Goal: Task Accomplishment & Management: Use online tool/utility

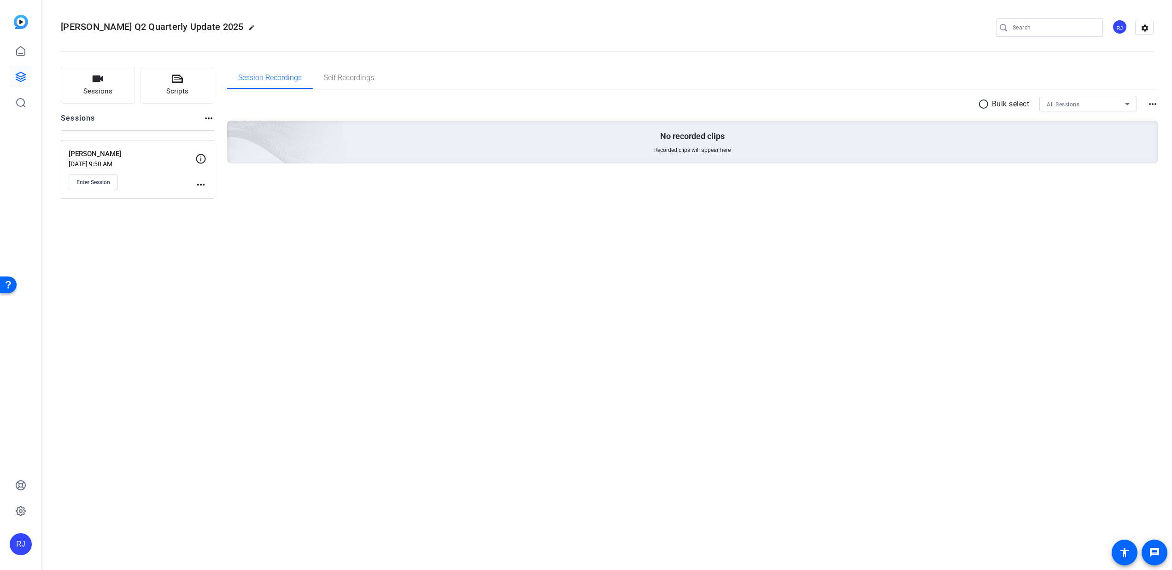
click at [99, 198] on div "Jason Bell Aug 19, 2025 @ 9:50 AM Enter Session more_horiz" at bounding box center [137, 169] width 153 height 59
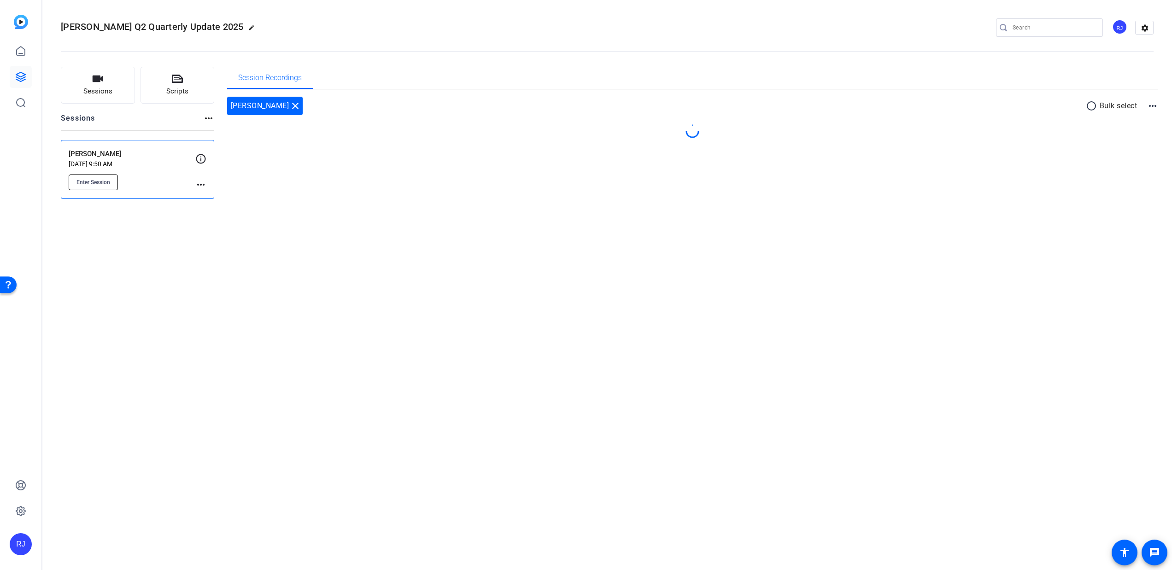
click at [103, 180] on button "Enter Session" at bounding box center [93, 183] width 49 height 16
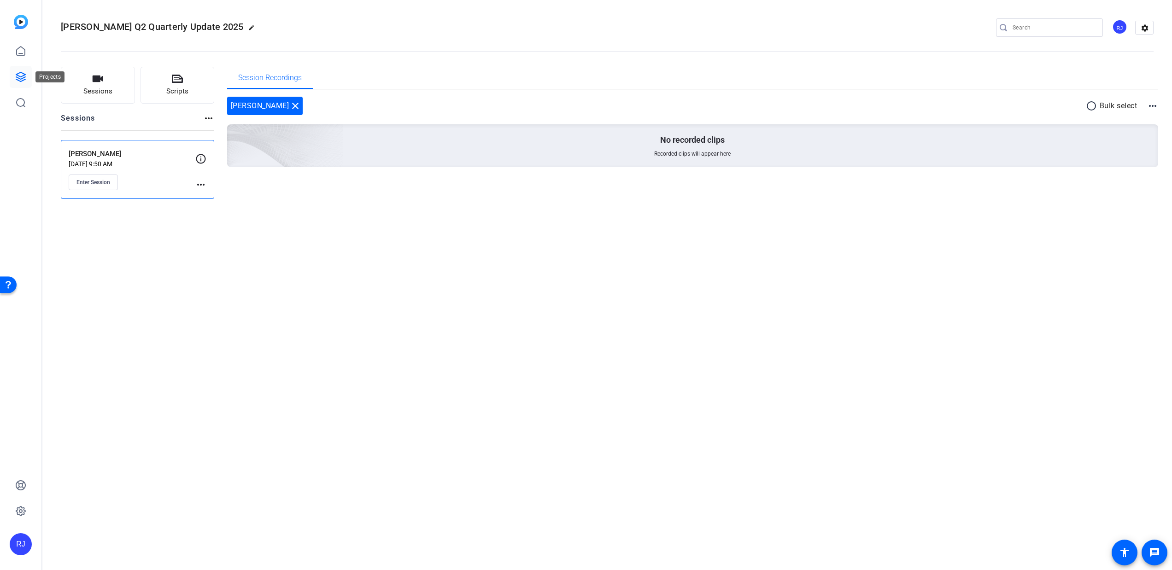
click at [25, 68] on link at bounding box center [21, 77] width 22 height 22
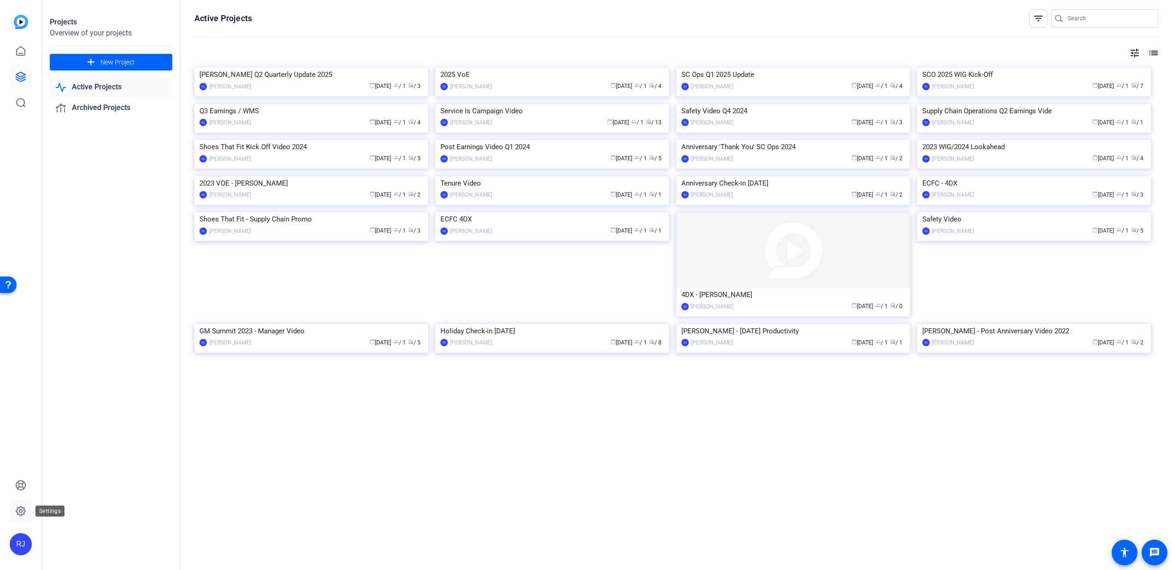
click at [18, 514] on icon at bounding box center [20, 511] width 11 height 11
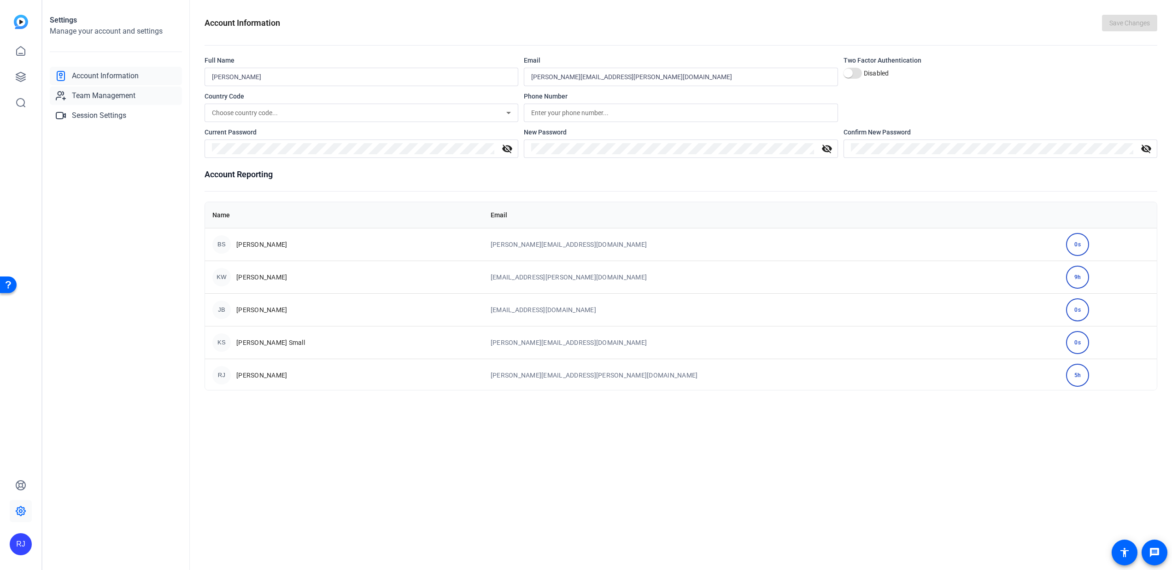
click at [113, 98] on span "Team Management" at bounding box center [104, 95] width 64 height 11
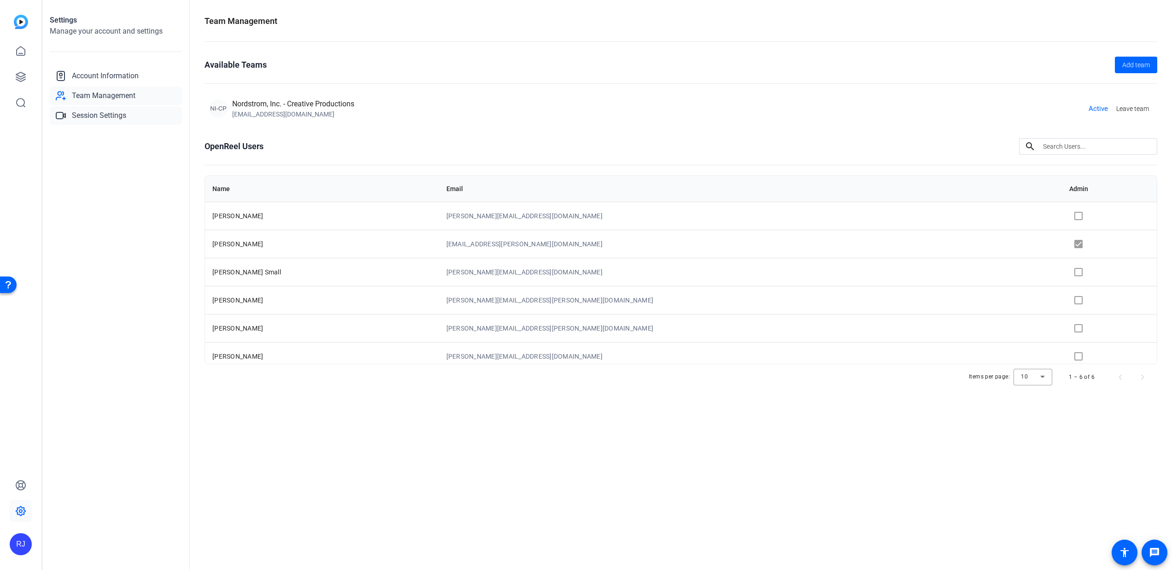
click at [113, 108] on link "Session Settings" at bounding box center [116, 115] width 132 height 18
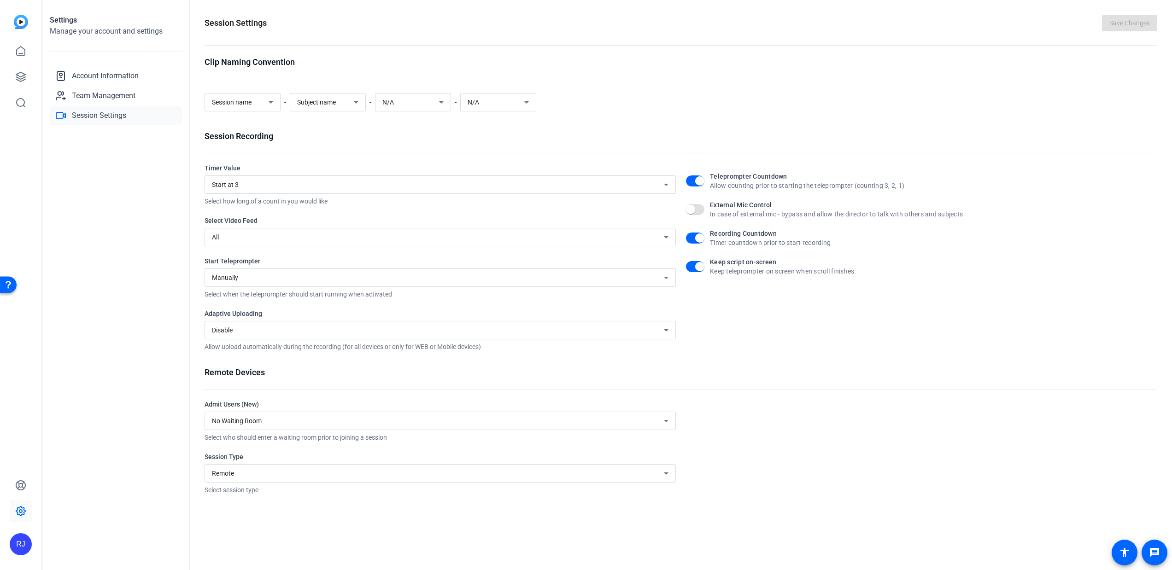
click at [382, 338] on div "Disable" at bounding box center [440, 330] width 457 height 18
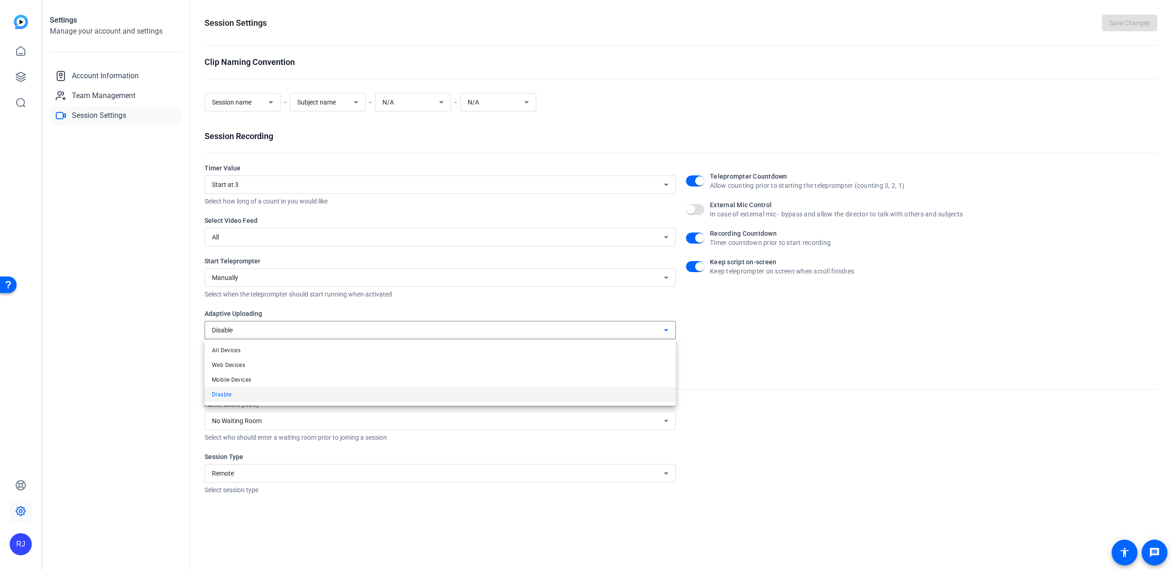
click at [373, 354] on mat-option "All Devices" at bounding box center [440, 350] width 471 height 15
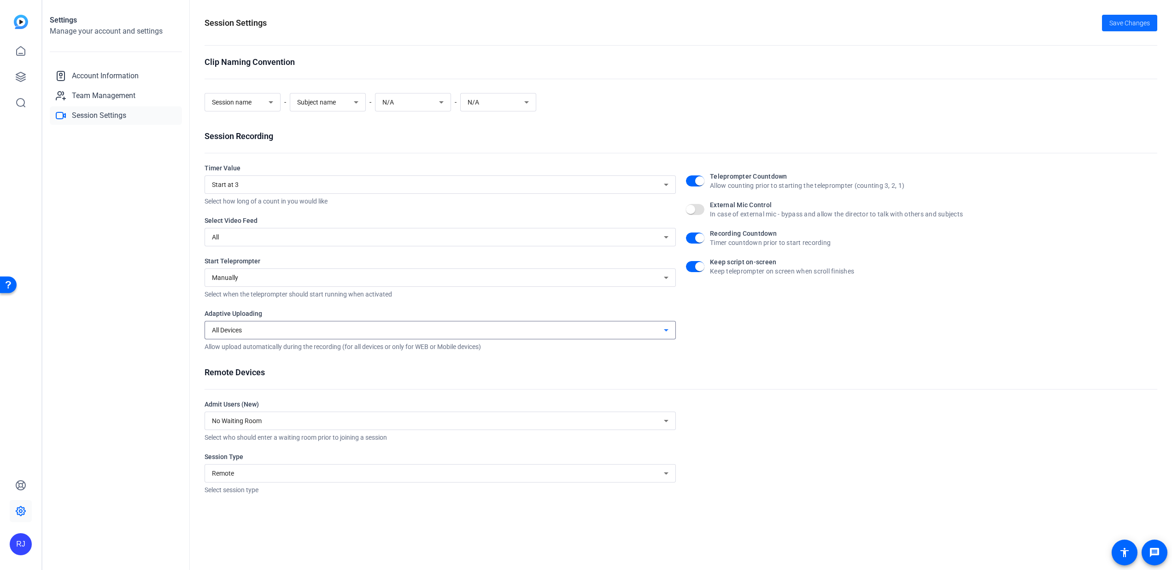
click at [1137, 28] on span at bounding box center [1129, 23] width 55 height 22
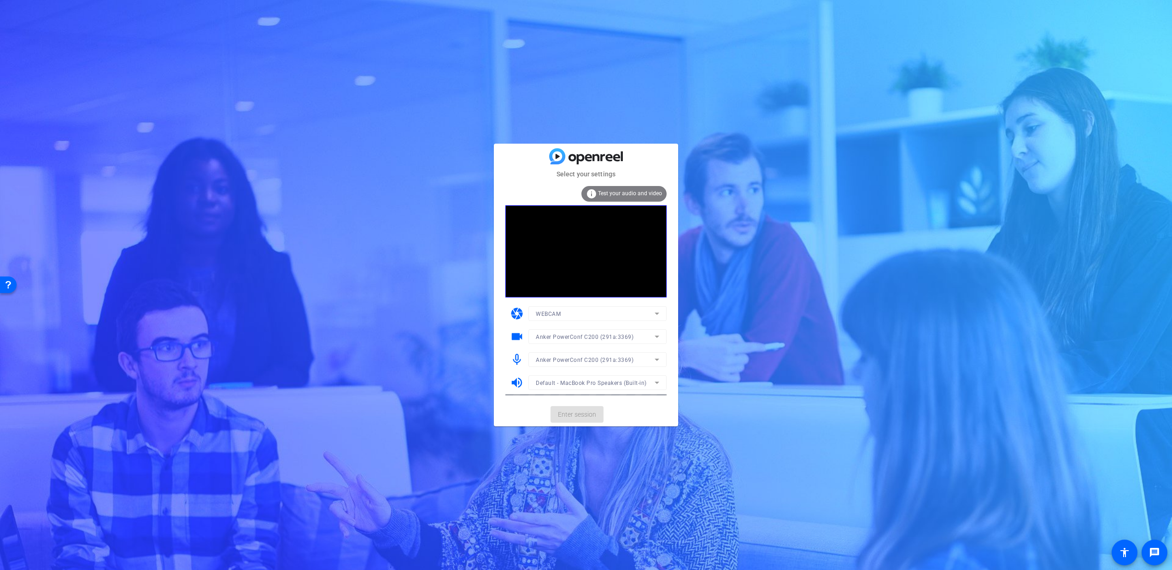
click at [620, 362] on mat-form-field "Anker PowerConf C200 (291a:3369)" at bounding box center [597, 359] width 138 height 15
click at [654, 360] on icon at bounding box center [657, 359] width 11 height 11
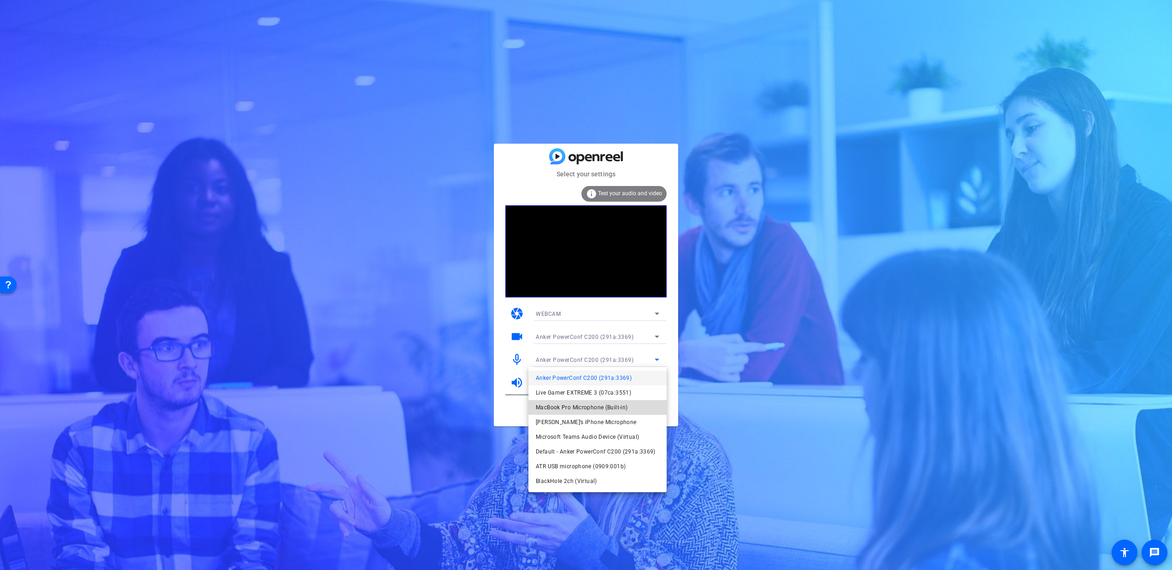
click at [637, 403] on mat-option "MacBook Pro Microphone (Built-in)" at bounding box center [597, 407] width 138 height 15
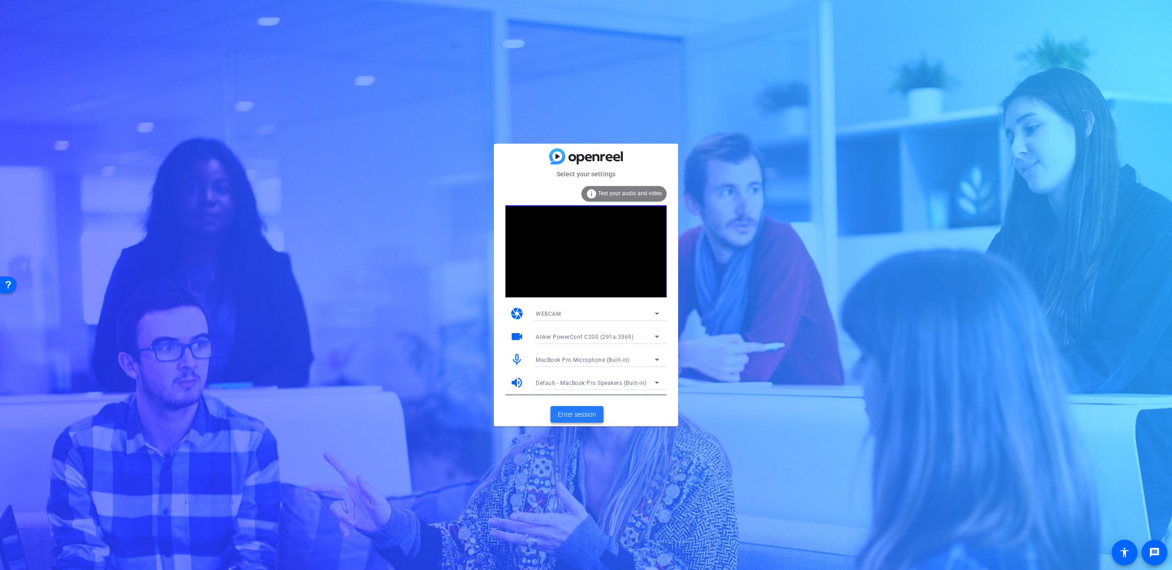
click at [584, 423] on span at bounding box center [577, 415] width 53 height 22
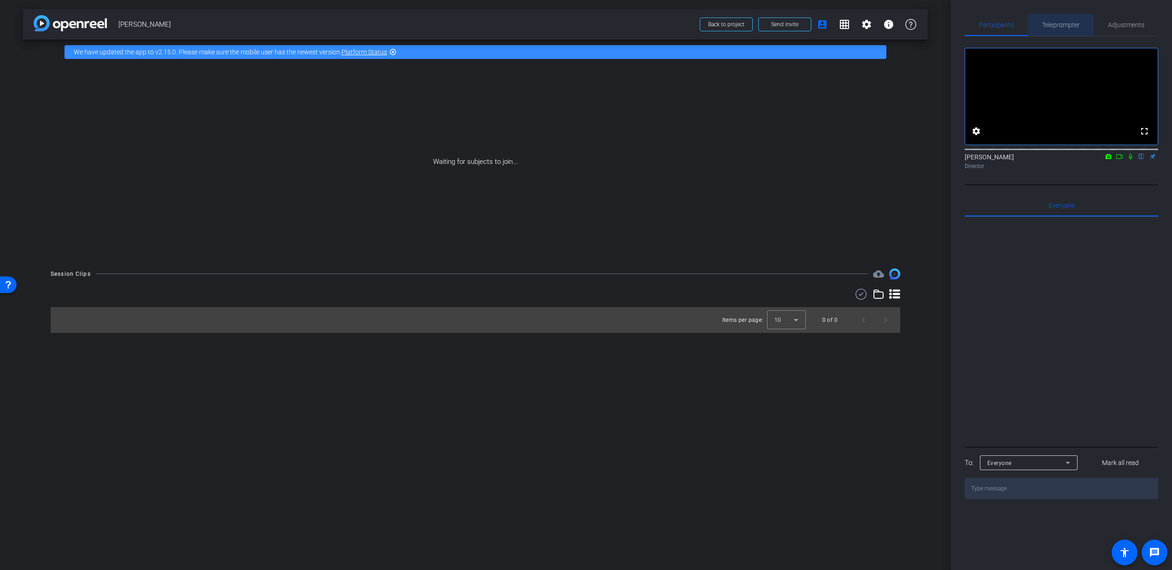
click at [1073, 25] on span "Teleprompter" at bounding box center [1061, 25] width 38 height 6
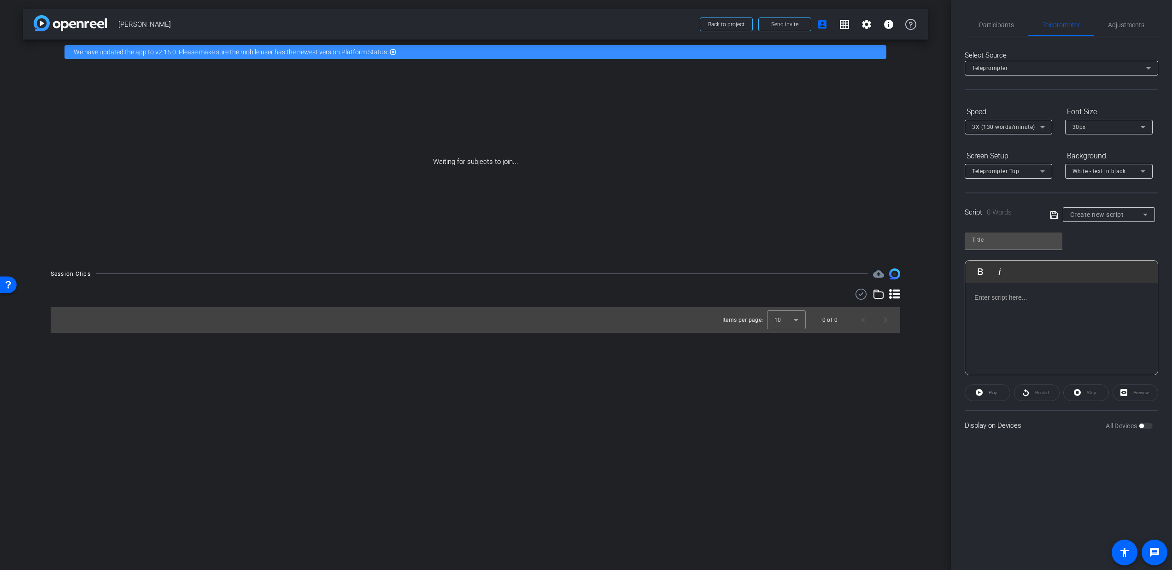
click at [1082, 129] on span "30px" at bounding box center [1079, 127] width 13 height 6
click at [1095, 176] on mat-option "40px" at bounding box center [1109, 175] width 88 height 15
click at [1030, 117] on div "Speed" at bounding box center [1009, 112] width 88 height 16
click at [1034, 128] on div "3X (130 words/minute)" at bounding box center [1006, 127] width 68 height 12
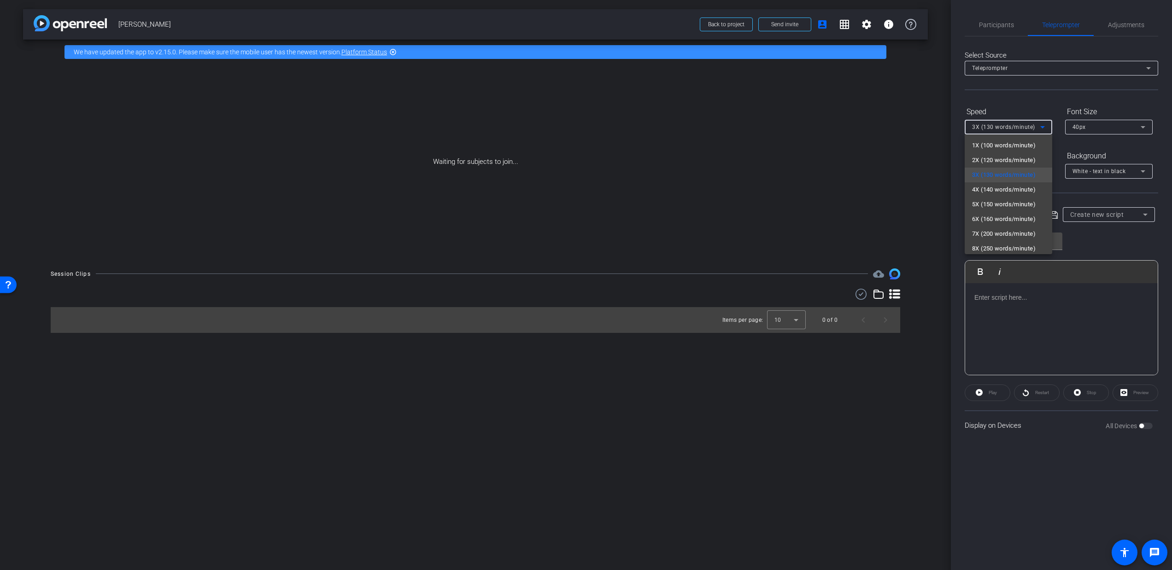
click at [1025, 199] on span "5X (150 words/minute)" at bounding box center [1004, 204] width 64 height 11
click at [995, 308] on div at bounding box center [1061, 329] width 193 height 92
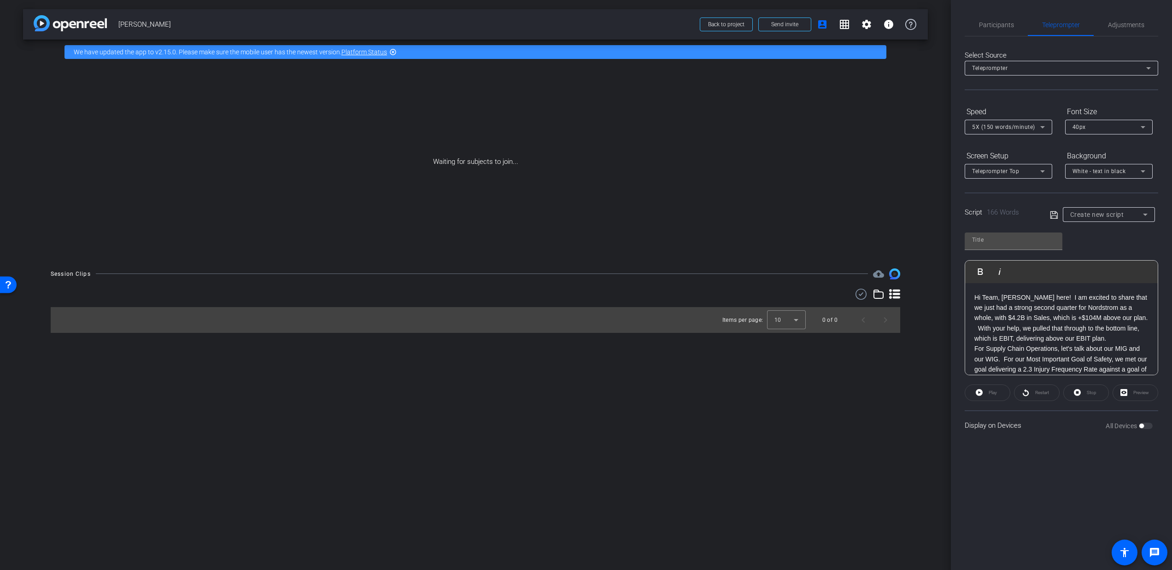
click at [1039, 296] on p "Hi Team, [PERSON_NAME] here! I am excited to share that we just had a strong se…" at bounding box center [1062, 319] width 174 height 52
click at [1145, 425] on div "All Devices" at bounding box center [1129, 426] width 47 height 9
click at [1154, 423] on div "Display on Devices All Devices" at bounding box center [1062, 426] width 194 height 30
click at [1138, 429] on label "All Devices" at bounding box center [1122, 426] width 33 height 9
click at [1137, 387] on div "Preview" at bounding box center [1136, 393] width 46 height 17
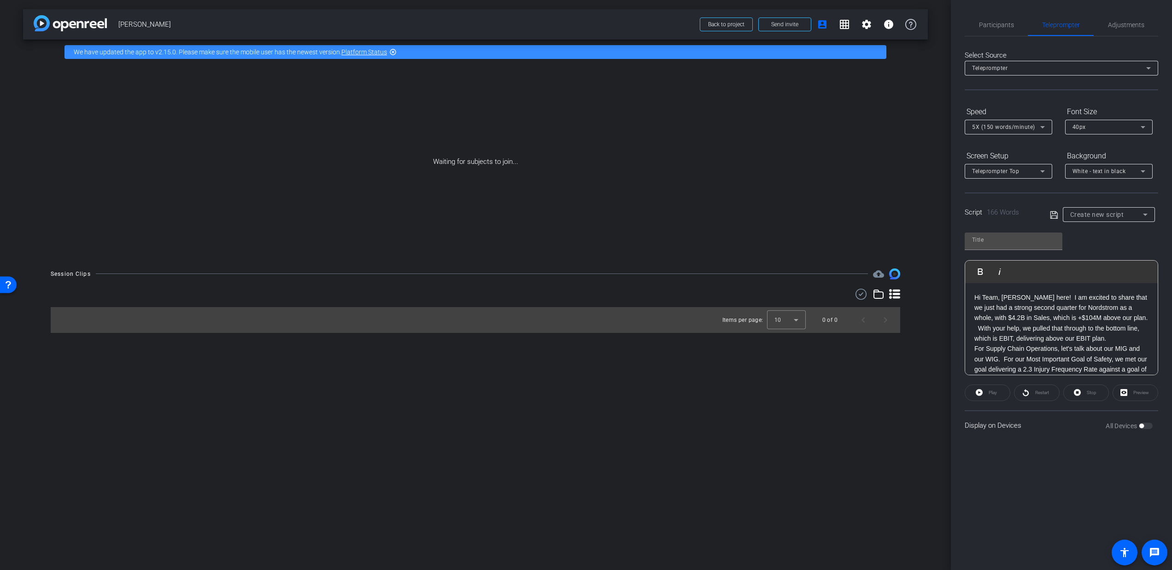
click at [1079, 427] on div "Display on Devices All Devices" at bounding box center [1062, 426] width 194 height 30
click at [985, 391] on div "Play" at bounding box center [988, 393] width 46 height 17
click at [1033, 392] on div "Restart" at bounding box center [1037, 393] width 46 height 17
click at [1036, 238] on input "text" at bounding box center [1013, 240] width 83 height 11
type input "P"
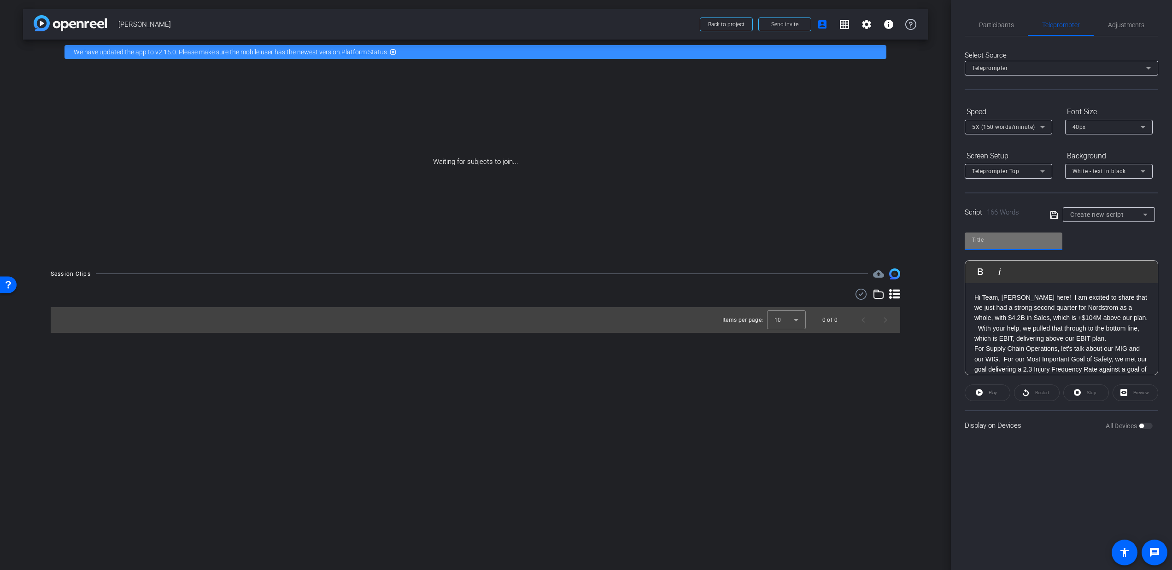
click at [1031, 246] on div at bounding box center [1013, 240] width 83 height 15
click at [1057, 218] on icon at bounding box center [1053, 214] width 7 height 7
click at [1055, 311] on p "Hi Team, [PERSON_NAME] here! I am excited to share that we just had a strong se…" at bounding box center [1062, 319] width 174 height 52
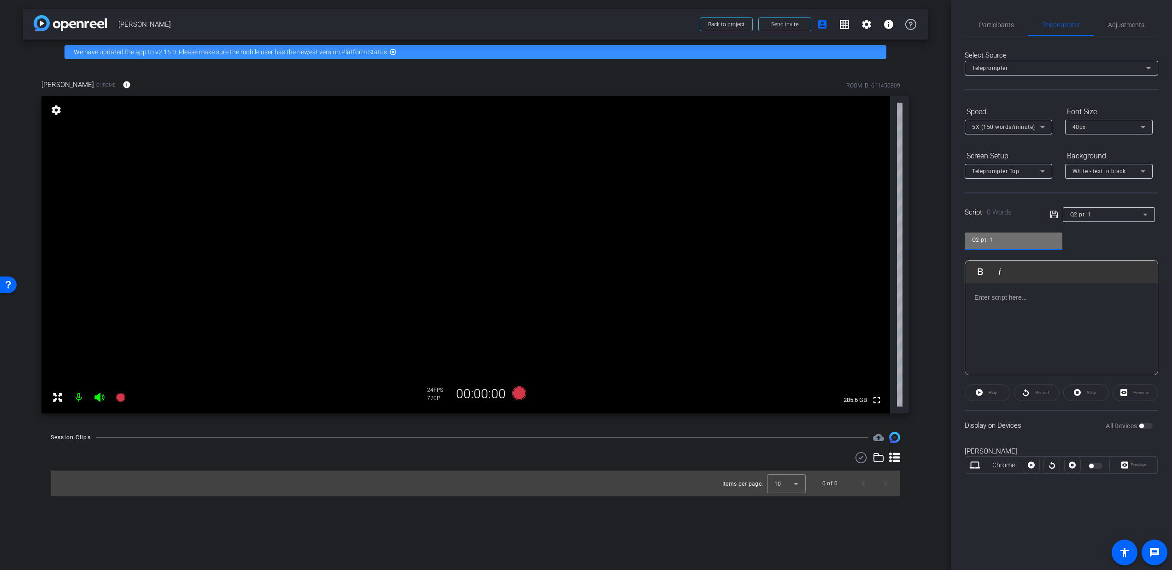
drag, startPoint x: 1004, startPoint y: 238, endPoint x: 1008, endPoint y: 235, distance: 4.9
click at [1004, 238] on input "Q2 pt. 1" at bounding box center [1013, 240] width 83 height 11
click at [1051, 319] on div at bounding box center [1061, 329] width 193 height 92
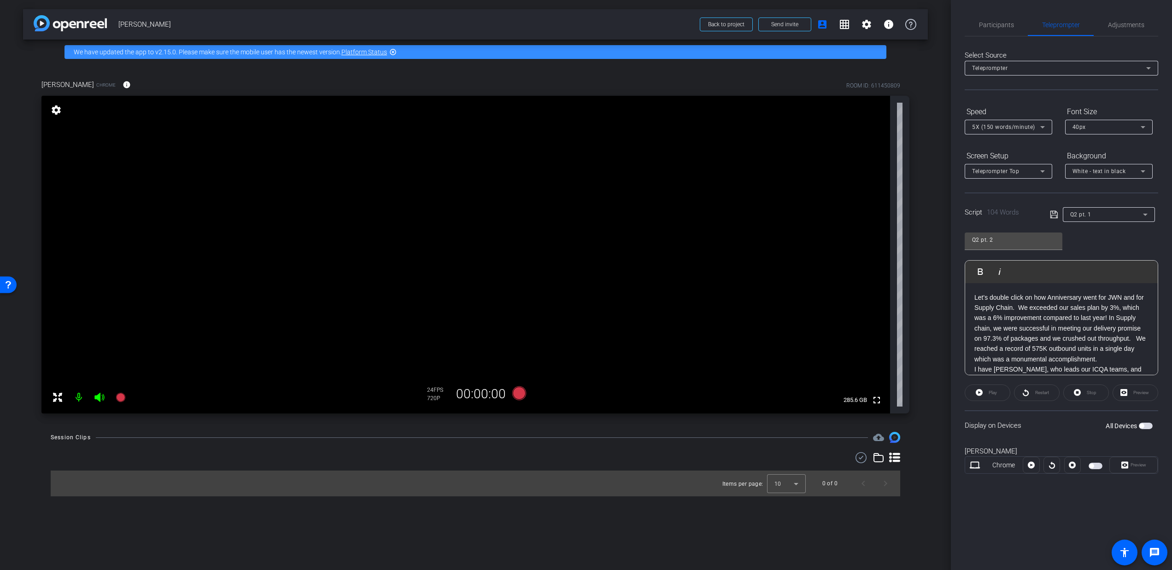
click at [1057, 215] on icon at bounding box center [1054, 214] width 8 height 11
click at [1014, 241] on input "Q2 pt. 2" at bounding box center [1013, 240] width 83 height 11
type input "Q2 pt. 3"
click at [1088, 299] on p "Let's double click on how Anniversary went for JWN and for Supply Chain. We exc…" at bounding box center [1062, 329] width 174 height 72
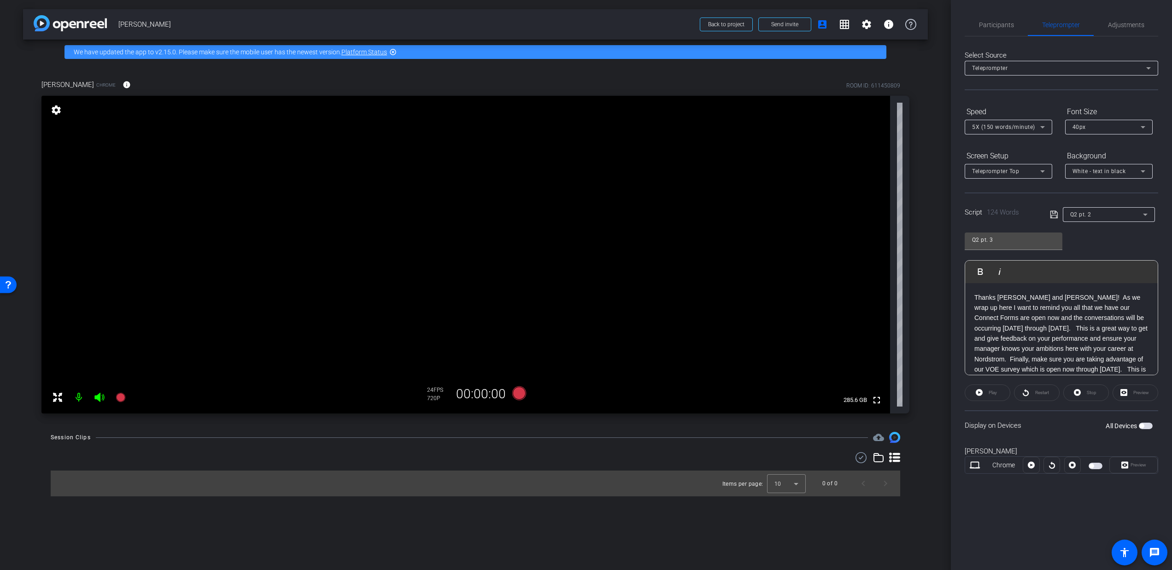
click at [1055, 213] on icon at bounding box center [1054, 214] width 8 height 11
click at [1144, 428] on span "button" at bounding box center [1146, 426] width 14 height 6
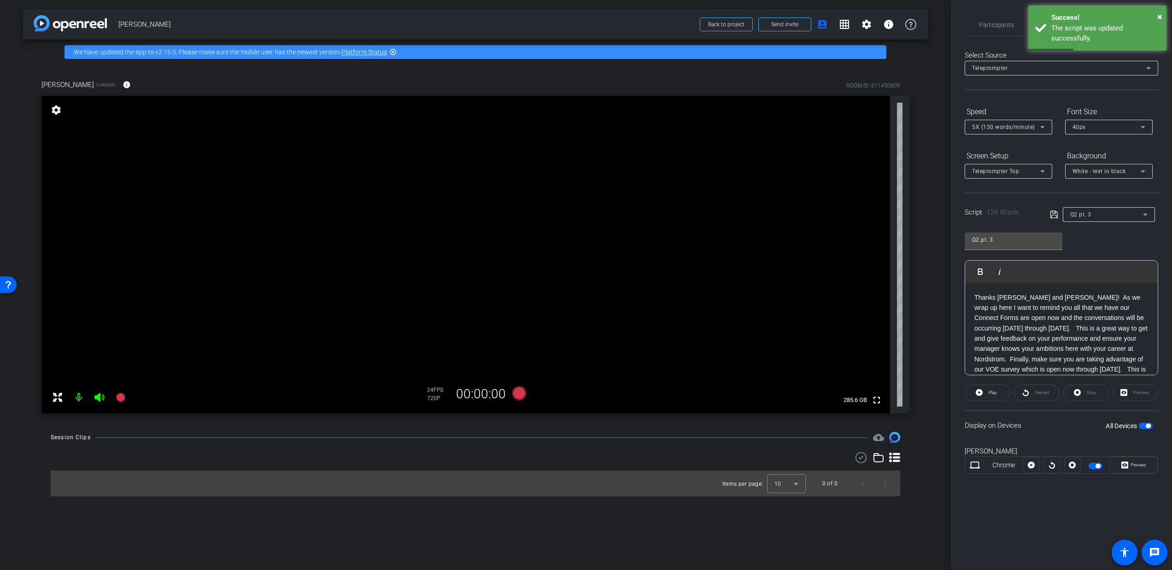
click at [1094, 224] on div at bounding box center [1109, 227] width 92 height 10
click at [1094, 220] on div "Q2 pt. 3" at bounding box center [1108, 214] width 77 height 15
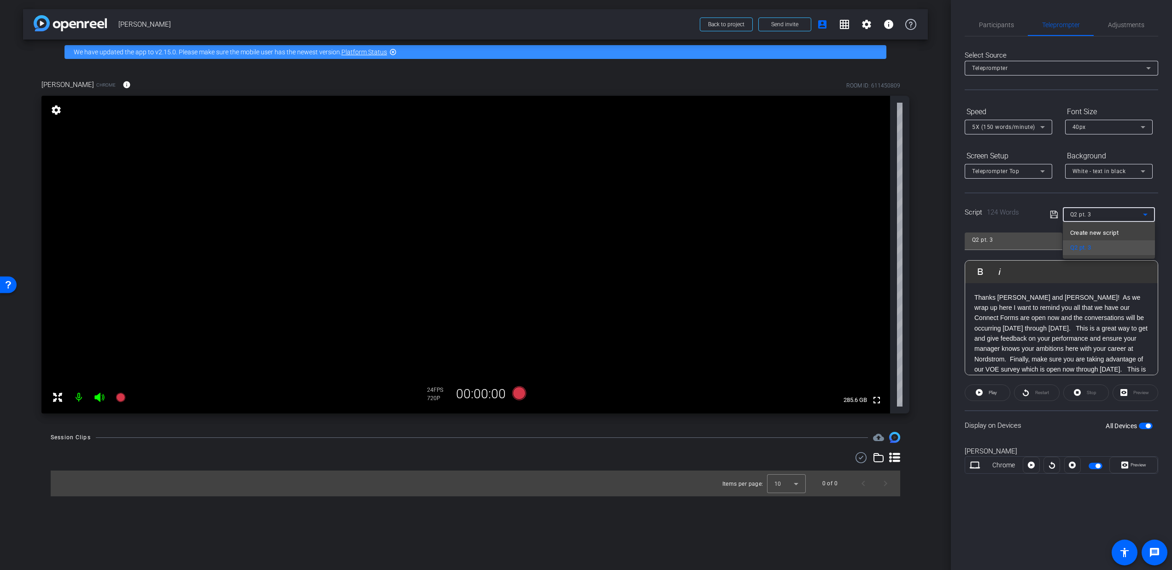
click at [1026, 246] on div at bounding box center [586, 285] width 1172 height 570
click at [1109, 223] on div at bounding box center [1109, 227] width 92 height 10
click at [1112, 218] on div "Q2 pt. 3" at bounding box center [1106, 215] width 73 height 12
click at [1082, 233] on span "Create new script" at bounding box center [1094, 233] width 48 height 11
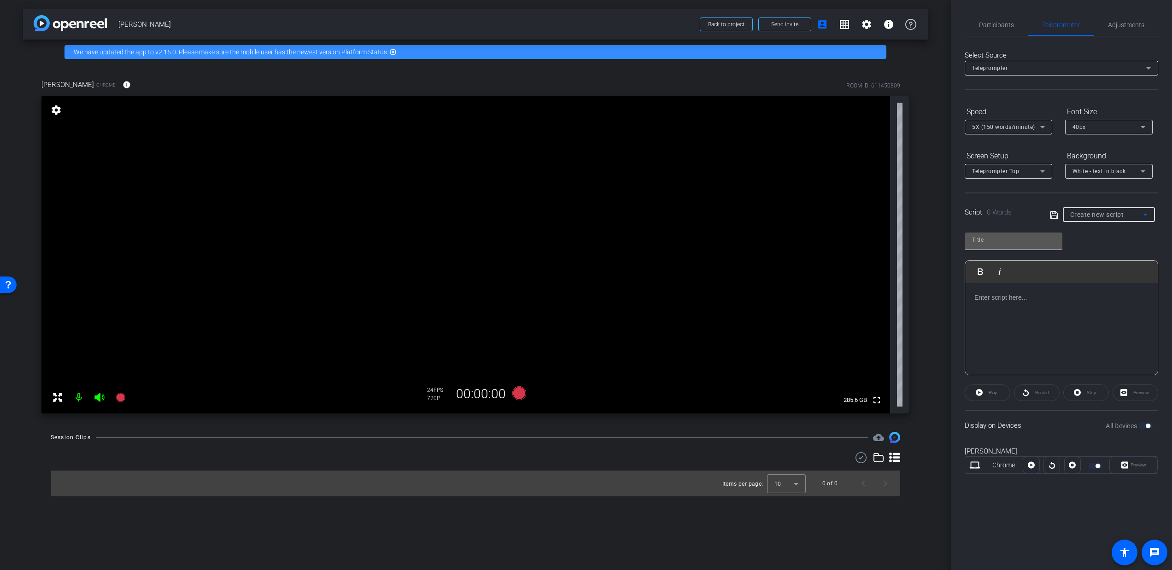
click at [1026, 247] on div at bounding box center [1013, 240] width 83 height 15
type input "Q2 pt 2."
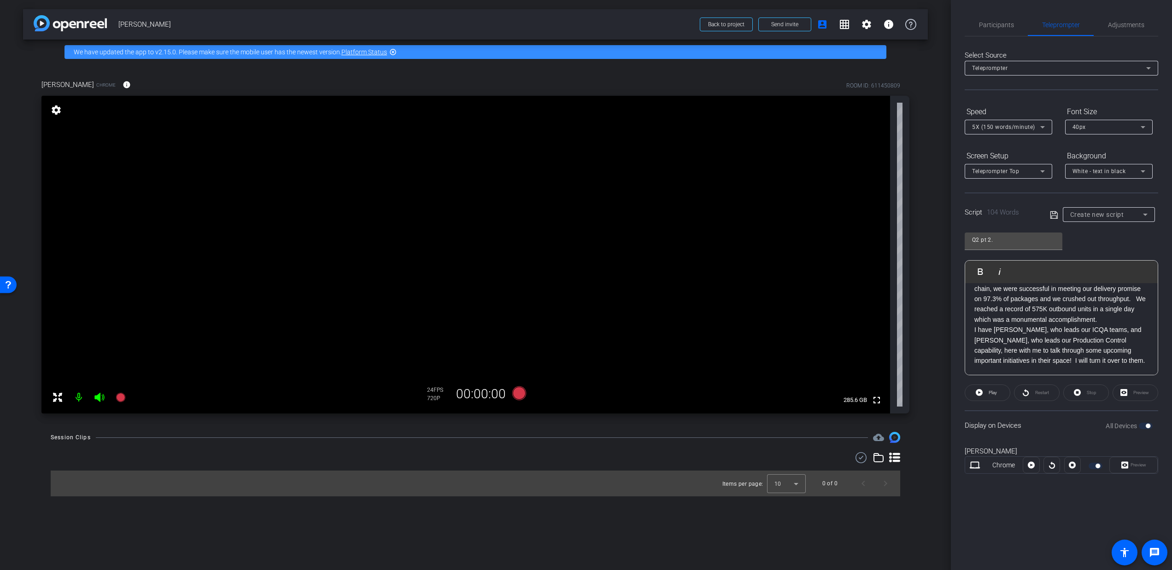
click at [1056, 216] on icon at bounding box center [1054, 215] width 8 height 11
click at [1086, 216] on span "Q2 pt 2." at bounding box center [1080, 214] width 21 height 6
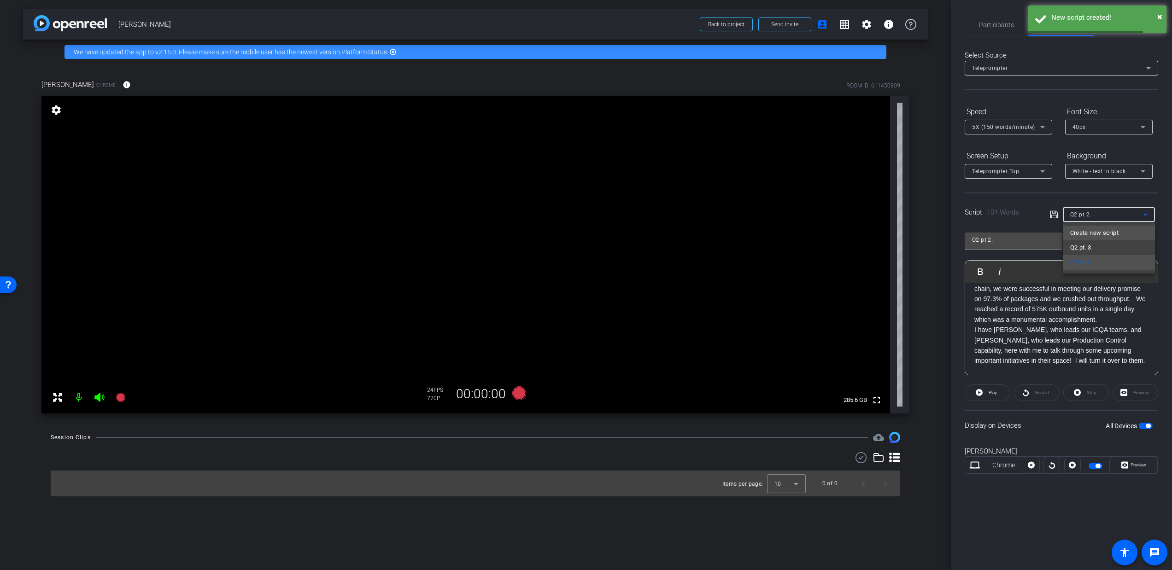
click at [1094, 235] on span "Create new script" at bounding box center [1094, 233] width 48 height 11
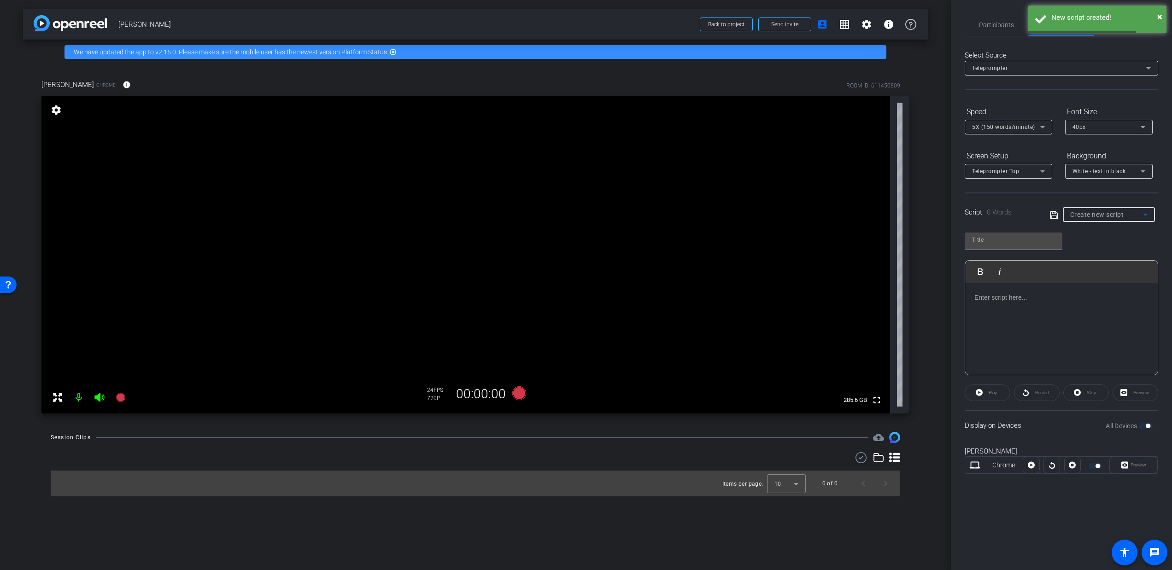
scroll to position [0, 0]
click at [1033, 238] on input "text" at bounding box center [1013, 240] width 83 height 11
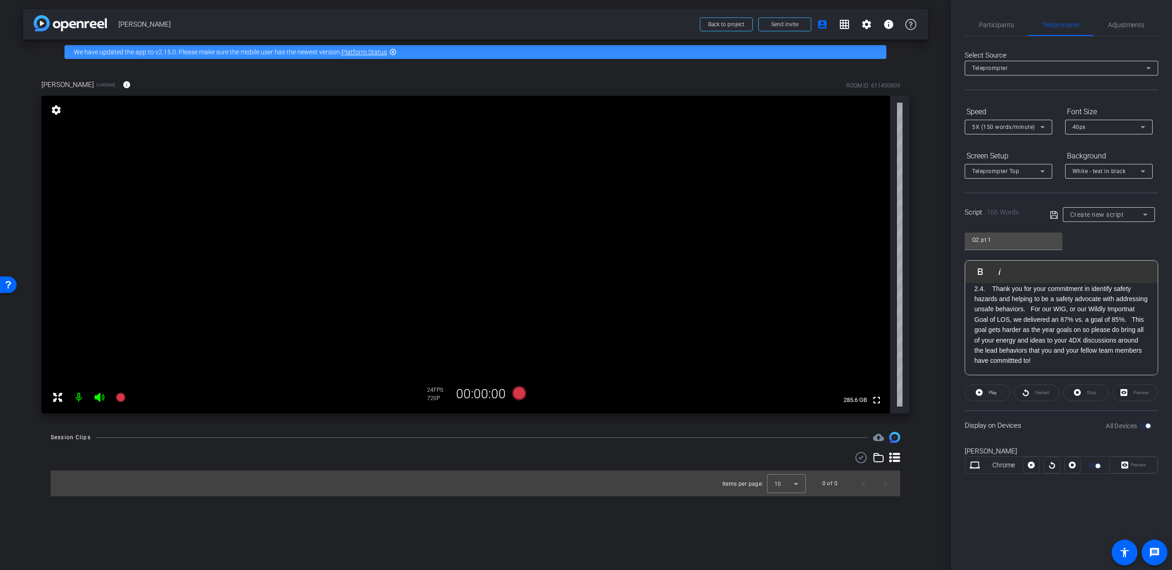
click at [1050, 216] on icon at bounding box center [1054, 215] width 8 height 11
click at [989, 398] on span "Play" at bounding box center [991, 393] width 11 height 13
click at [1110, 23] on span "Adjustments" at bounding box center [1126, 25] width 36 height 6
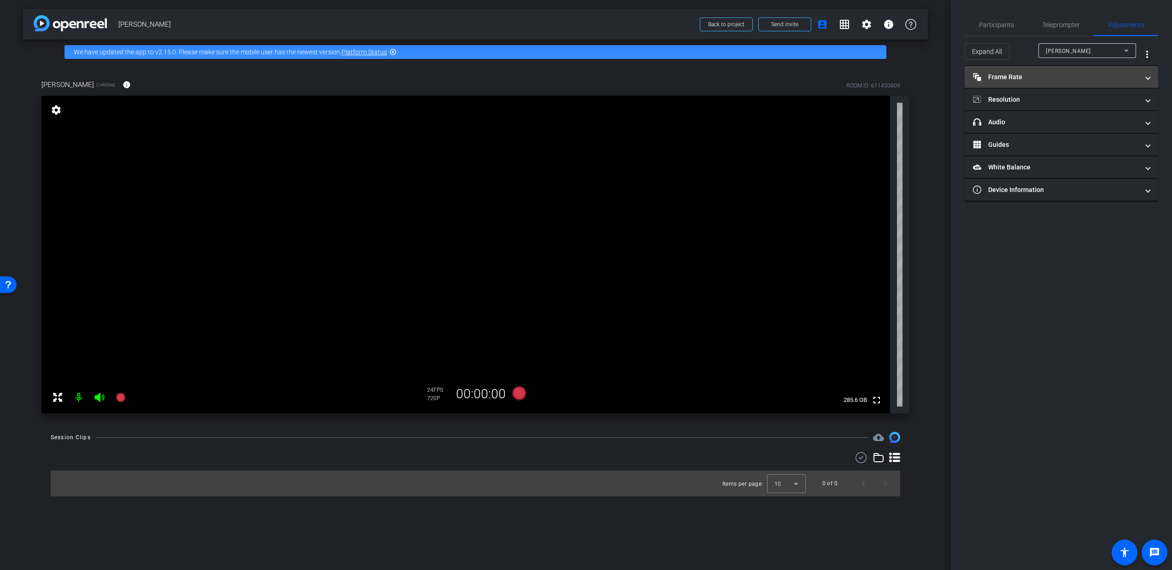
click at [1098, 74] on mat-panel-title "Frame Rate Frame Rate" at bounding box center [1056, 77] width 166 height 10
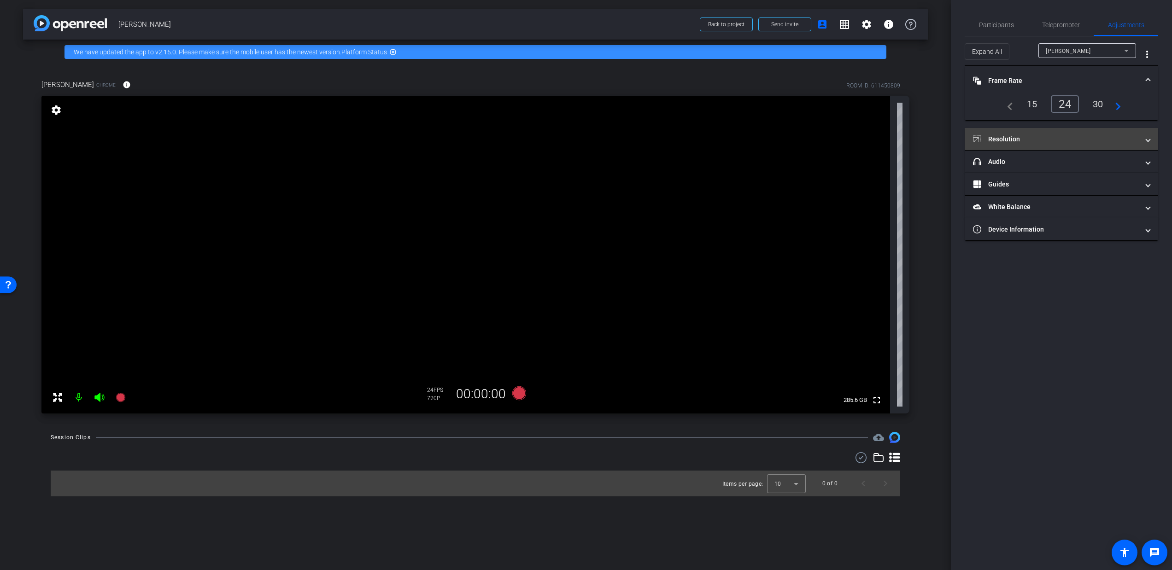
click at [1061, 148] on mat-expansion-panel-header "Resolution" at bounding box center [1062, 139] width 194 height 22
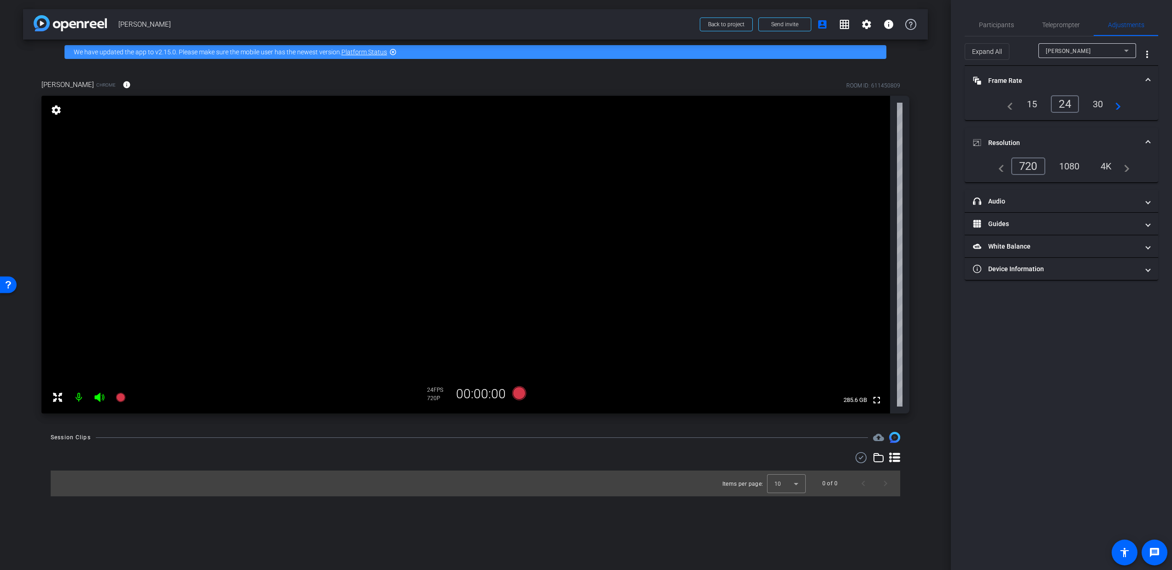
click at [1071, 165] on div "1080" at bounding box center [1069, 167] width 35 height 16
click at [1111, 166] on div "4K" at bounding box center [1106, 167] width 25 height 16
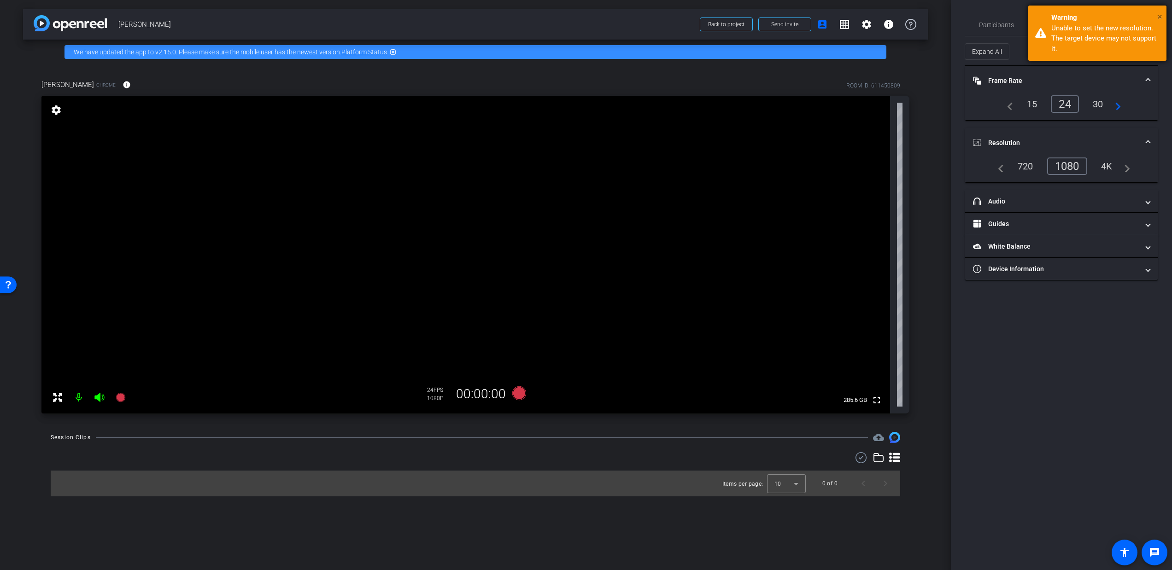
drag, startPoint x: 1158, startPoint y: 12, endPoint x: 1152, endPoint y: 23, distance: 11.8
click at [1158, 12] on span "×" at bounding box center [1159, 16] width 5 height 11
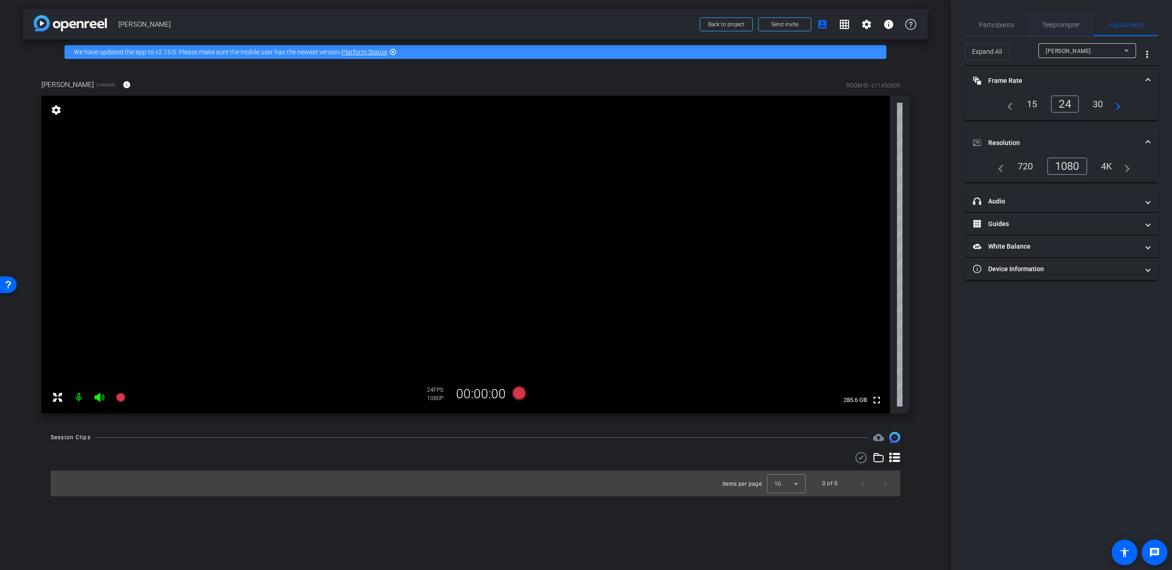
click at [1061, 25] on span "Teleprompter" at bounding box center [1061, 25] width 38 height 6
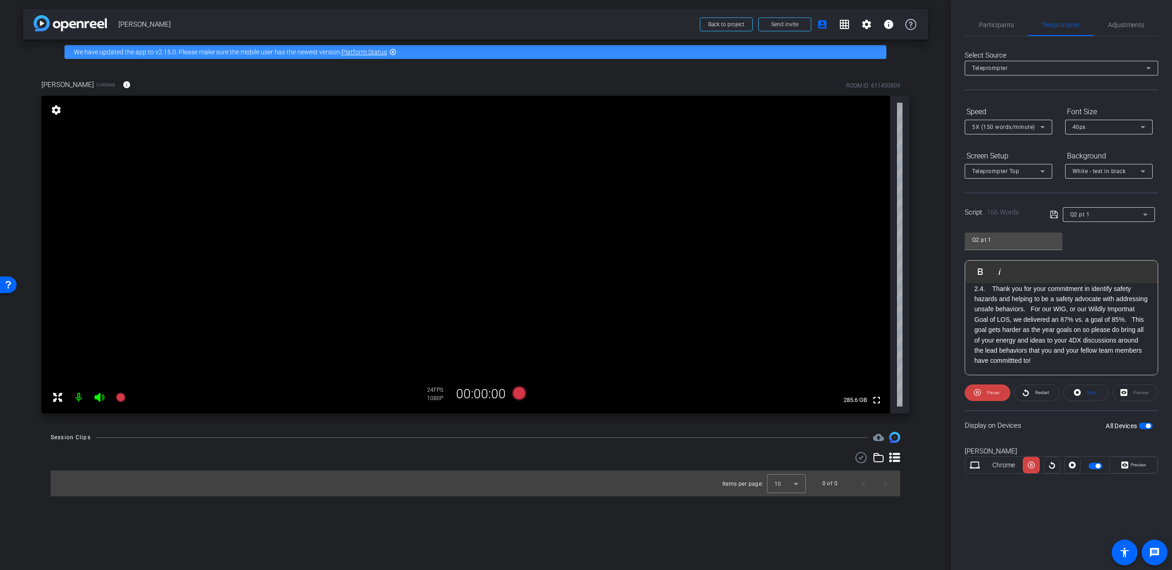
click at [1086, 132] on div "40px" at bounding box center [1107, 127] width 68 height 12
click at [1090, 159] on mat-option "30px" at bounding box center [1109, 160] width 88 height 15
click at [1033, 399] on span at bounding box center [1037, 393] width 45 height 22
click at [977, 393] on icon at bounding box center [977, 393] width 7 height 12
click at [1076, 393] on icon at bounding box center [1077, 392] width 7 height 7
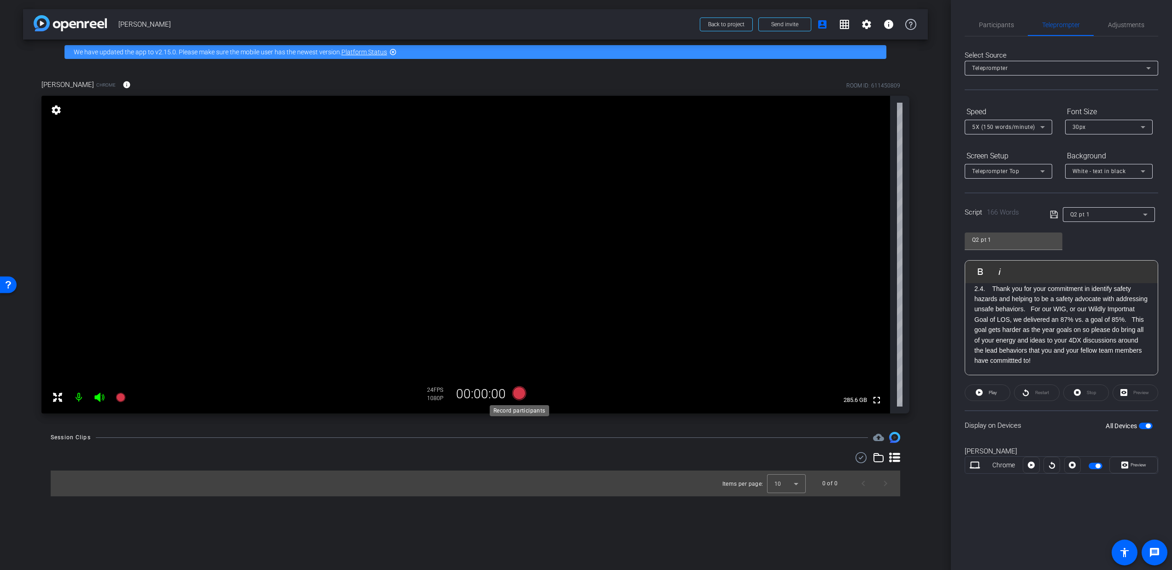
click at [519, 393] on icon at bounding box center [519, 394] width 14 height 14
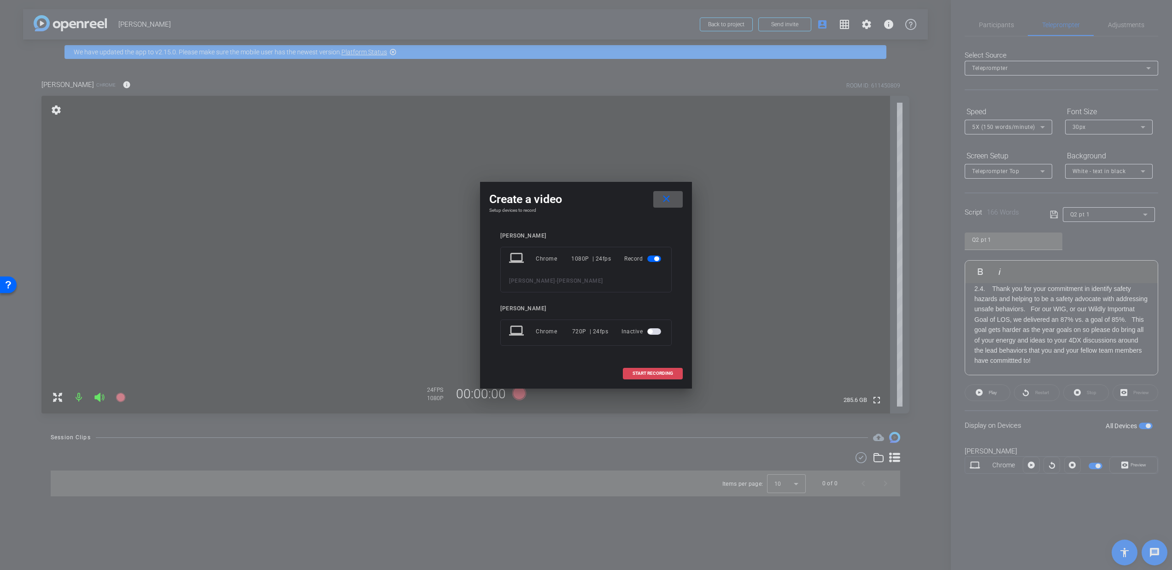
click at [656, 373] on span "START RECORDING" at bounding box center [653, 373] width 41 height 5
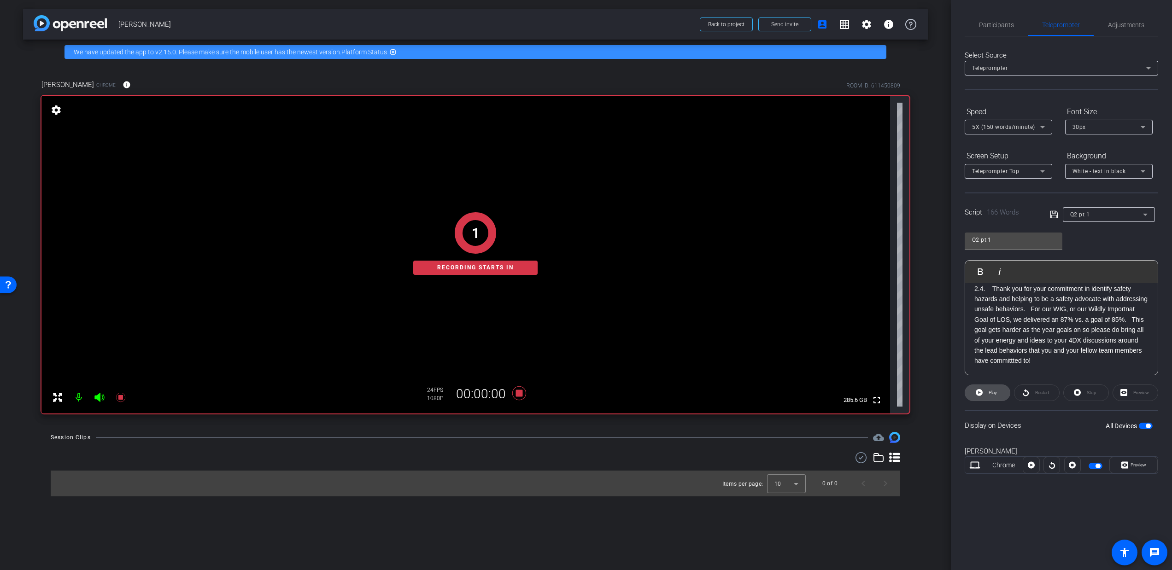
click at [992, 396] on span "Play" at bounding box center [991, 393] width 11 height 13
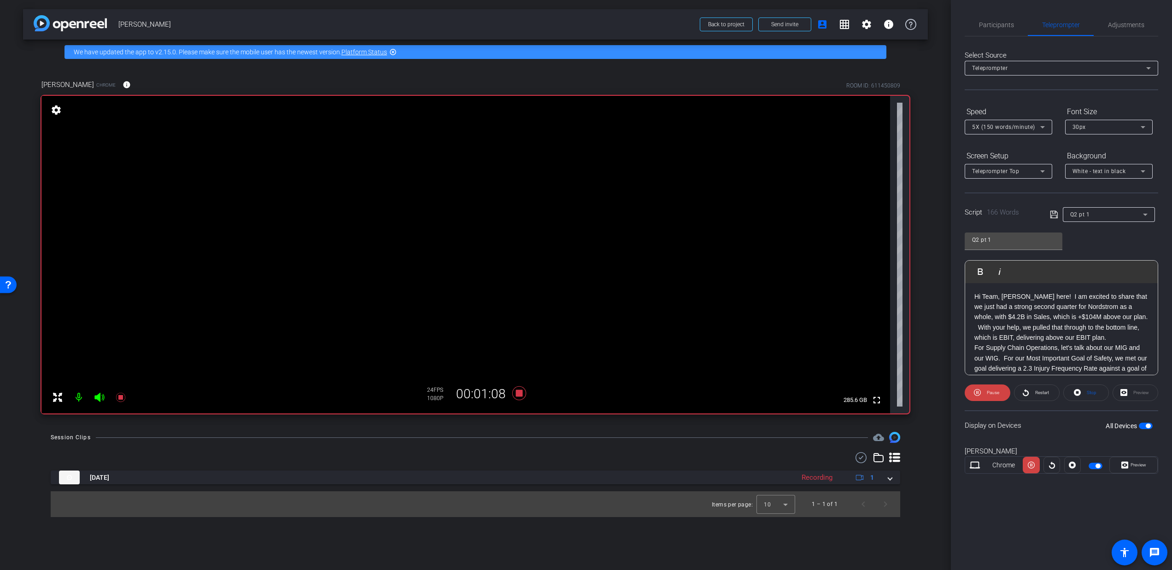
scroll to position [0, 0]
drag, startPoint x: 1095, startPoint y: 218, endPoint x: 1098, endPoint y: 212, distance: 6.2
click at [1096, 215] on div "Q2 pt 1" at bounding box center [1106, 215] width 73 height 12
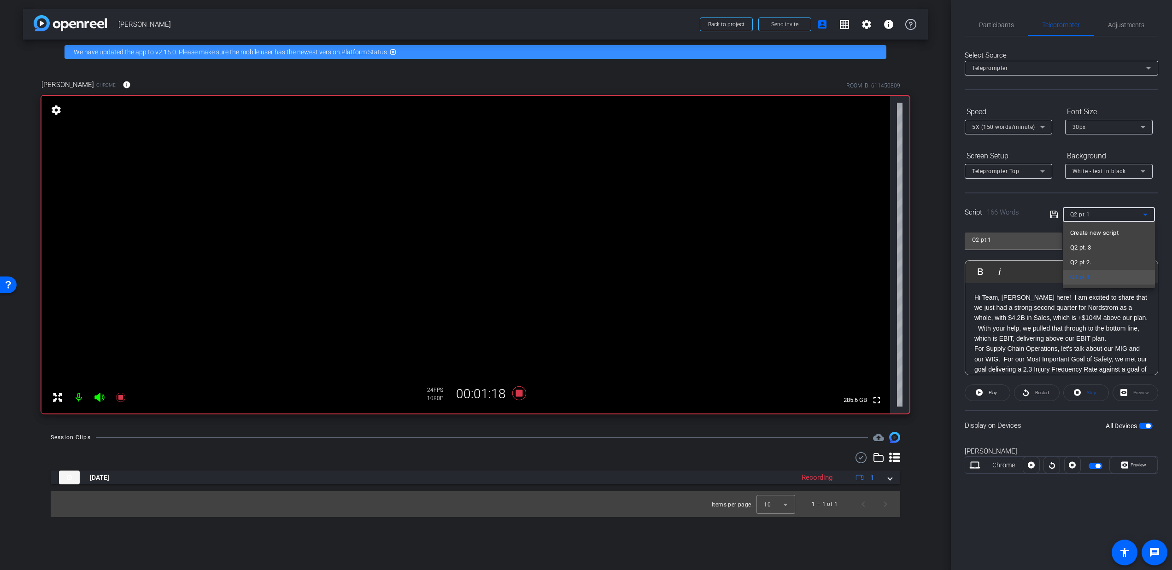
click at [1091, 263] on span "Q2 pt 2." at bounding box center [1080, 262] width 21 height 11
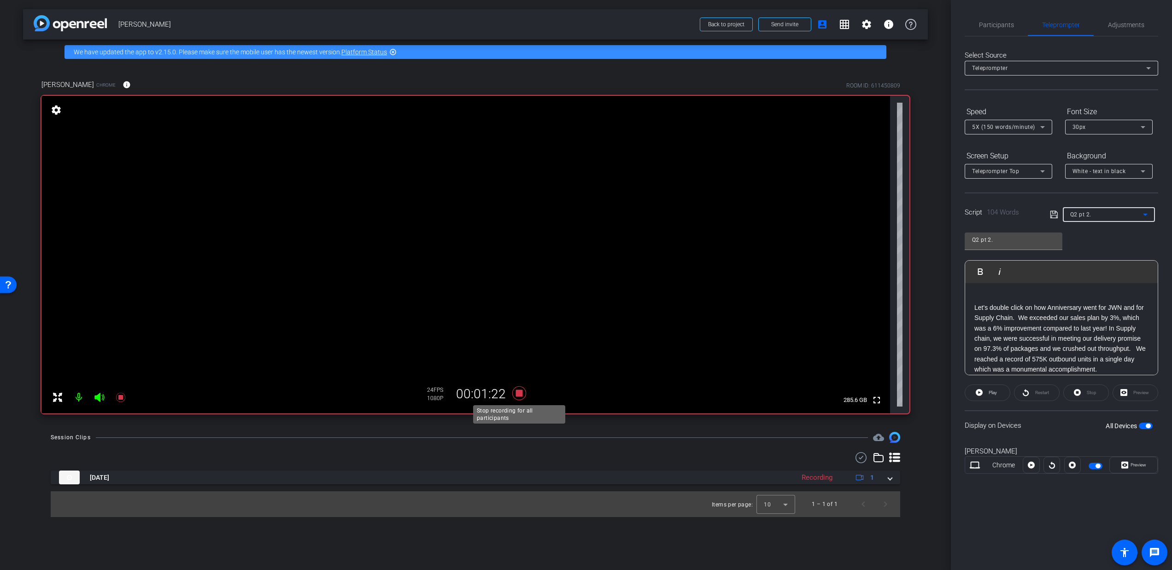
click at [522, 394] on icon at bounding box center [519, 394] width 14 height 14
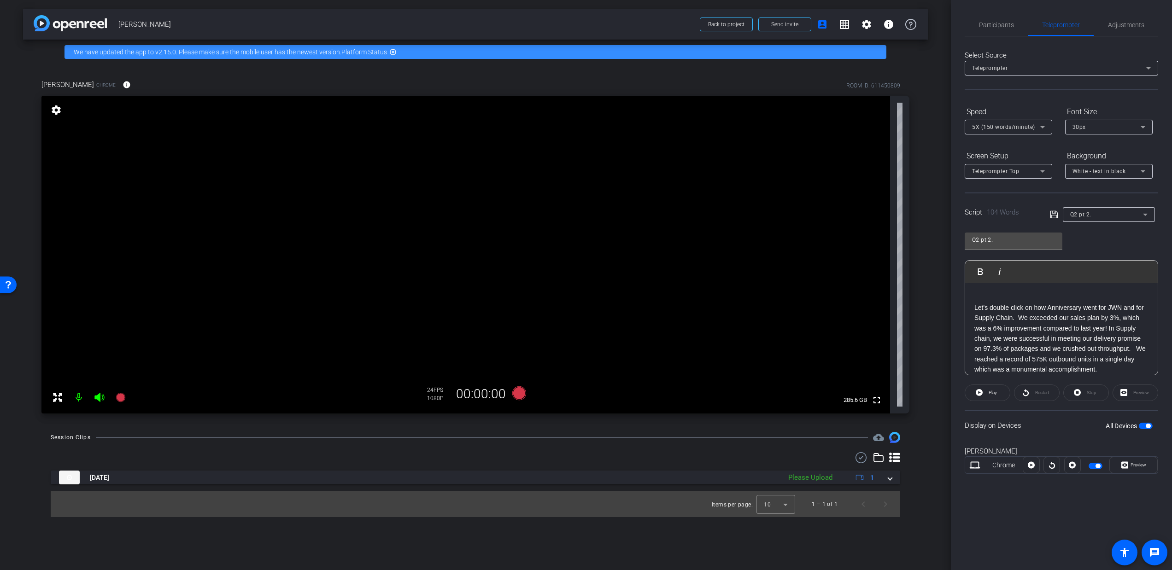
click at [975, 307] on p "Let's double click on how Anniversary went for JWN and for Supply Chain. We exc…" at bounding box center [1062, 339] width 174 height 72
click at [1106, 243] on div "Q2 pt 2. Play Play from this location Play Selected Play and display the select…" at bounding box center [1062, 301] width 194 height 150
click at [519, 396] on icon at bounding box center [519, 394] width 14 height 14
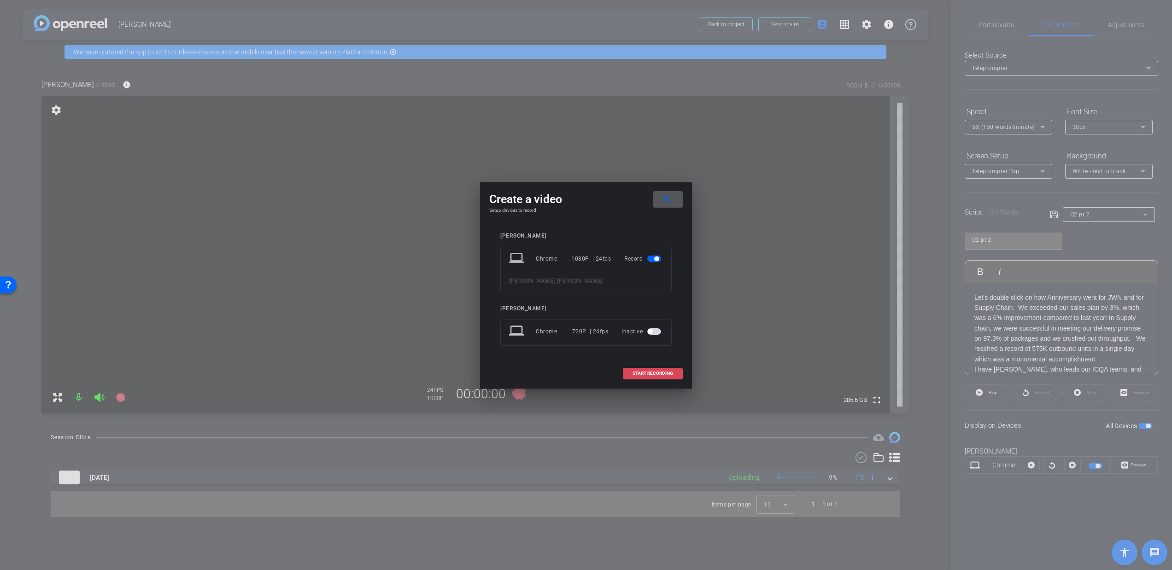
click at [658, 369] on span at bounding box center [652, 374] width 59 height 22
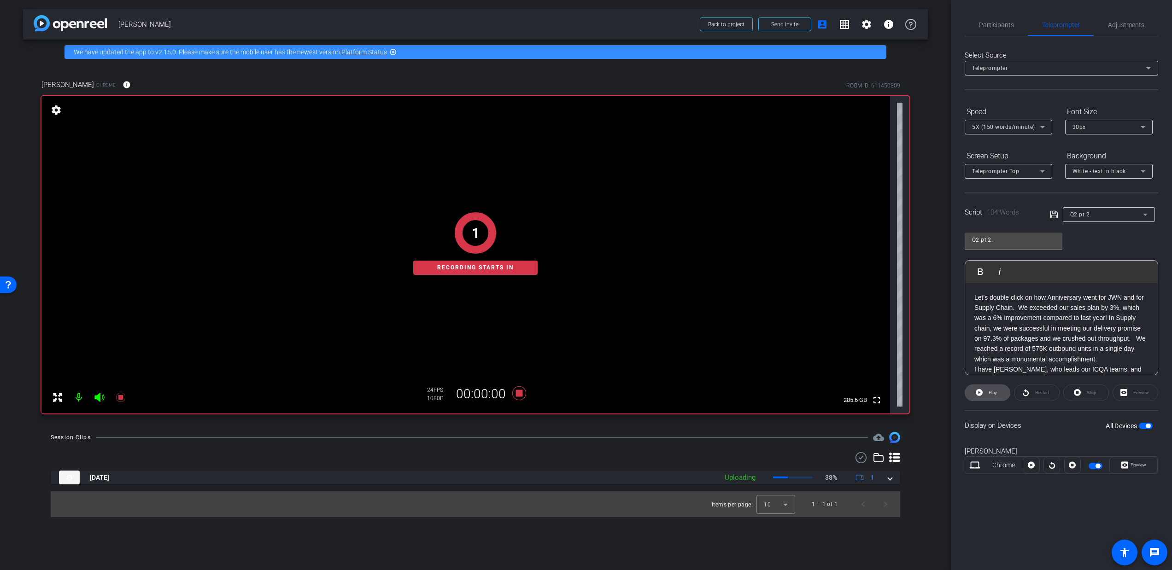
click at [991, 395] on span "Play" at bounding box center [991, 393] width 11 height 13
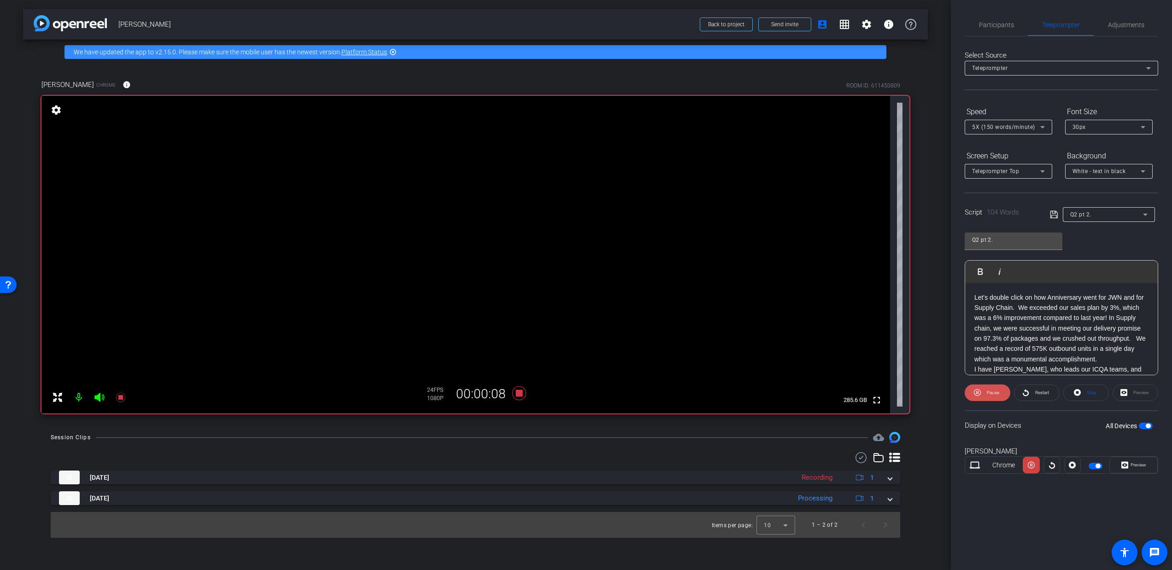
click at [976, 399] on span at bounding box center [988, 393] width 46 height 22
click at [975, 400] on span at bounding box center [987, 393] width 45 height 22
click at [980, 394] on icon at bounding box center [979, 392] width 7 height 7
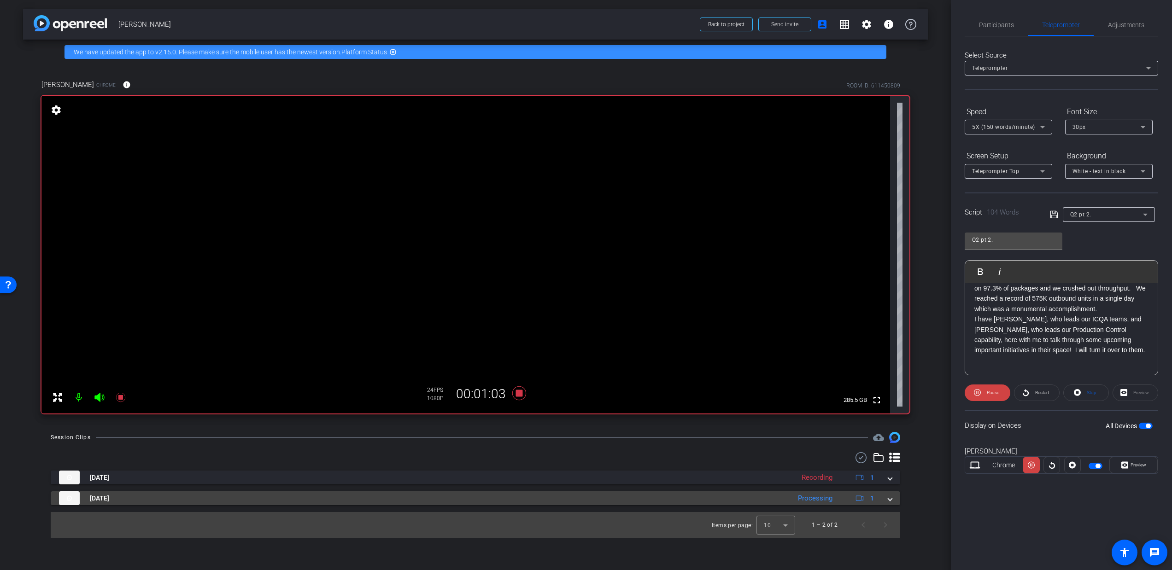
click at [892, 499] on span at bounding box center [890, 499] width 4 height 10
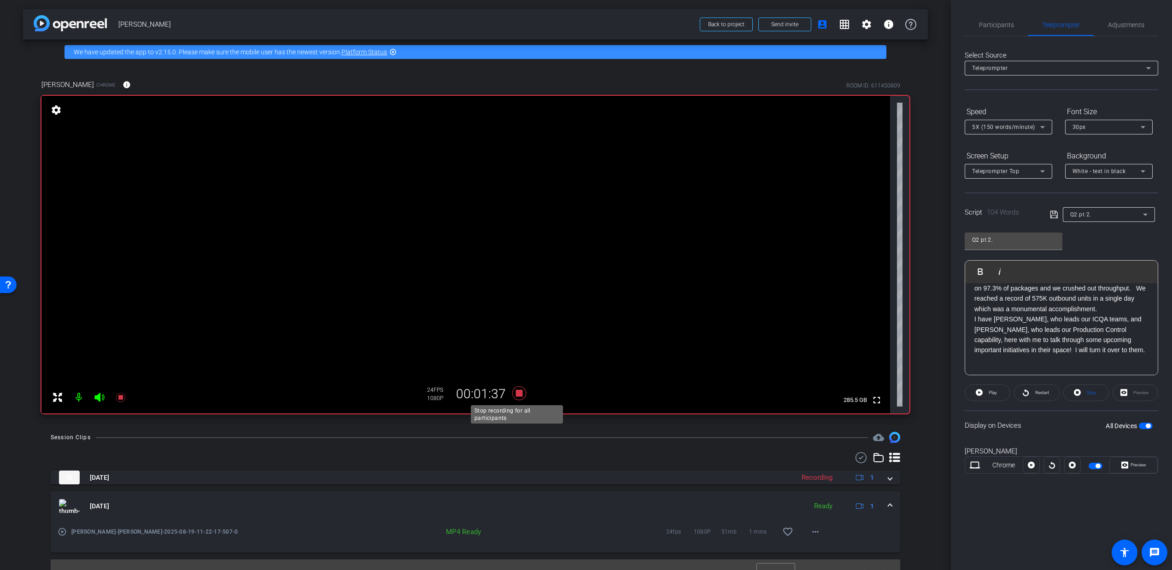
click at [518, 396] on icon at bounding box center [519, 394] width 14 height 14
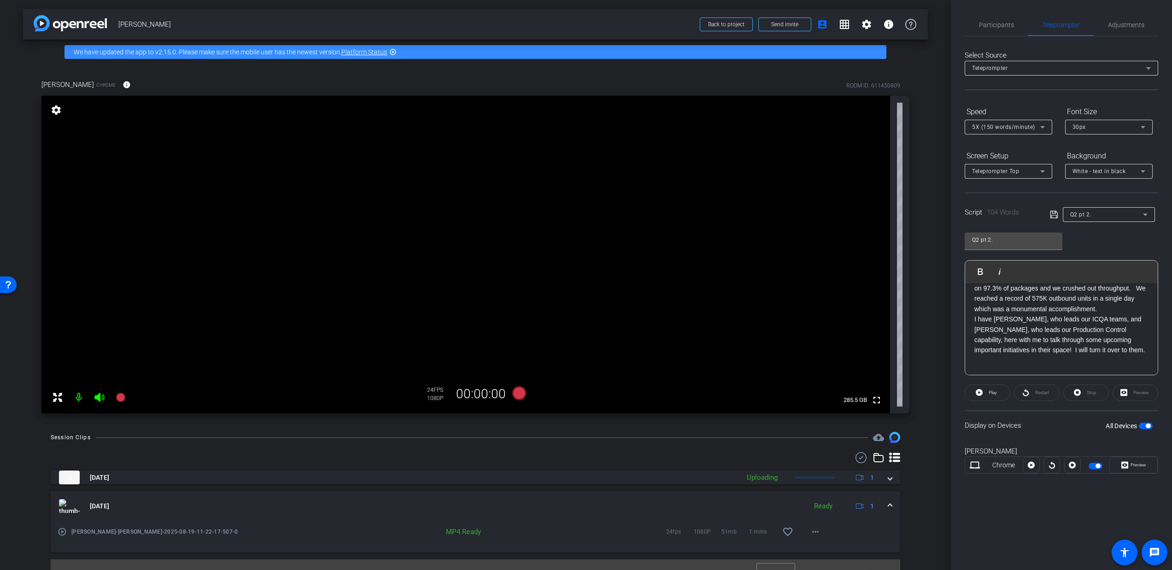
click at [1115, 222] on mat-form-field "Q2 pt 2." at bounding box center [1109, 214] width 92 height 15
click at [1124, 217] on div "Q2 pt 2." at bounding box center [1106, 215] width 73 height 12
click at [1106, 241] on mat-option "Q2 pt. 3" at bounding box center [1109, 248] width 92 height 15
type input "Q2 pt. 3"
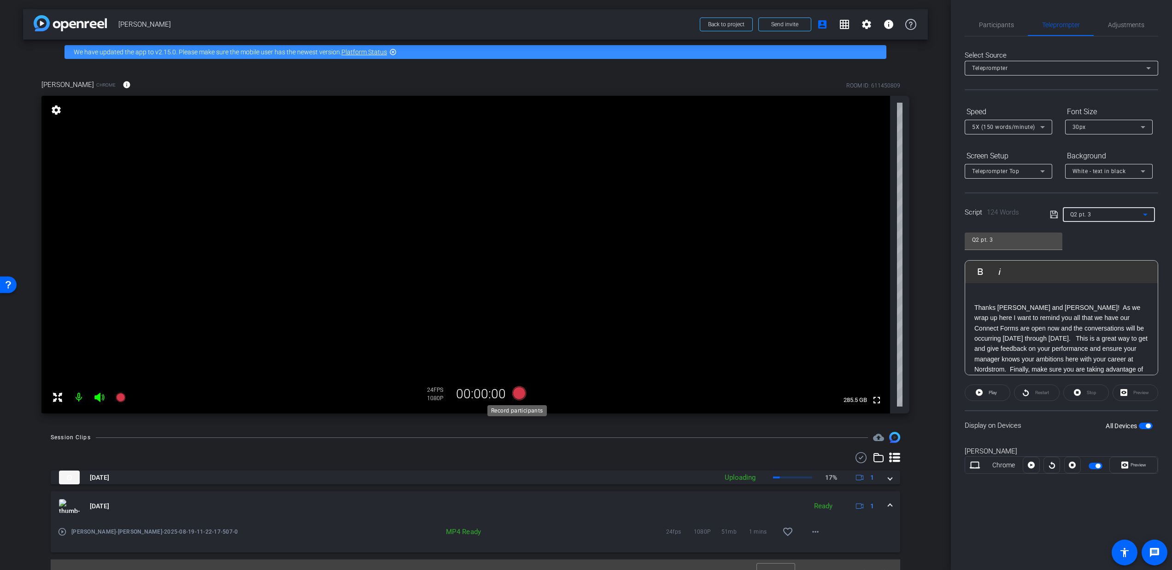
click at [520, 393] on icon at bounding box center [519, 394] width 14 height 14
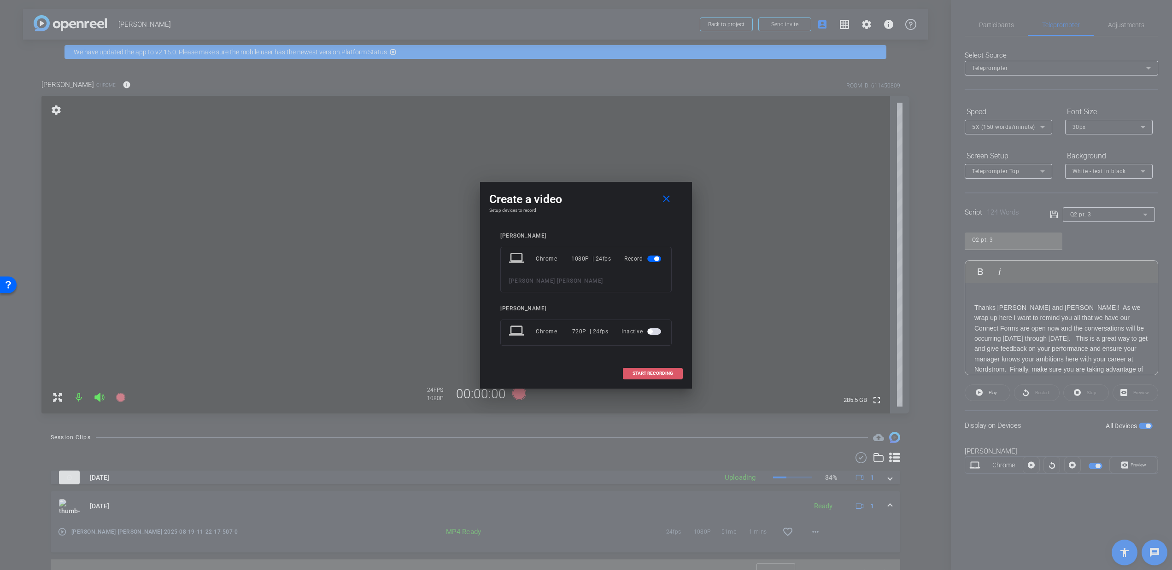
click at [665, 371] on span "START RECORDING" at bounding box center [653, 373] width 41 height 5
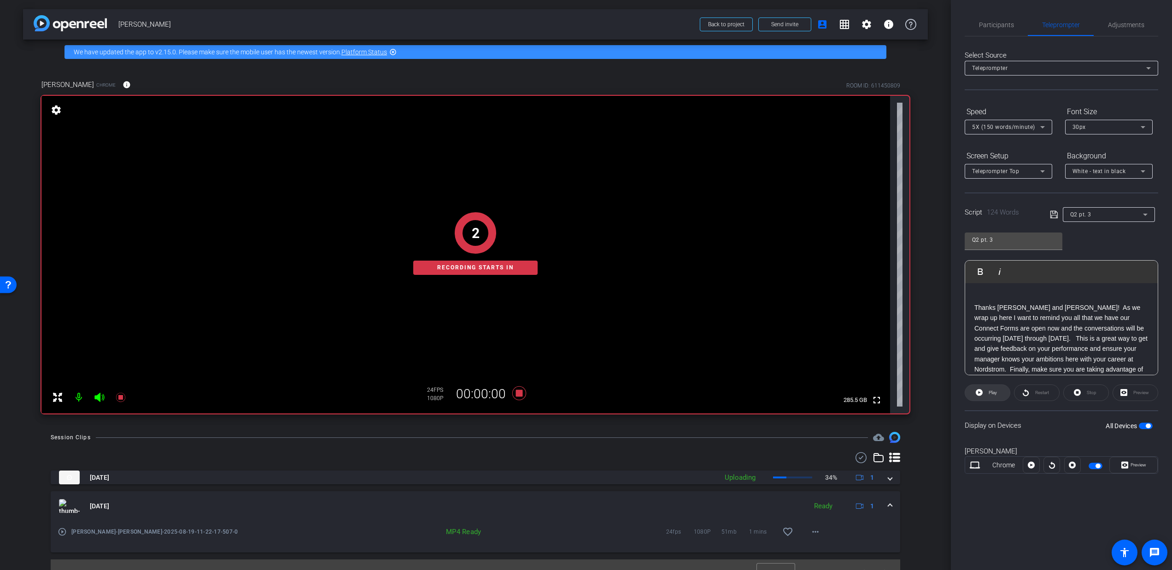
click at [978, 394] on icon at bounding box center [979, 392] width 7 height 7
click at [1002, 389] on span at bounding box center [987, 393] width 45 height 22
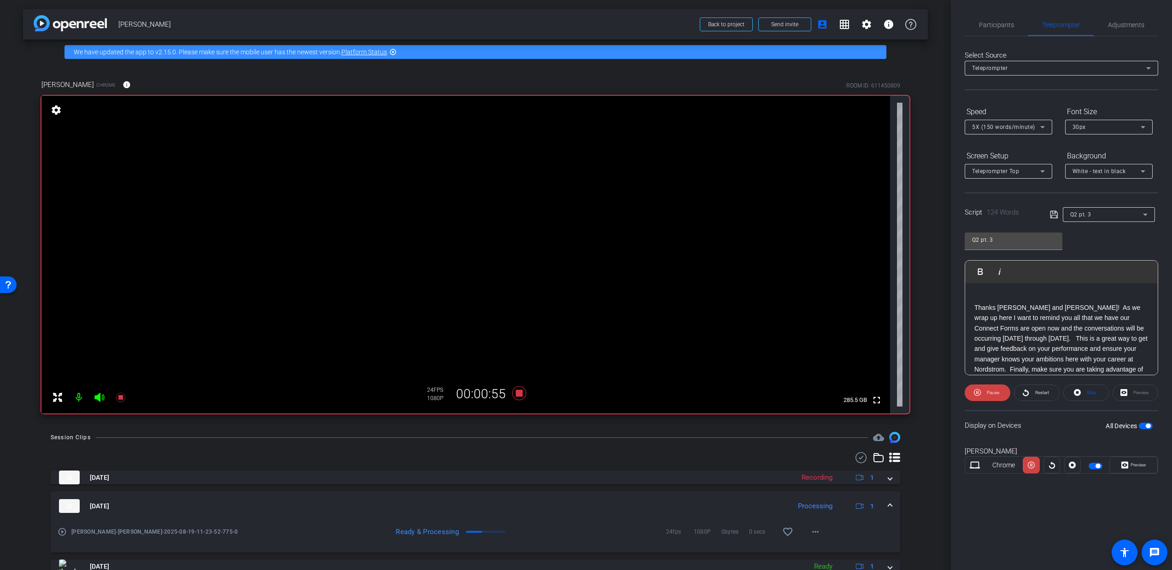
click at [1064, 318] on p "Thanks [PERSON_NAME] and [PERSON_NAME]! As we wrap up here I want to remind you…" at bounding box center [1062, 370] width 174 height 134
click at [975, 307] on p "Thanks [PERSON_NAME] and [PERSON_NAME]! As we wrap up here I want to remind you…" at bounding box center [1062, 365] width 174 height 124
click at [925, 394] on div "arrow_back [PERSON_NAME] Back to project Send invite account_box grid_on settin…" at bounding box center [475, 285] width 951 height 570
click at [986, 393] on span "Play" at bounding box center [991, 393] width 11 height 13
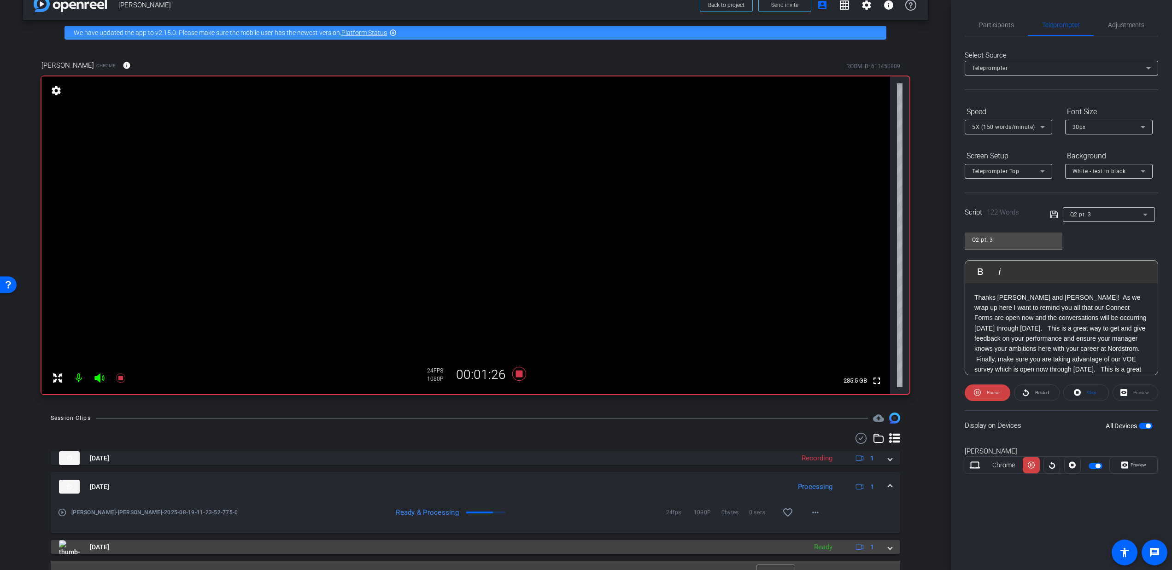
scroll to position [21, 0]
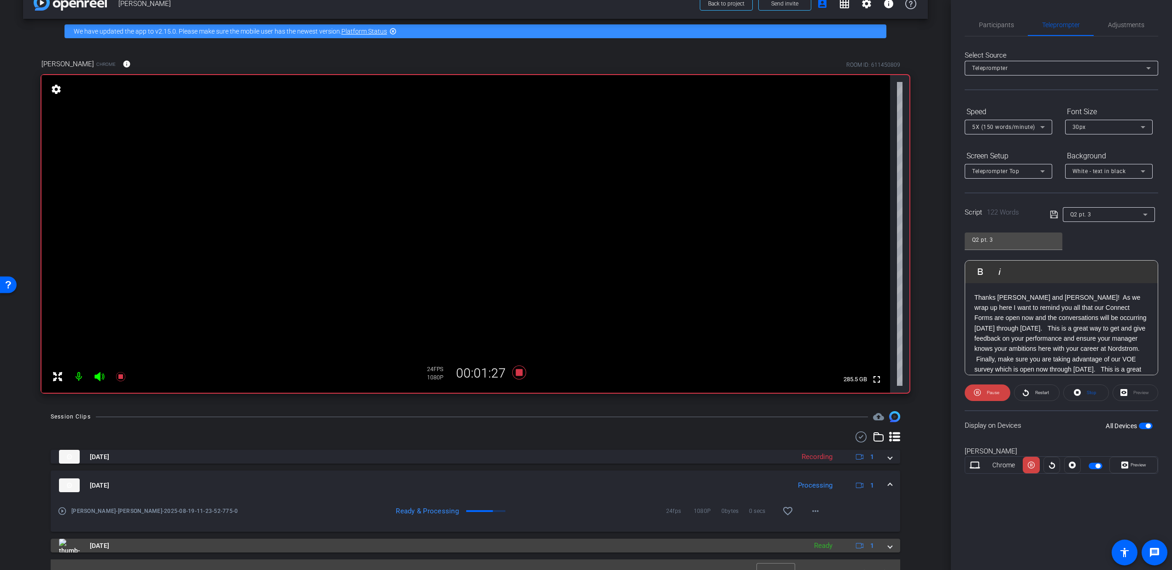
click at [887, 550] on mat-expansion-panel-header "[DATE] Ready 1" at bounding box center [476, 546] width 850 height 14
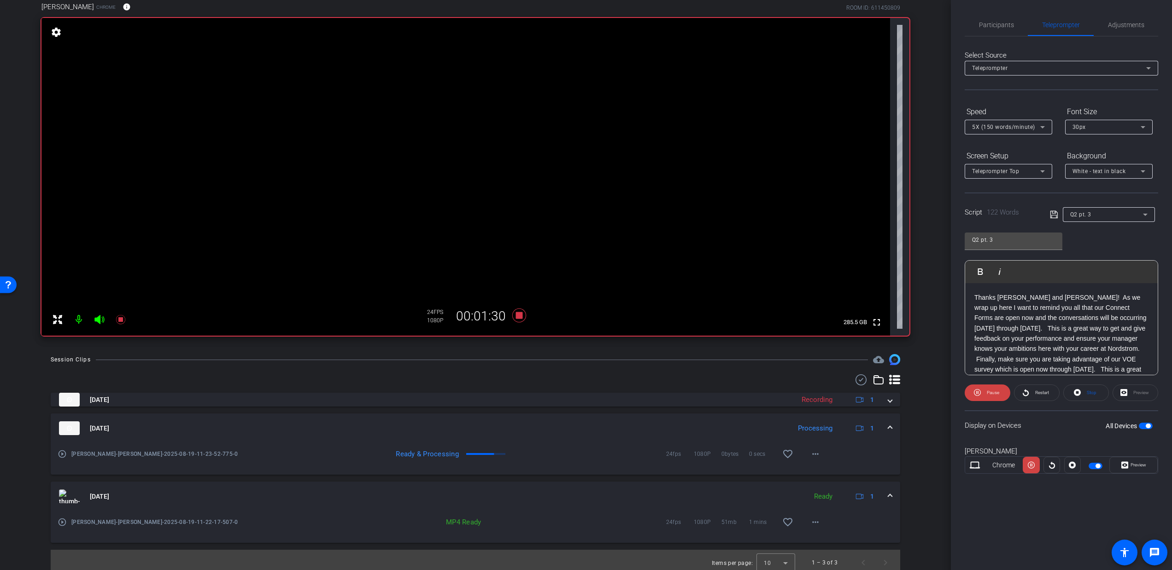
scroll to position [78, 0]
click at [810, 521] on mat-icon "more_horiz" at bounding box center [815, 522] width 11 height 11
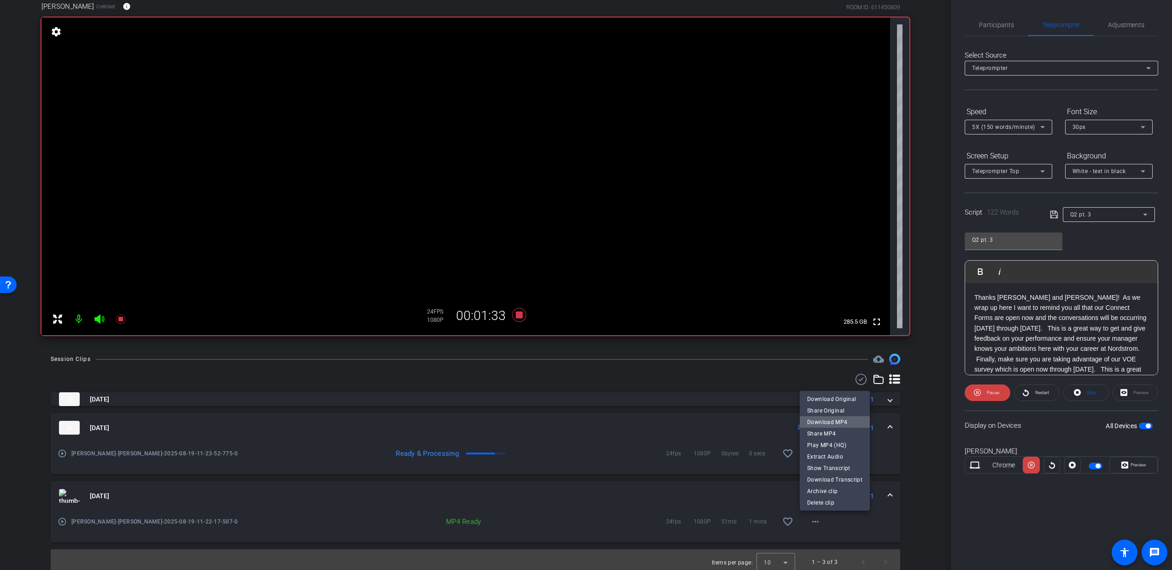
click at [842, 424] on span "Download MP4" at bounding box center [834, 422] width 55 height 11
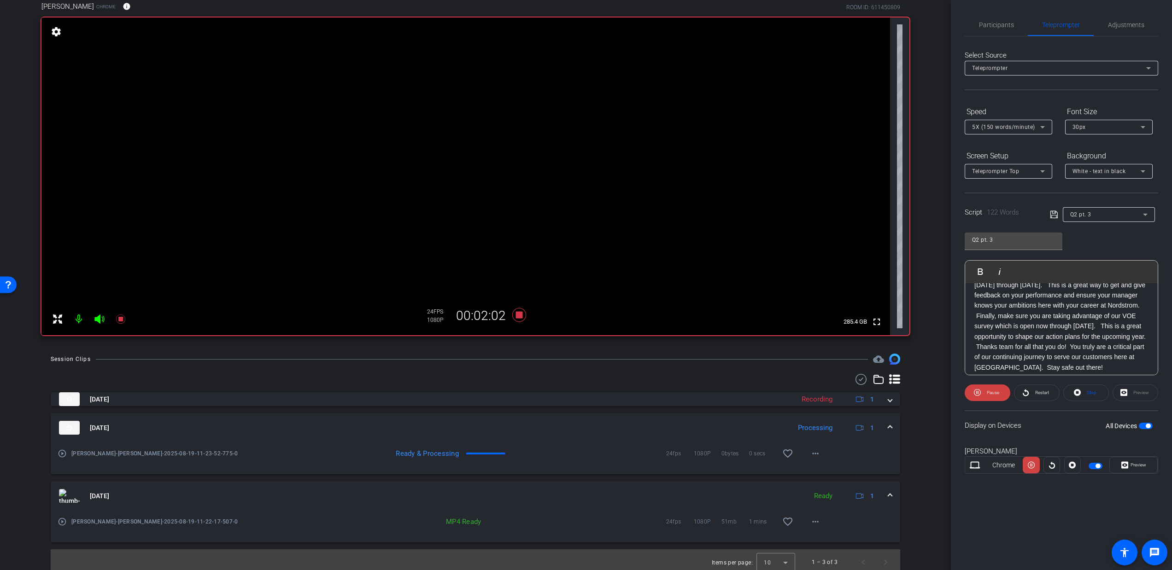
scroll to position [44, 0]
click at [519, 318] on icon at bounding box center [519, 315] width 14 height 14
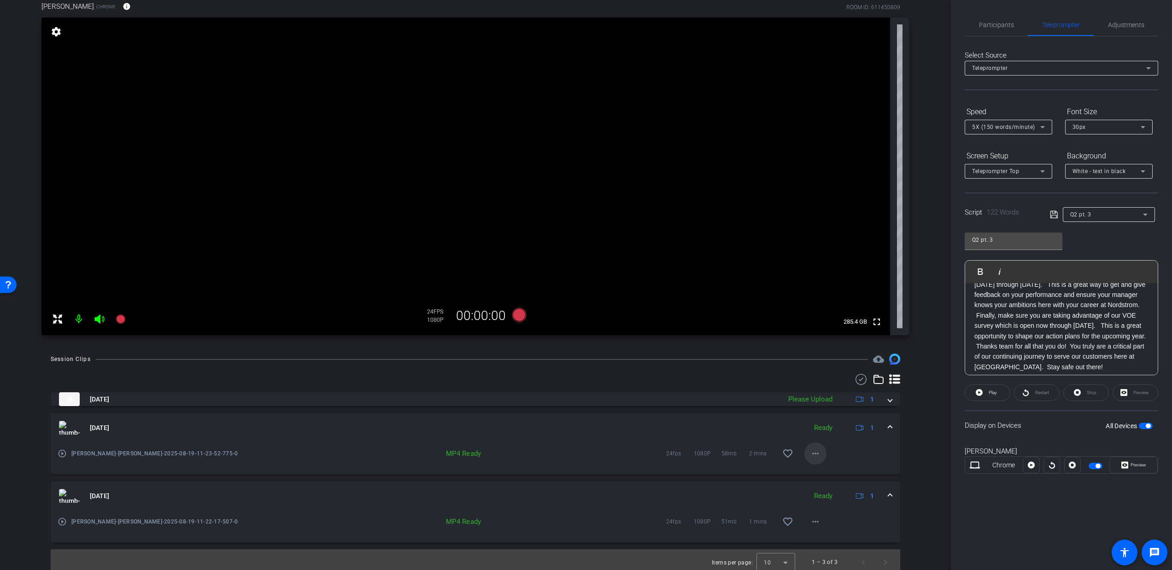
click at [810, 455] on mat-icon "more_horiz" at bounding box center [815, 453] width 11 height 11
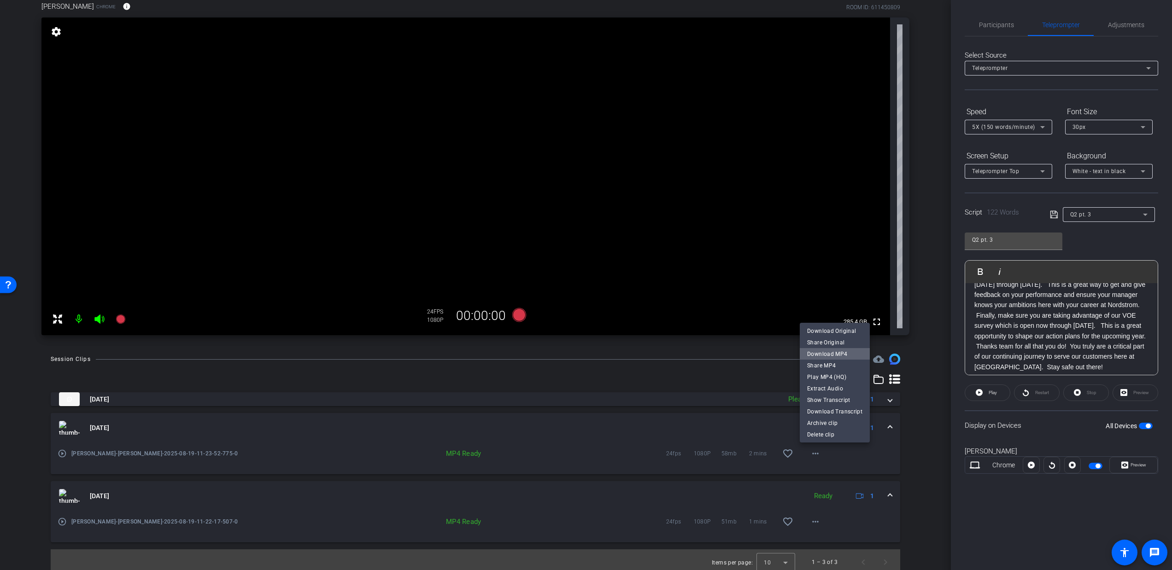
click at [836, 354] on span "Download MP4" at bounding box center [834, 354] width 55 height 11
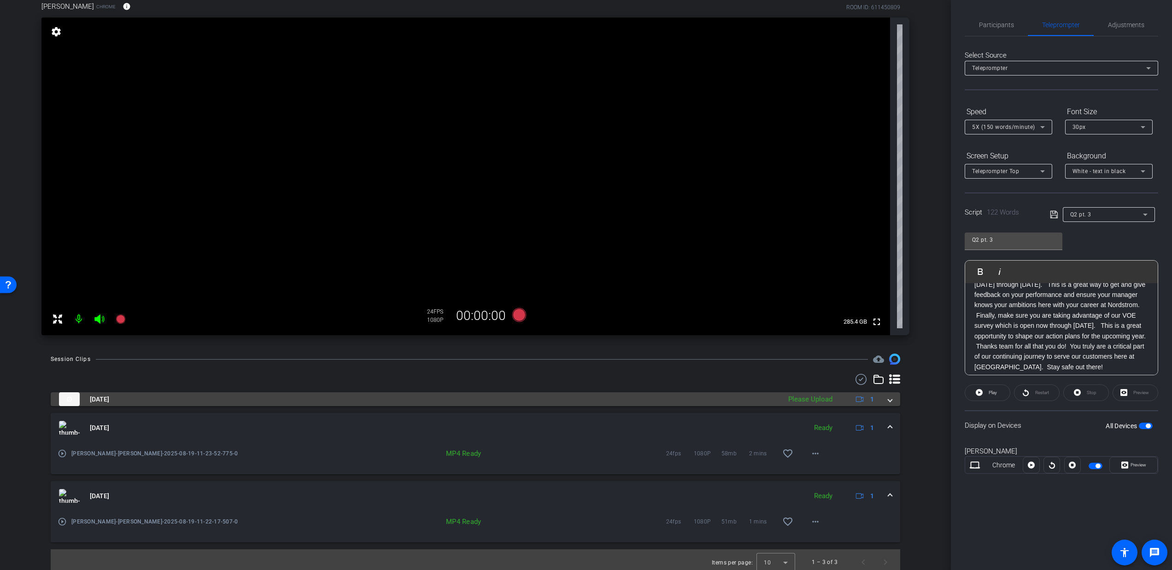
click at [888, 401] on span at bounding box center [890, 400] width 4 height 10
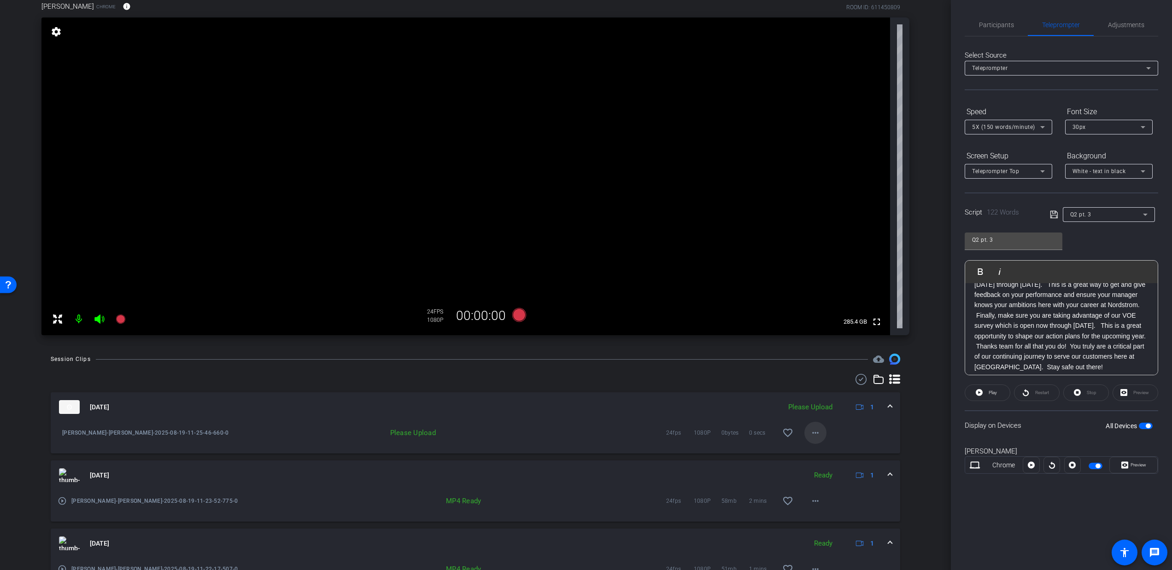
click at [810, 431] on mat-icon "more_horiz" at bounding box center [815, 433] width 11 height 11
click at [818, 449] on span "Upload" at bounding box center [825, 452] width 37 height 11
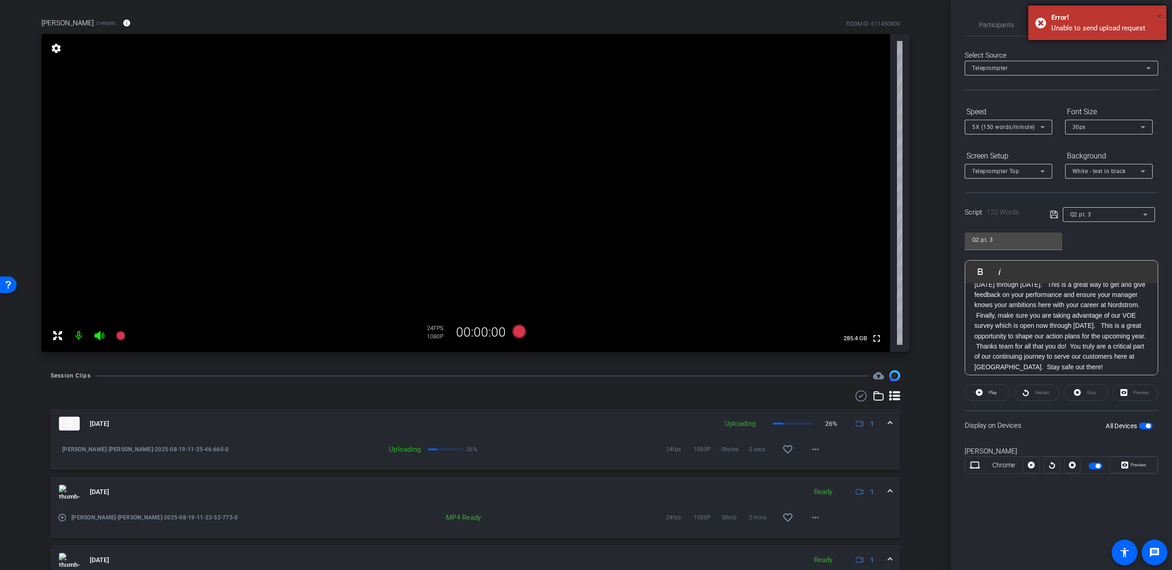
click at [1158, 17] on span "×" at bounding box center [1159, 16] width 5 height 11
click at [810, 452] on mat-icon "more_horiz" at bounding box center [815, 449] width 11 height 11
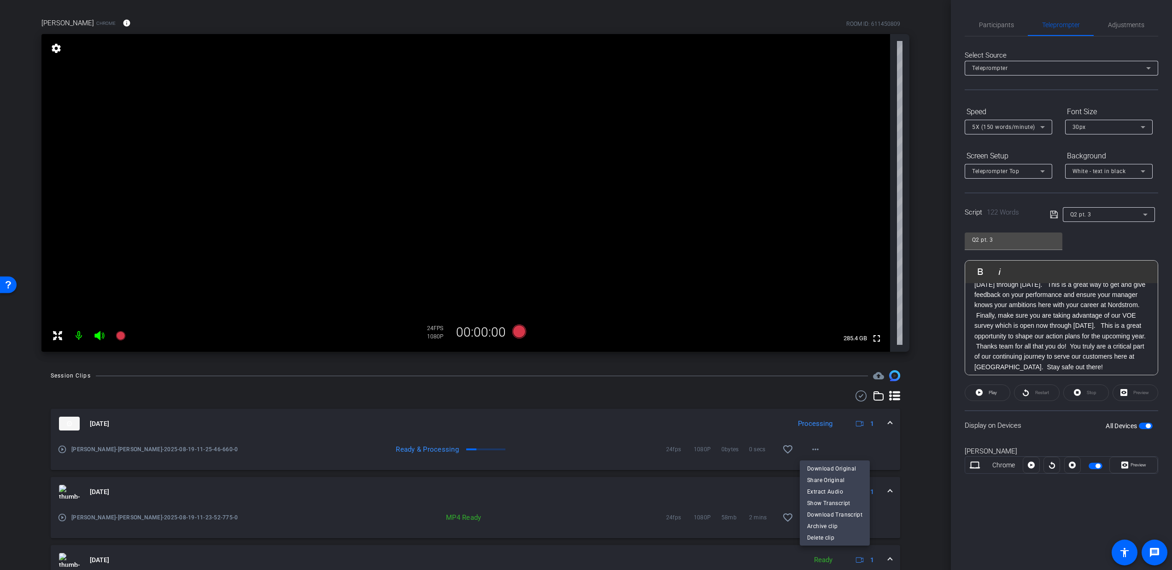
click at [917, 430] on div at bounding box center [586, 285] width 1172 height 570
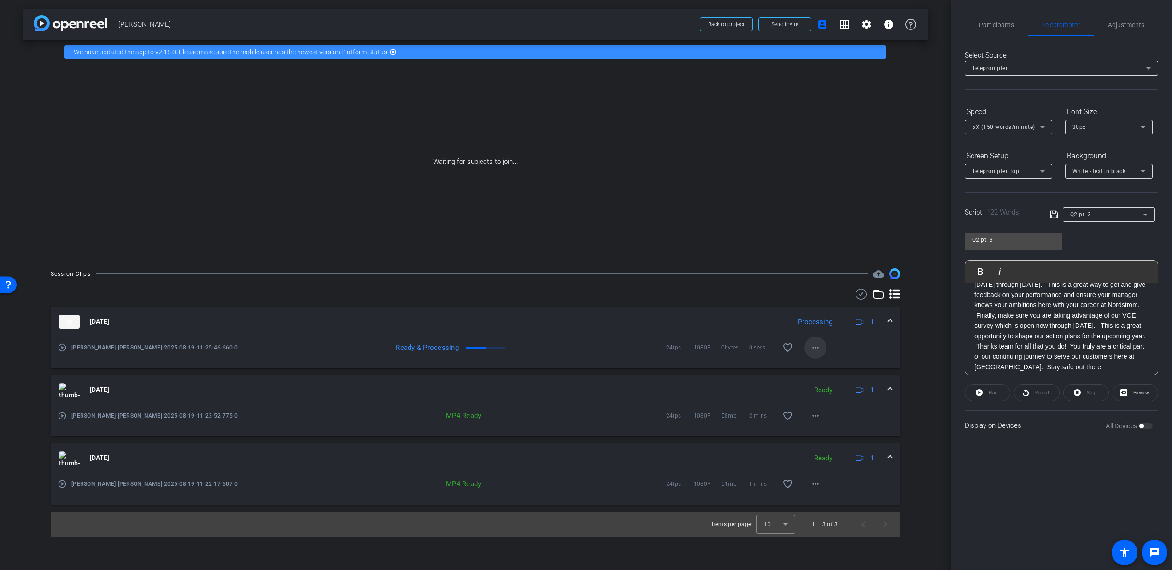
click at [812, 352] on mat-icon "more_horiz" at bounding box center [815, 347] width 11 height 11
click at [840, 364] on span "Download Original" at bounding box center [839, 366] width 55 height 11
click at [869, 27] on mat-icon "settings" at bounding box center [866, 24] width 11 height 11
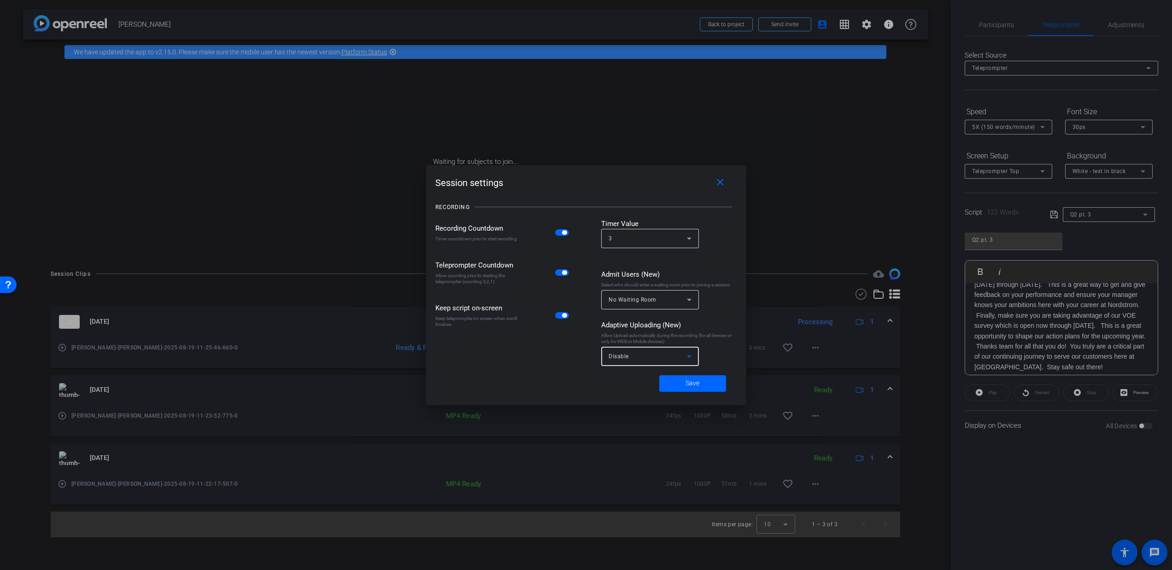
click at [677, 359] on div "Disable" at bounding box center [648, 357] width 78 height 12
click at [670, 376] on mat-option "All Devices" at bounding box center [650, 377] width 98 height 15
click at [687, 384] on span "Save" at bounding box center [693, 384] width 14 height 10
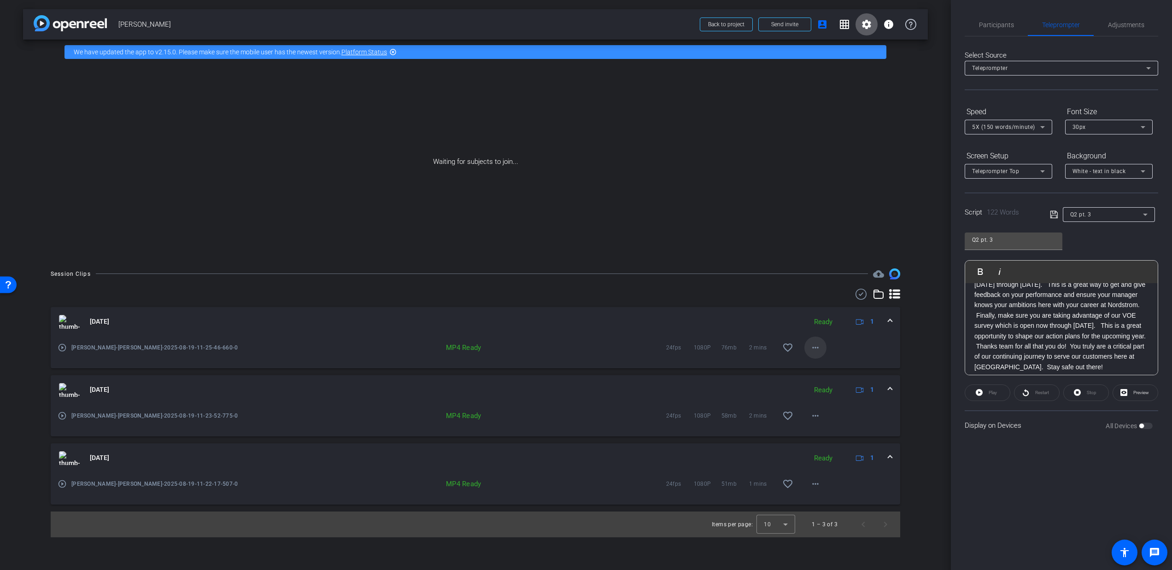
click at [815, 349] on mat-icon "more_horiz" at bounding box center [815, 347] width 11 height 11
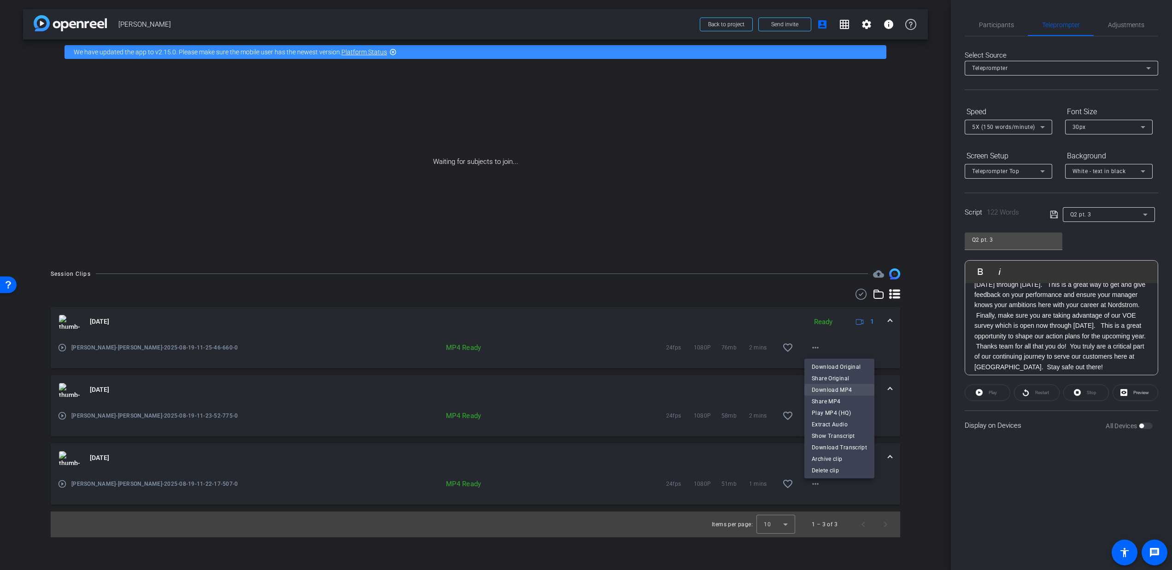
click at [844, 389] on span "Download MP4" at bounding box center [839, 389] width 55 height 11
click at [996, 27] on span "Participants" at bounding box center [996, 25] width 35 height 6
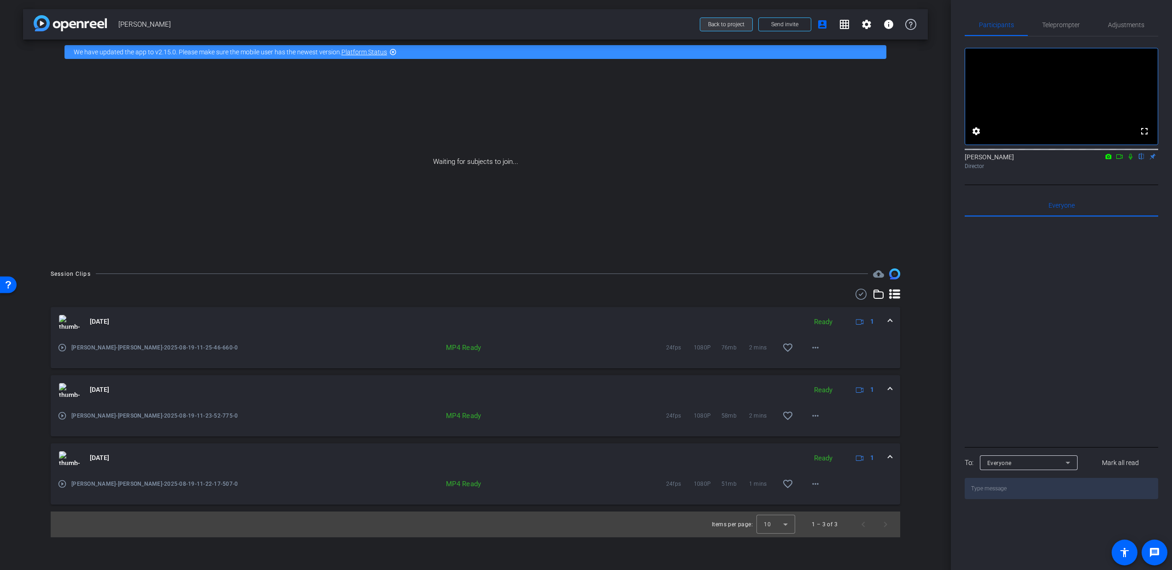
click at [719, 25] on span "Back to project" at bounding box center [726, 24] width 36 height 6
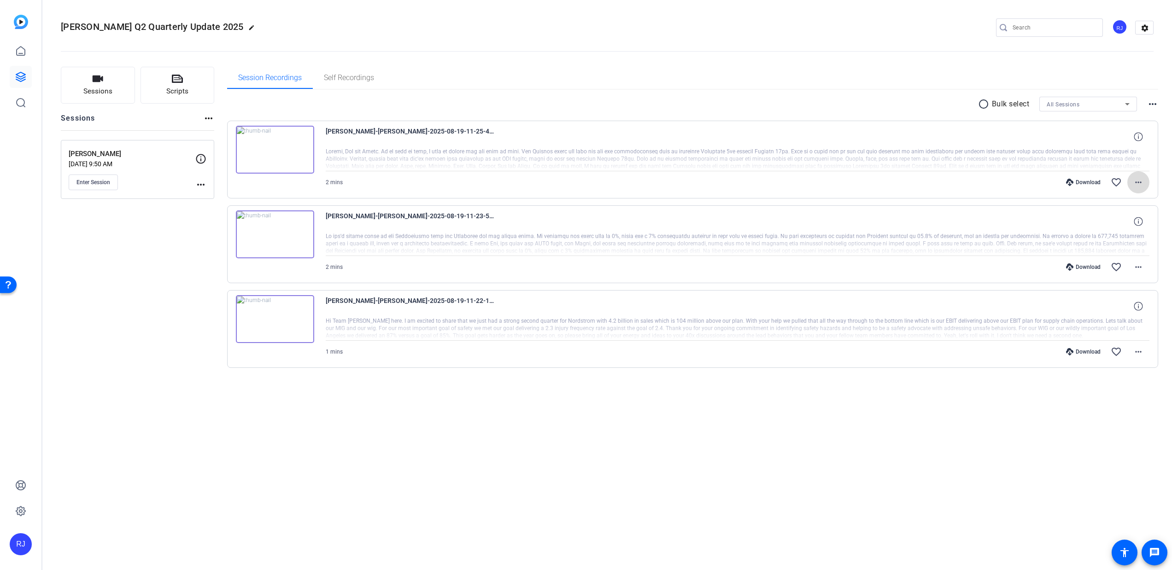
click at [1141, 184] on mat-icon "more_horiz" at bounding box center [1138, 182] width 11 height 11
drag, startPoint x: 1144, startPoint y: 143, endPoint x: 1140, endPoint y: 138, distance: 6.6
click at [1144, 143] on div at bounding box center [586, 285] width 1172 height 570
click at [1138, 137] on icon at bounding box center [1138, 136] width 9 height 9
click at [1121, 135] on span "24fps" at bounding box center [1120, 136] width 14 height 7
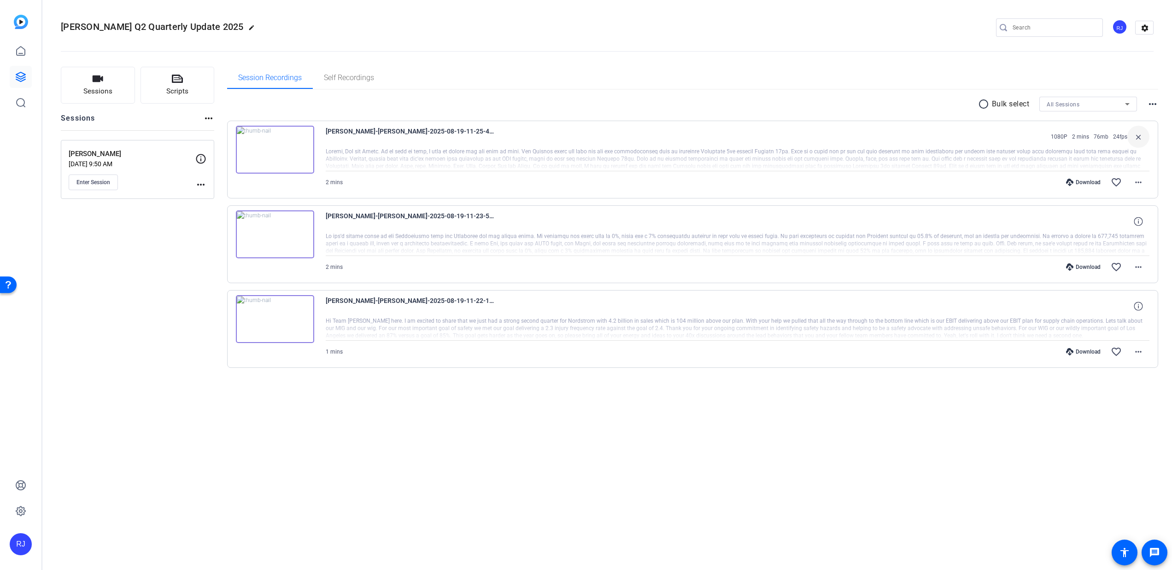
click at [1142, 140] on mat-icon "close" at bounding box center [1138, 137] width 11 height 12
click at [1142, 140] on icon at bounding box center [1138, 136] width 9 height 9
click at [1138, 182] on mat-icon "more_horiz" at bounding box center [1138, 182] width 11 height 11
click at [411, 161] on div at bounding box center [586, 285] width 1172 height 570
click at [408, 138] on span "[PERSON_NAME]-[PERSON_NAME]-2025-08-19-11-25-46-660-0" at bounding box center [411, 137] width 170 height 22
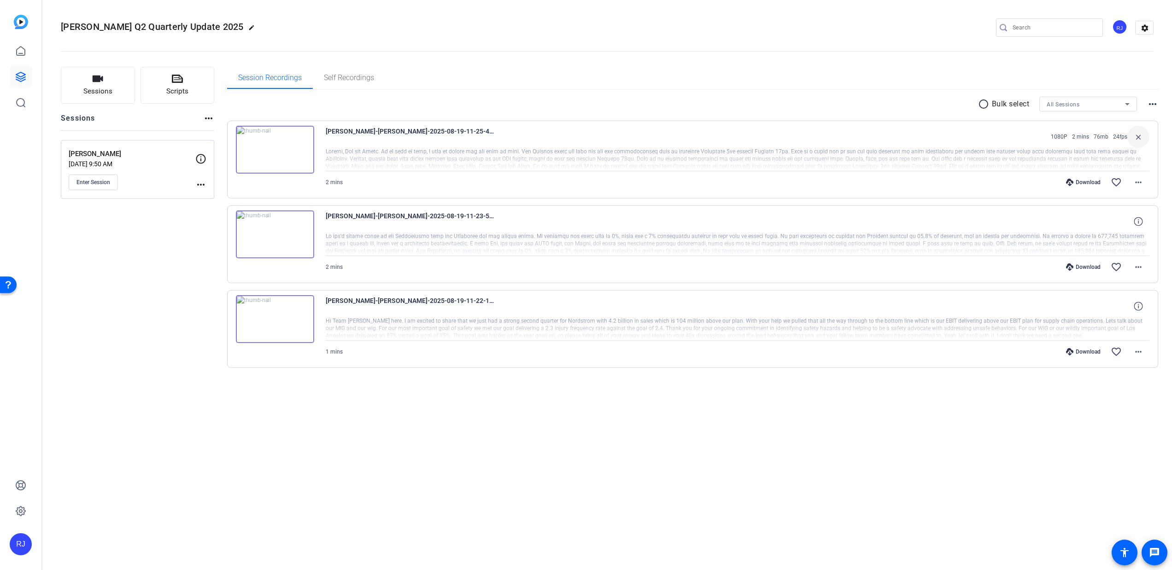
click at [296, 160] on img at bounding box center [275, 150] width 78 height 48
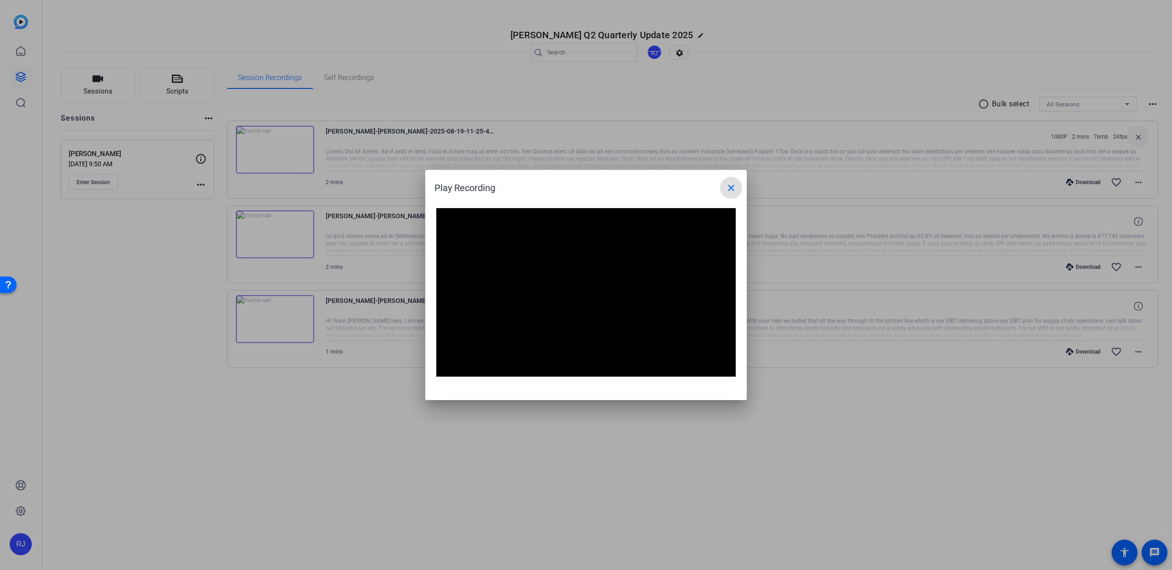
click at [730, 193] on mat-icon "close" at bounding box center [731, 187] width 11 height 11
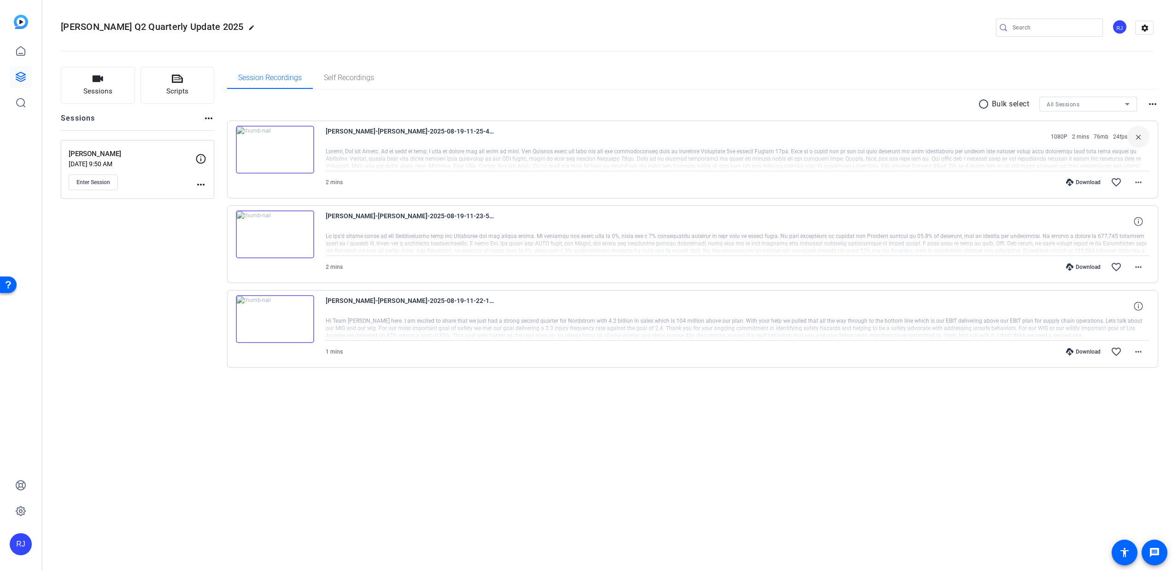
click at [443, 152] on div at bounding box center [738, 159] width 824 height 23
click at [265, 150] on img at bounding box center [275, 150] width 78 height 48
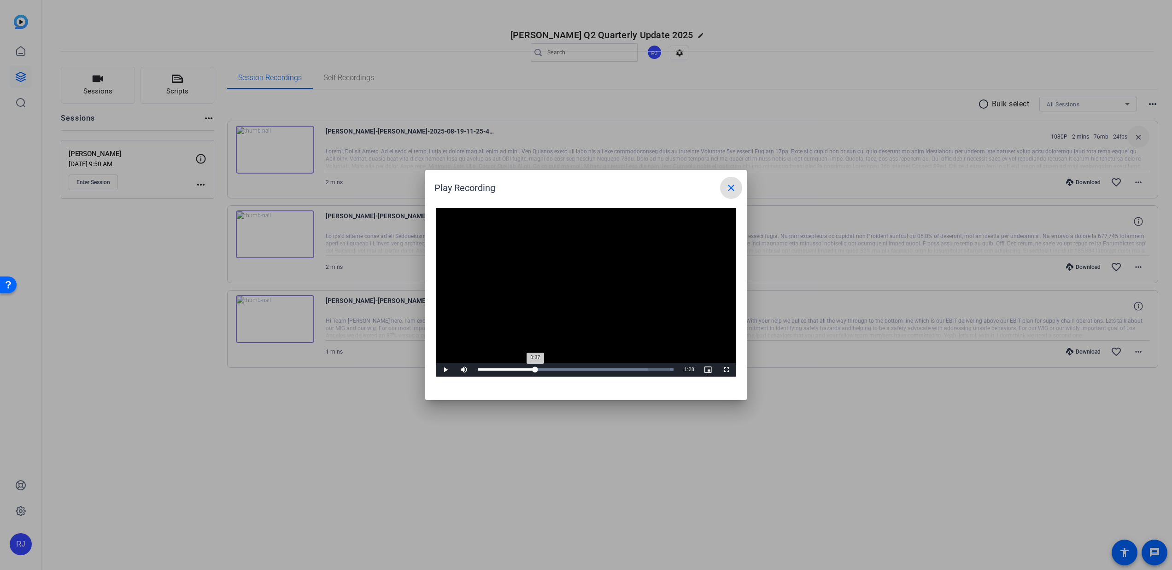
click at [535, 368] on div "Loaded : 100.00% 0:37 0:37" at bounding box center [575, 370] width 205 height 14
click at [577, 369] on div "Loaded : 100.00% 1:04 0:37" at bounding box center [576, 370] width 196 height 2
click at [617, 372] on div "Loaded : 100.00% 1:29 1:04" at bounding box center [575, 370] width 205 height 14
click at [728, 189] on mat-icon "close" at bounding box center [731, 187] width 11 height 11
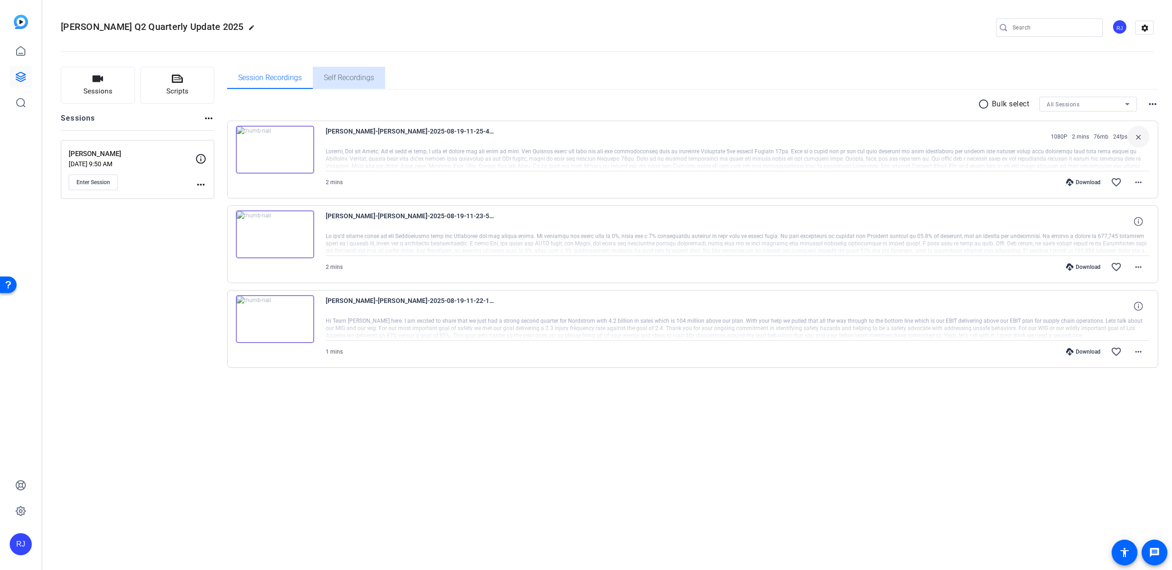
click at [351, 78] on span "Self Recordings" at bounding box center [349, 77] width 50 height 7
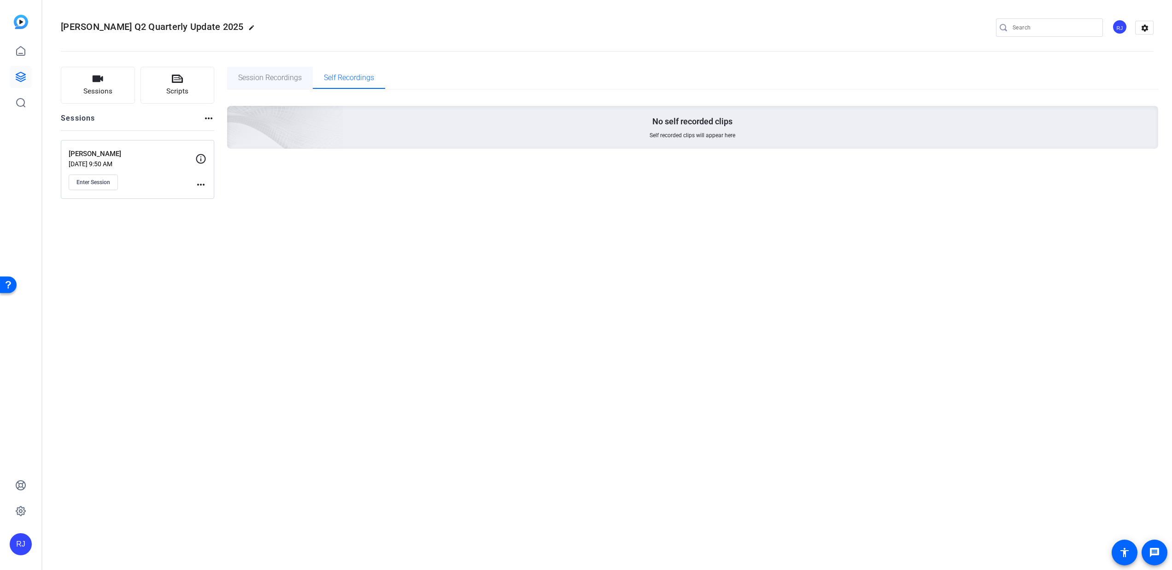
click at [263, 76] on span "Session Recordings" at bounding box center [270, 77] width 64 height 7
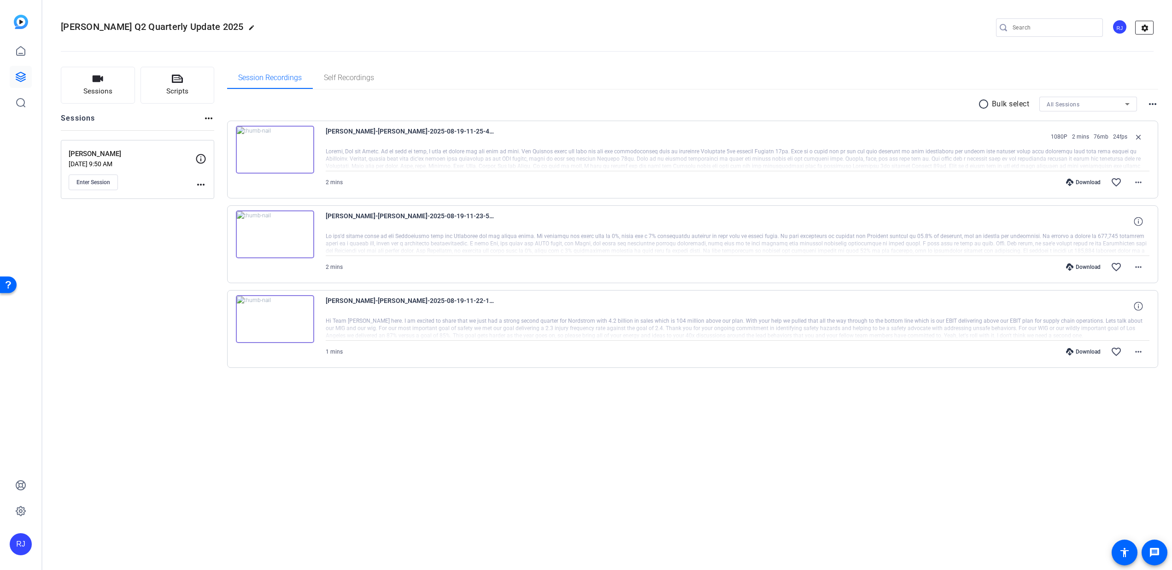
click at [1141, 28] on mat-icon "settings" at bounding box center [1145, 28] width 18 height 14
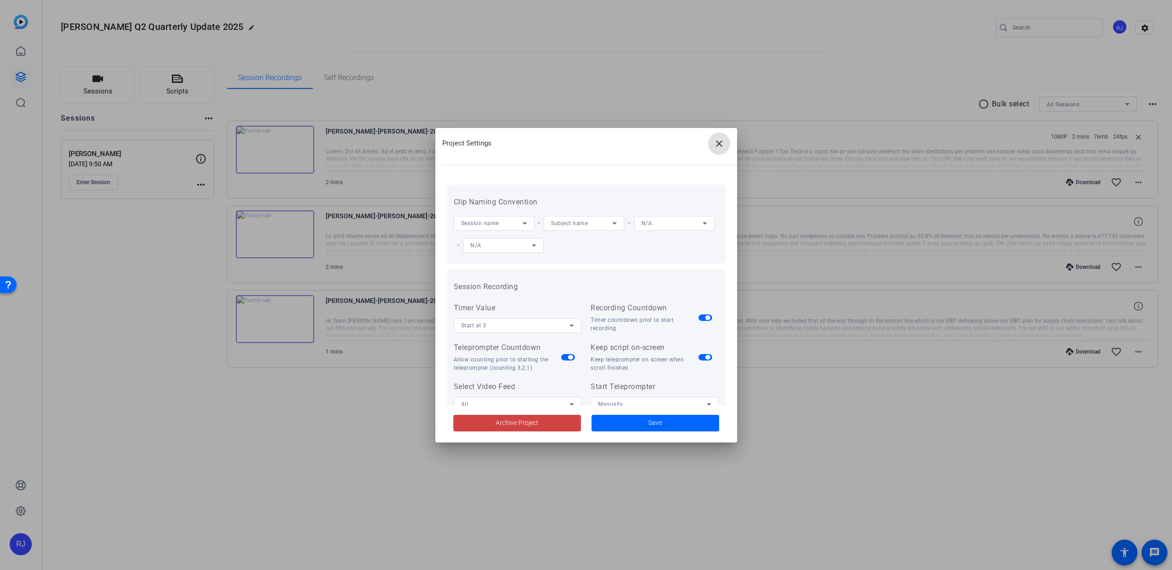
scroll to position [190, 0]
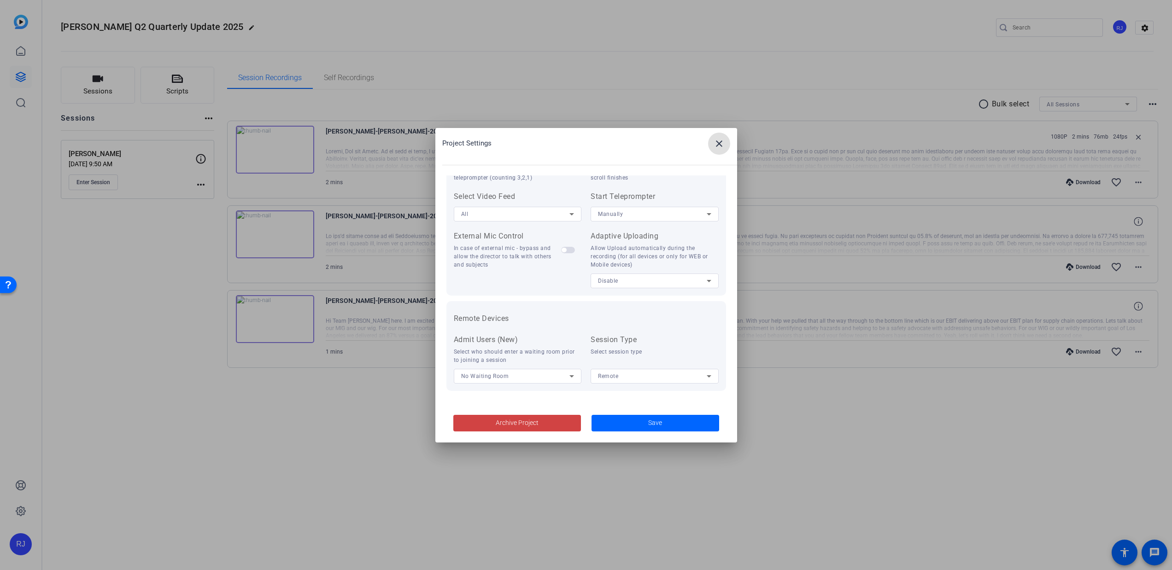
click at [638, 274] on div "Disable" at bounding box center [654, 281] width 113 height 15
click at [639, 295] on mat-option "All Devices" at bounding box center [650, 299] width 125 height 15
click at [645, 426] on span at bounding box center [656, 423] width 128 height 22
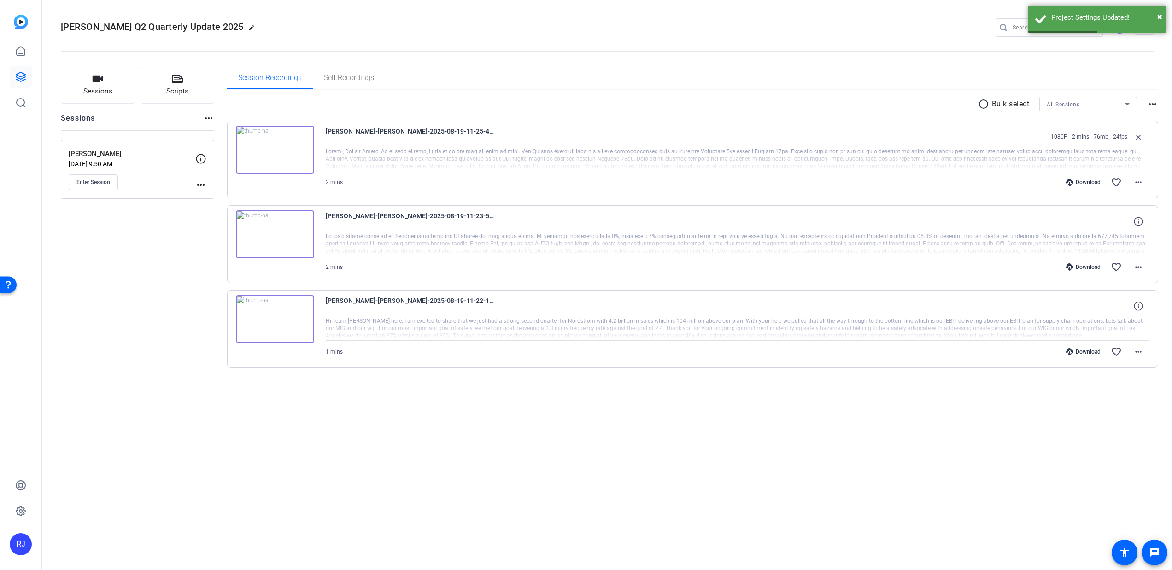
click at [201, 161] on icon at bounding box center [200, 158] width 11 height 11
click at [202, 159] on icon at bounding box center [200, 158] width 11 height 11
click at [202, 184] on mat-icon "more_horiz" at bounding box center [200, 184] width 11 height 11
click at [200, 149] on div at bounding box center [586, 285] width 1172 height 570
click at [206, 122] on mat-icon "more_horiz" at bounding box center [208, 118] width 11 height 11
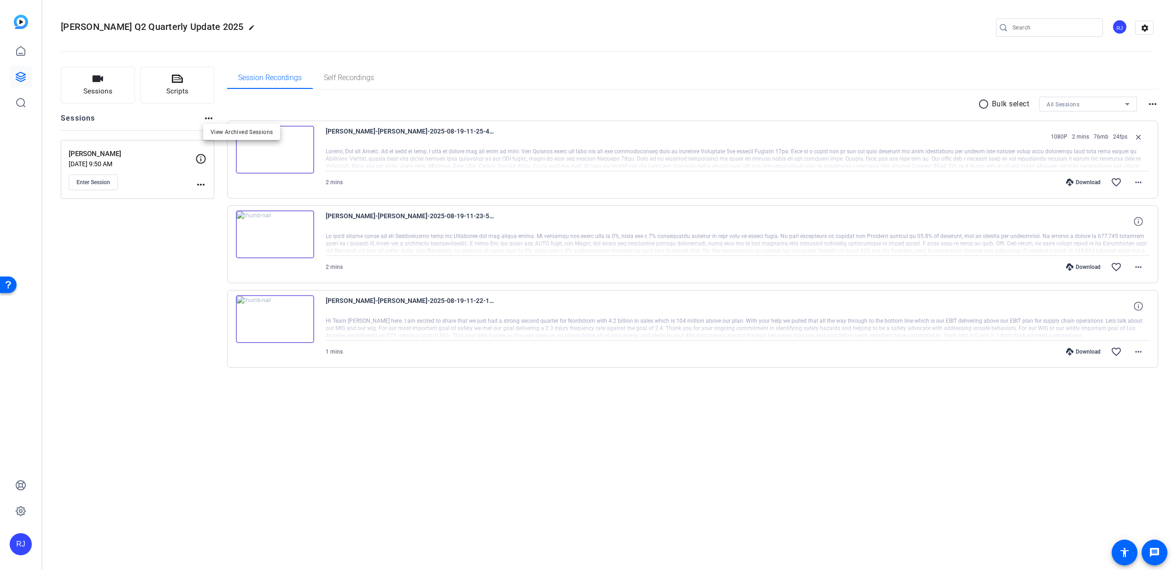
click at [206, 117] on div at bounding box center [586, 285] width 1172 height 570
click at [112, 156] on p "[PERSON_NAME]" at bounding box center [132, 154] width 127 height 11
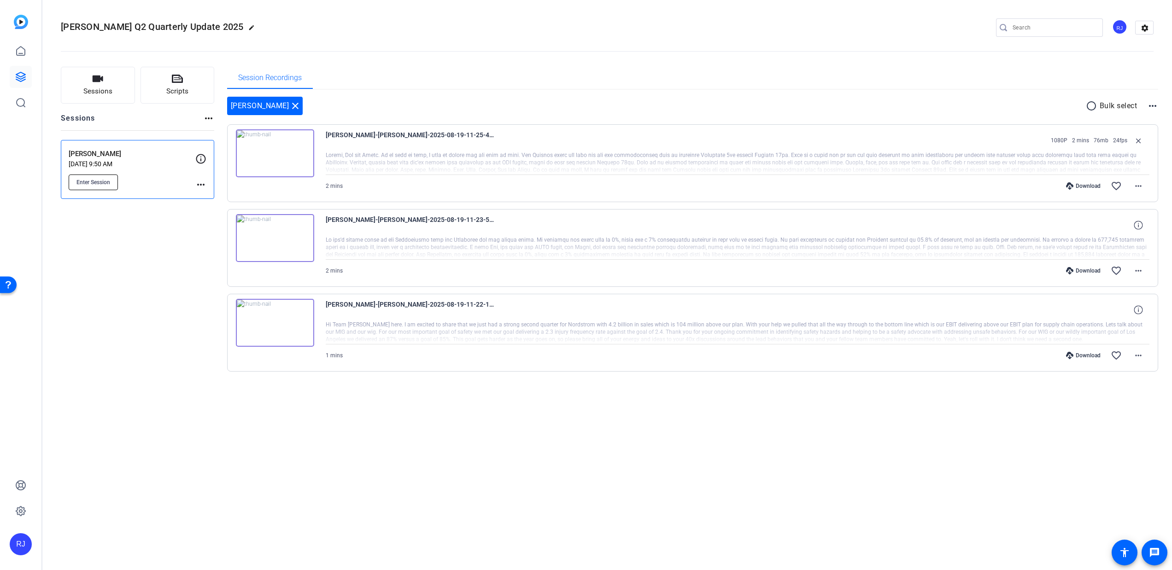
click at [110, 187] on button "Enter Session" at bounding box center [93, 183] width 49 height 16
click at [31, 70] on link at bounding box center [21, 77] width 22 height 22
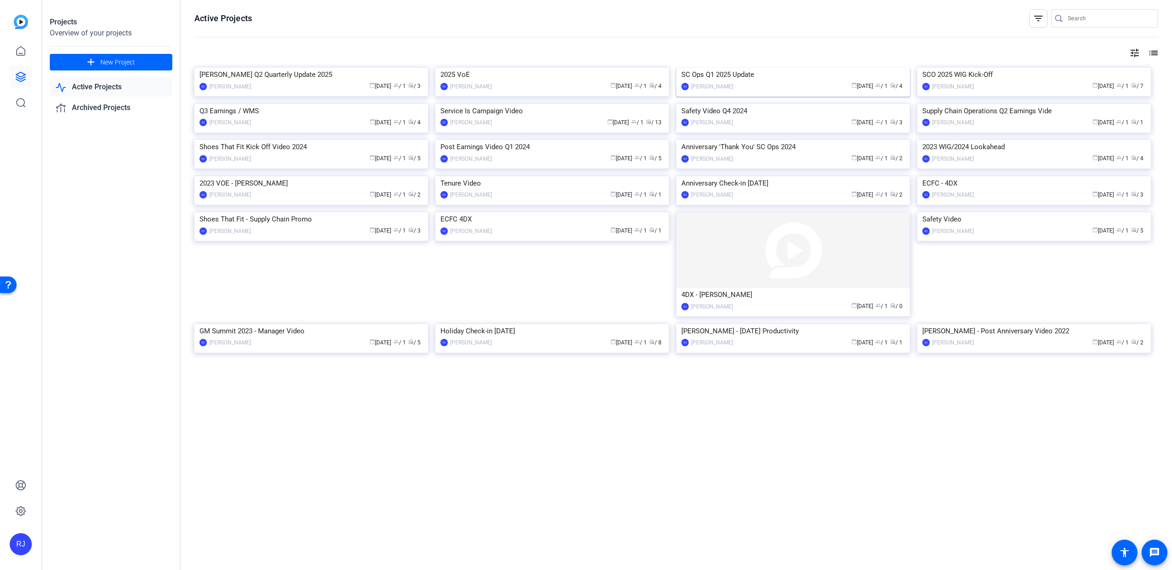
click at [764, 68] on img at bounding box center [793, 68] width 234 height 0
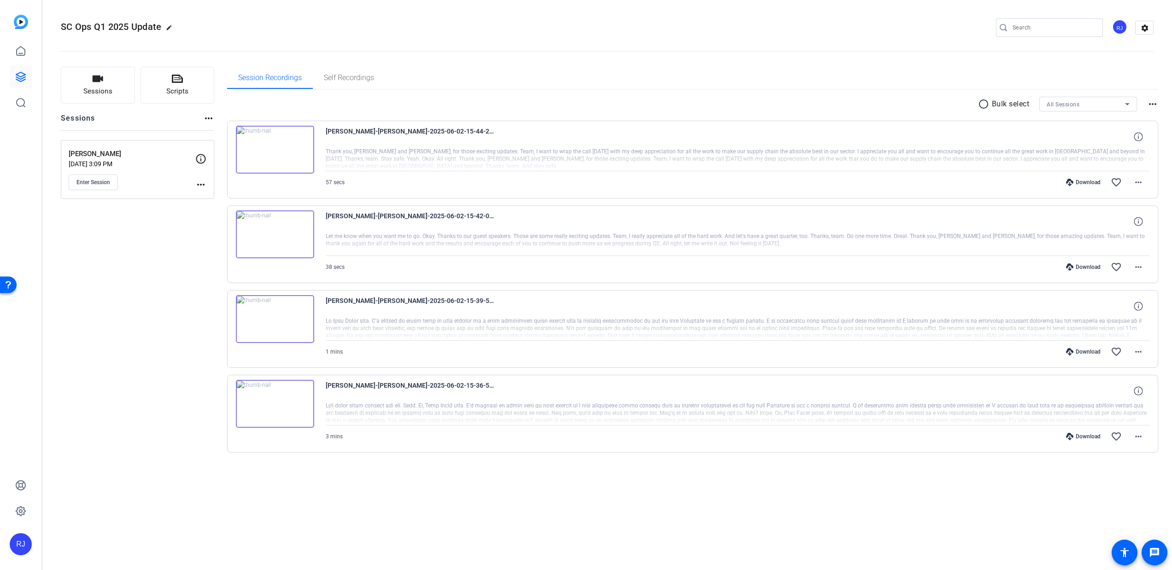
click at [281, 149] on img at bounding box center [275, 150] width 78 height 48
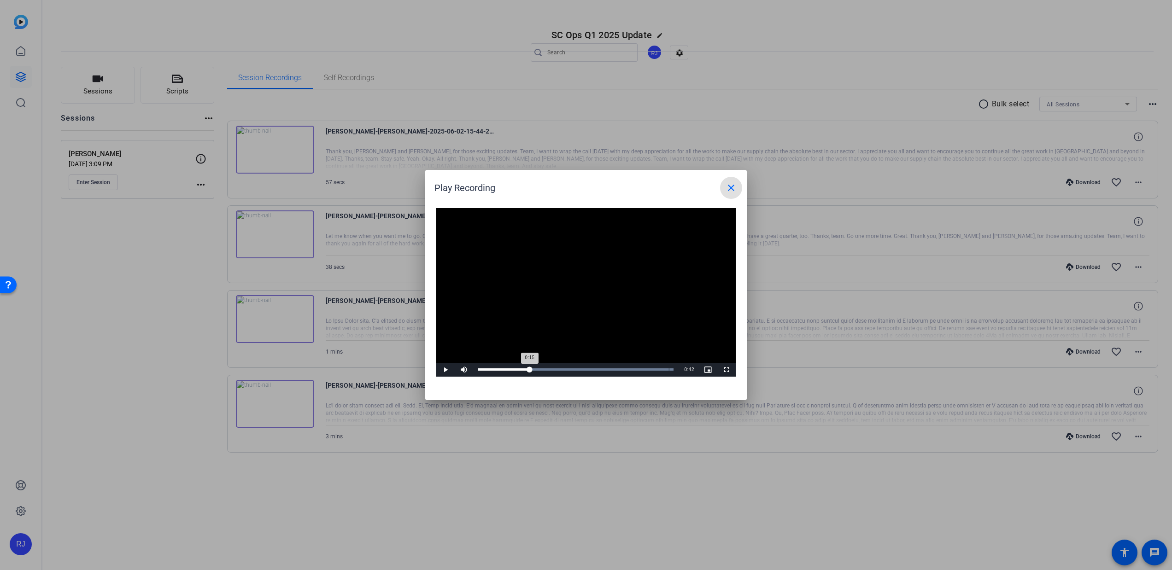
click at [530, 371] on div "Loaded : 100.00% 0:15 0:15" at bounding box center [575, 370] width 205 height 14
click at [572, 373] on div "Loaded : 100.00% 0:27 0:15" at bounding box center [575, 370] width 205 height 14
click at [617, 367] on div "Loaded : 100.00% 0:40 0:28" at bounding box center [575, 370] width 205 height 14
click at [736, 188] on mat-icon "close" at bounding box center [731, 187] width 11 height 11
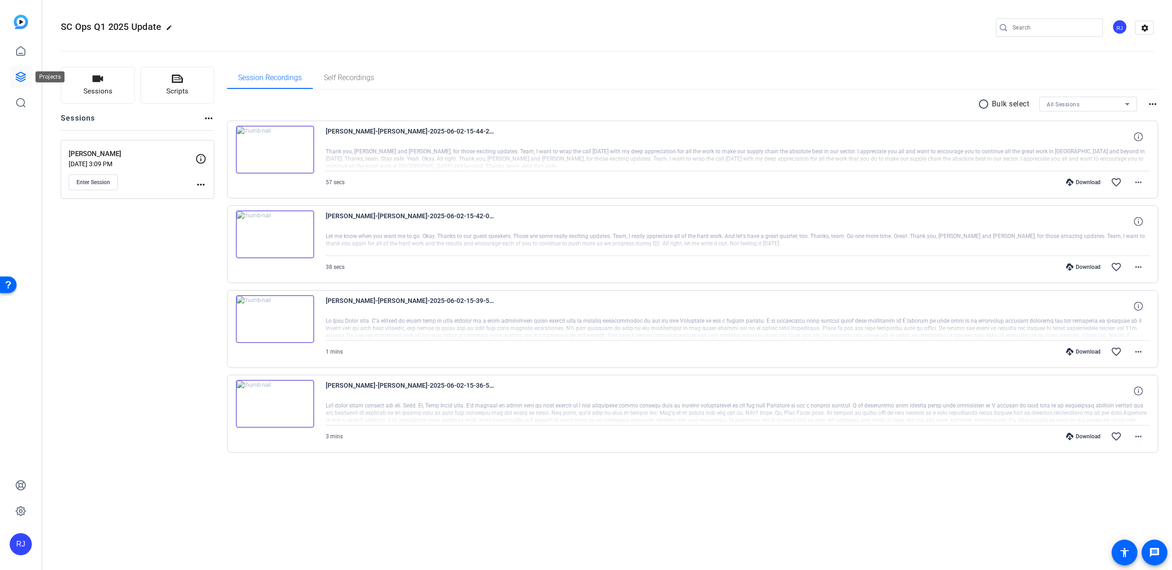
click at [22, 78] on icon at bounding box center [20, 76] width 9 height 9
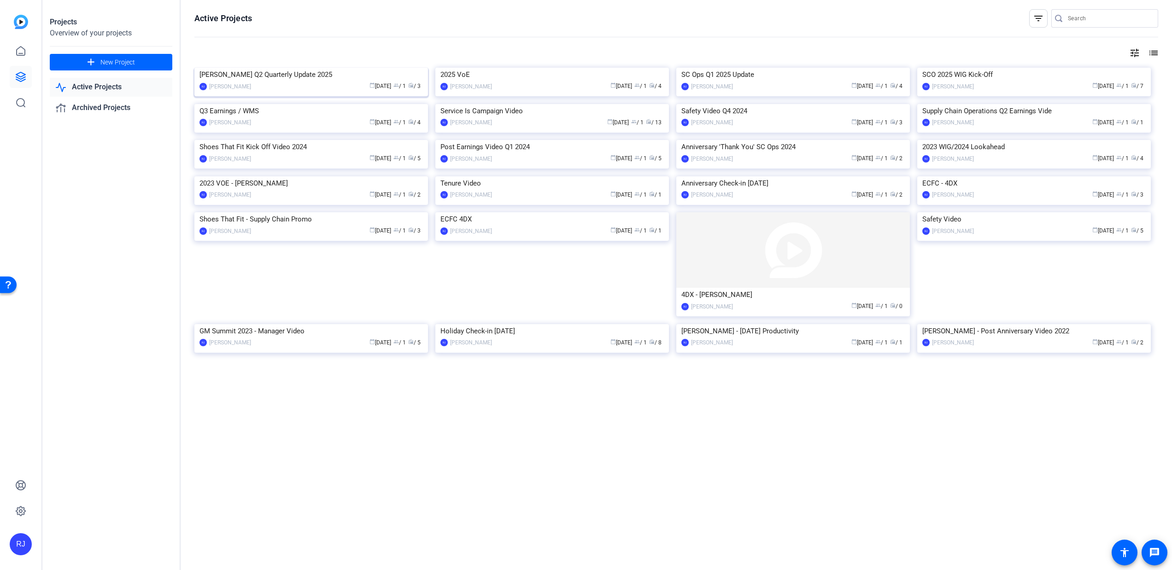
click at [286, 68] on img at bounding box center [311, 68] width 234 height 0
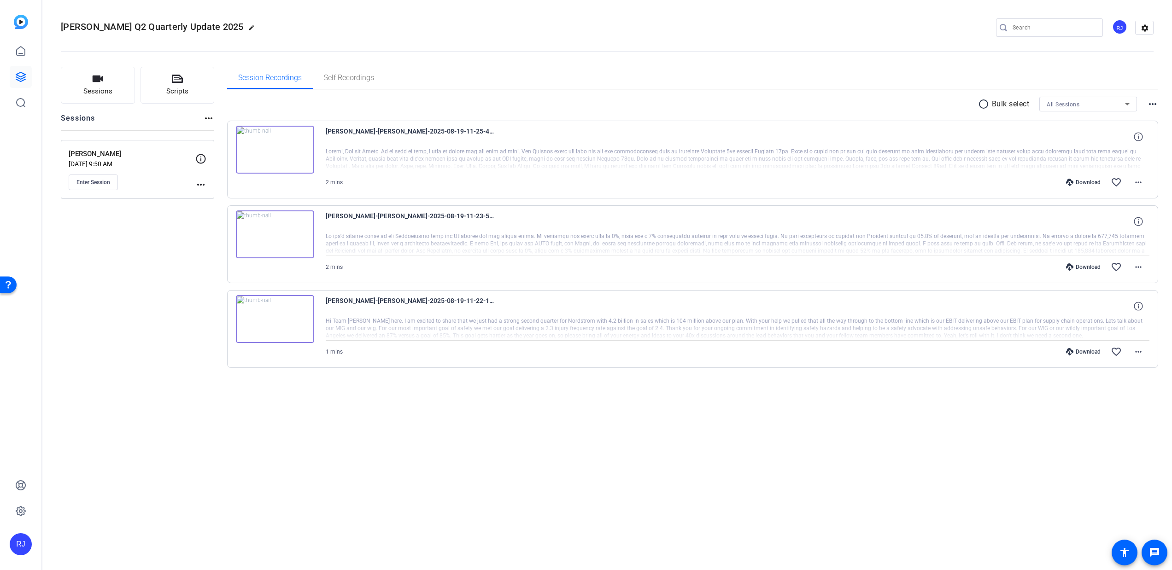
click at [278, 154] on img at bounding box center [275, 150] width 78 height 48
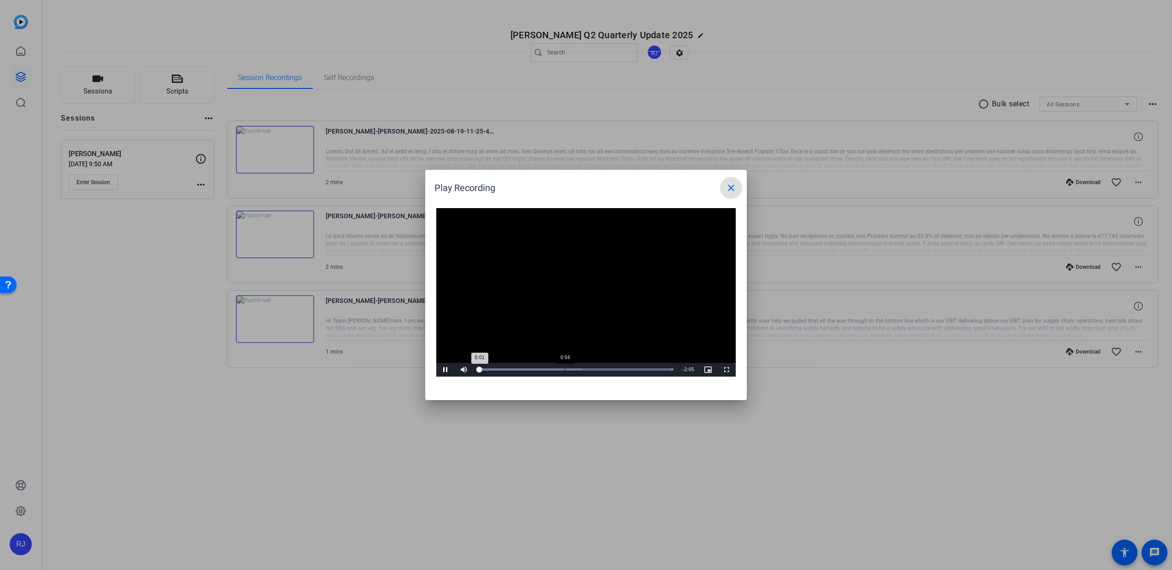
click at [564, 370] on div "Loaded : 100.00% 0:56 0:01" at bounding box center [576, 370] width 196 height 2
click at [581, 370] on div "1:06" at bounding box center [581, 370] width 0 height 2
click at [609, 371] on div "Loaded : 100.00% 1:21 1:06" at bounding box center [575, 370] width 205 height 14
click at [645, 368] on div "Loaded : 100.00% 1:47 1:34" at bounding box center [575, 370] width 205 height 14
click at [551, 371] on div "Loaded : 100.00% 0:46 2:01" at bounding box center [575, 370] width 205 height 14
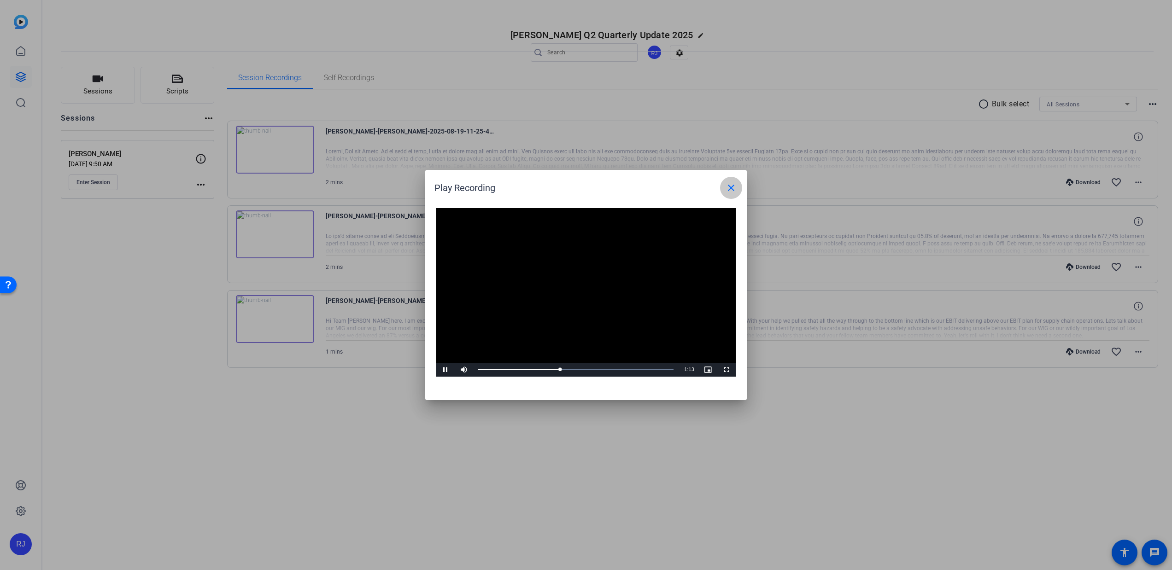
click at [726, 194] on span at bounding box center [731, 188] width 22 height 22
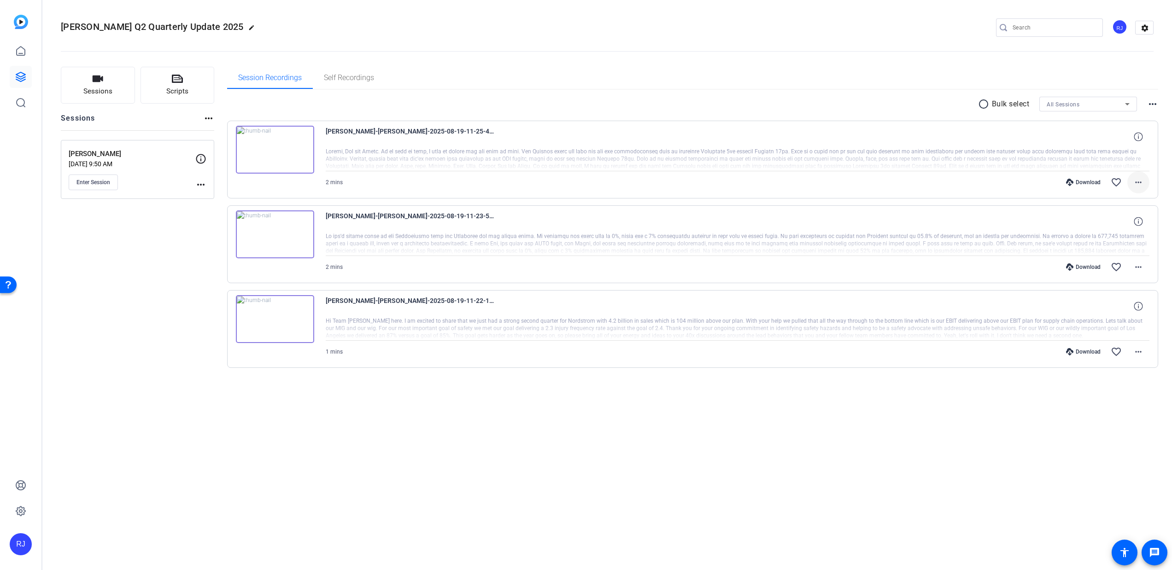
click at [1140, 184] on mat-icon "more_horiz" at bounding box center [1138, 182] width 11 height 11
click at [981, 166] on div at bounding box center [586, 285] width 1172 height 570
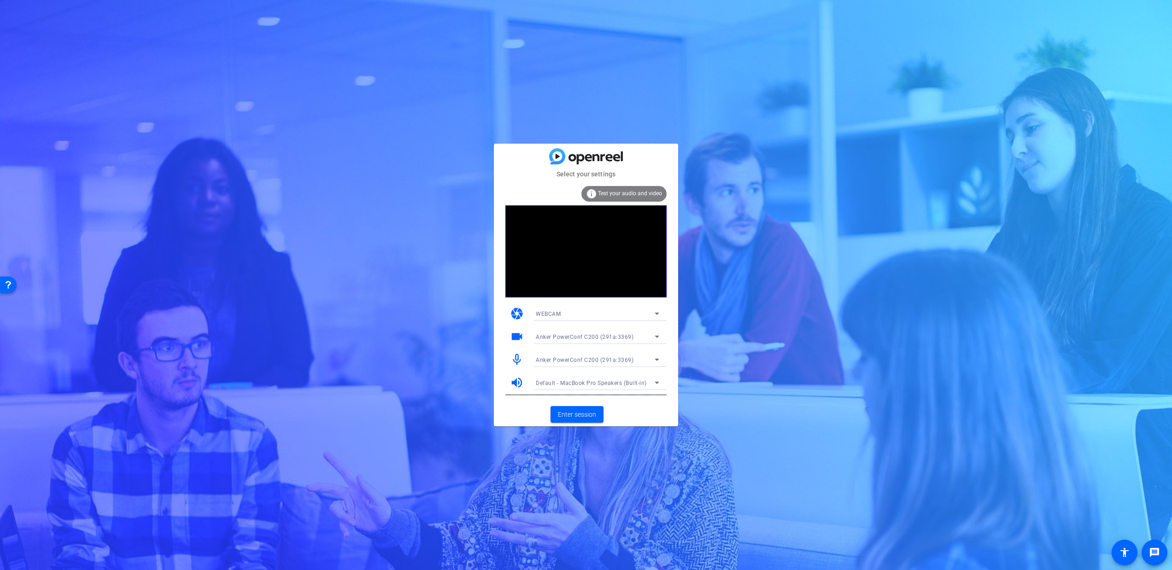
click at [604, 409] on mat-card-actions "Enter session" at bounding box center [586, 415] width 184 height 24
click at [574, 417] on span "Enter session" at bounding box center [577, 415] width 38 height 10
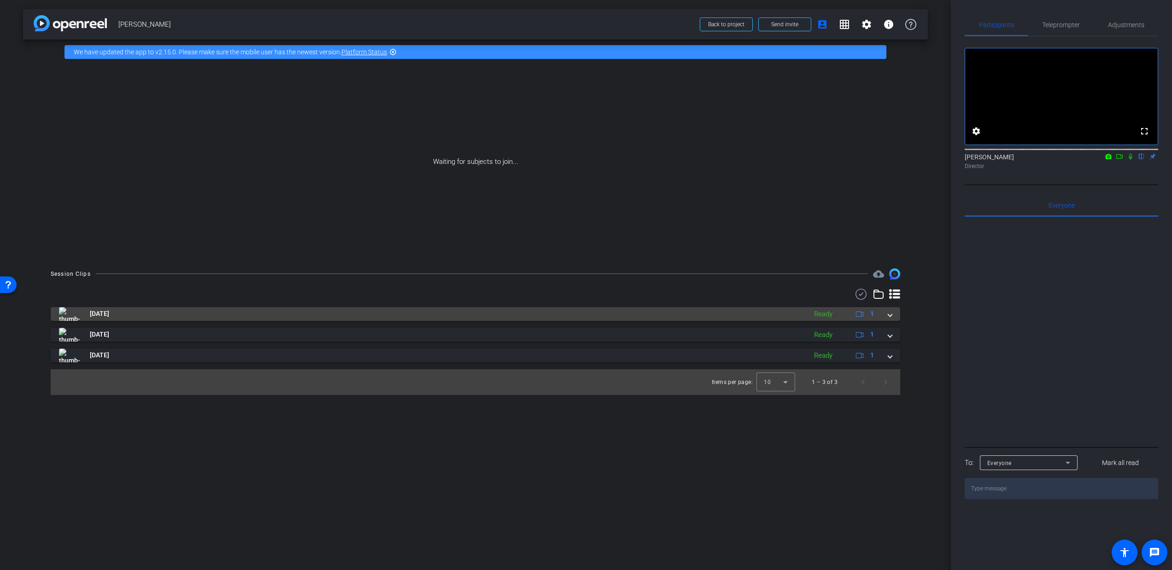
click at [840, 306] on div "Aug 19, 2025 Ready 1 Aug 19, 2025 Ready 1 Aug 19, 2025 Ready 1 Items per page: …" at bounding box center [476, 342] width 850 height 106
click at [838, 314] on mat-panel-description "Ready 1" at bounding box center [845, 314] width 71 height 14
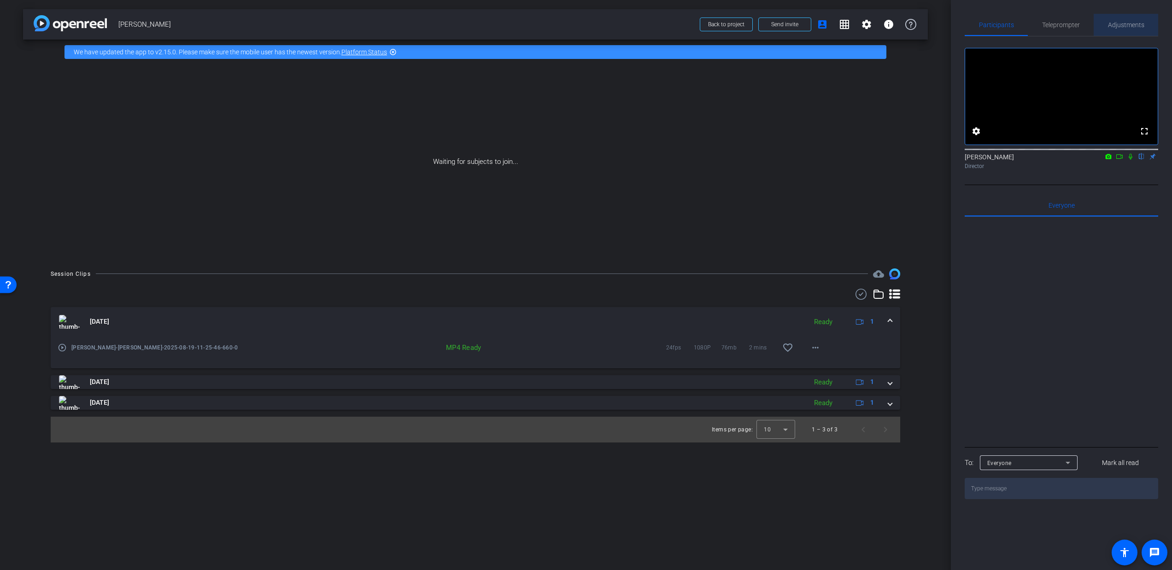
click at [1115, 24] on span "Adjustments" at bounding box center [1126, 25] width 36 height 6
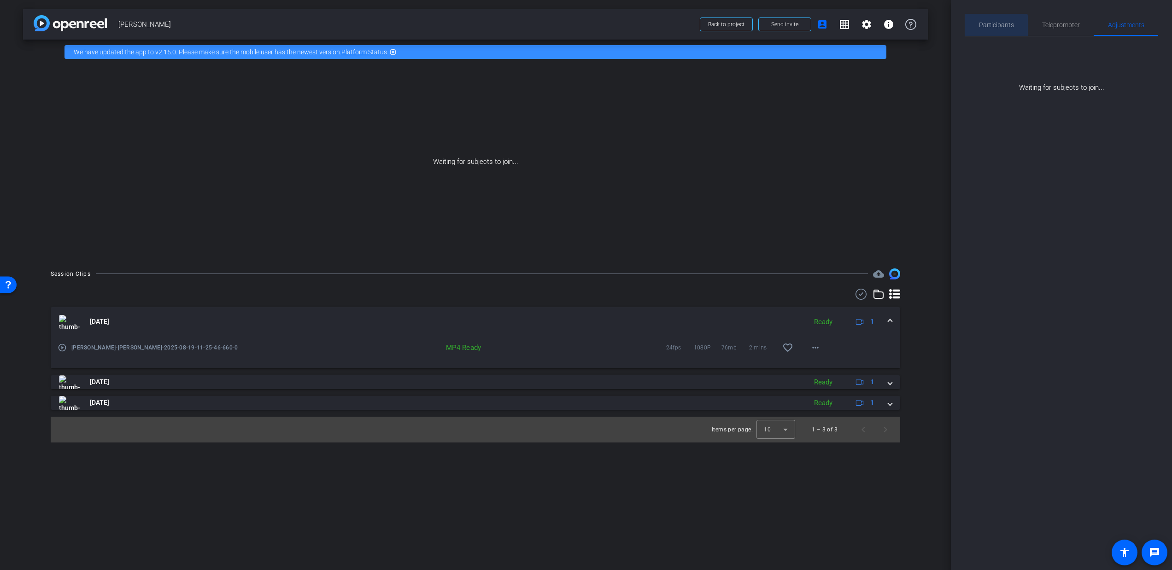
click at [989, 29] on span "Participants" at bounding box center [996, 25] width 35 height 22
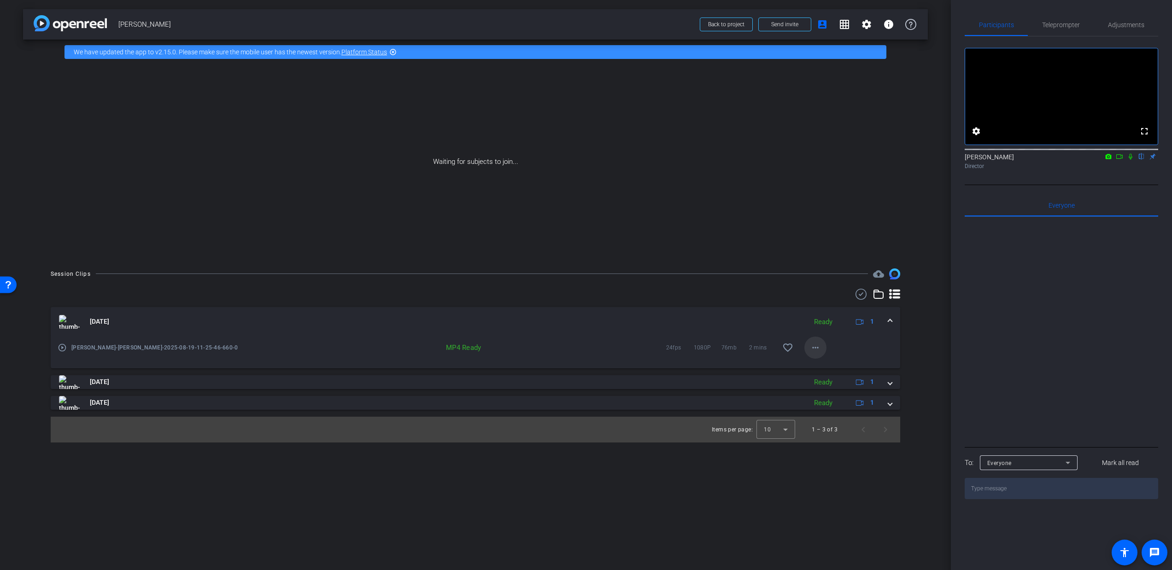
click at [812, 347] on mat-icon "more_horiz" at bounding box center [815, 347] width 11 height 11
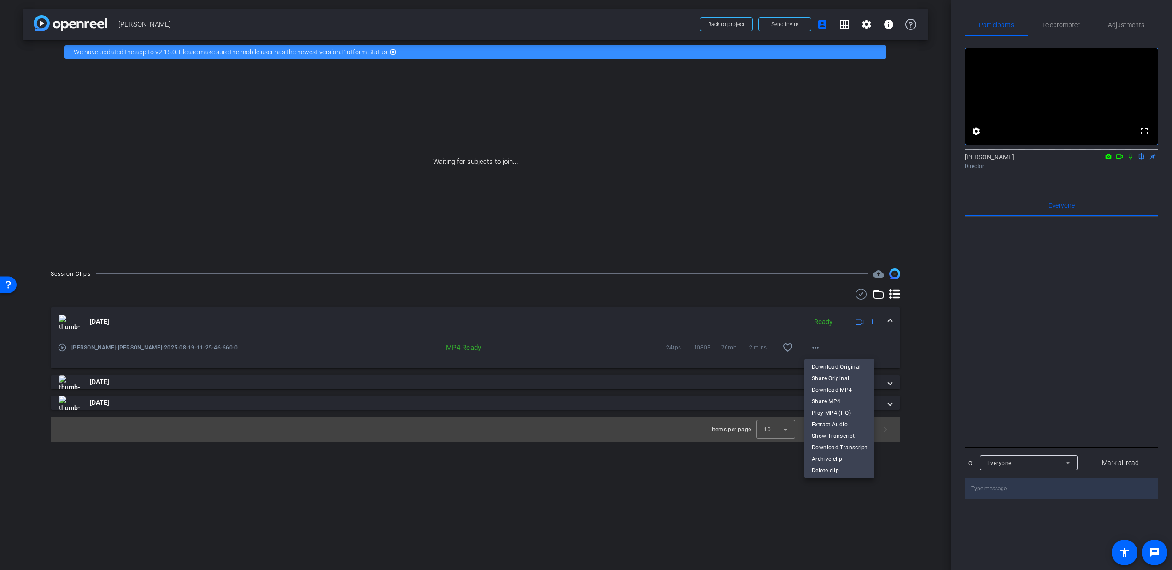
click at [588, 344] on div at bounding box center [586, 285] width 1172 height 570
click at [76, 325] on img at bounding box center [69, 322] width 21 height 14
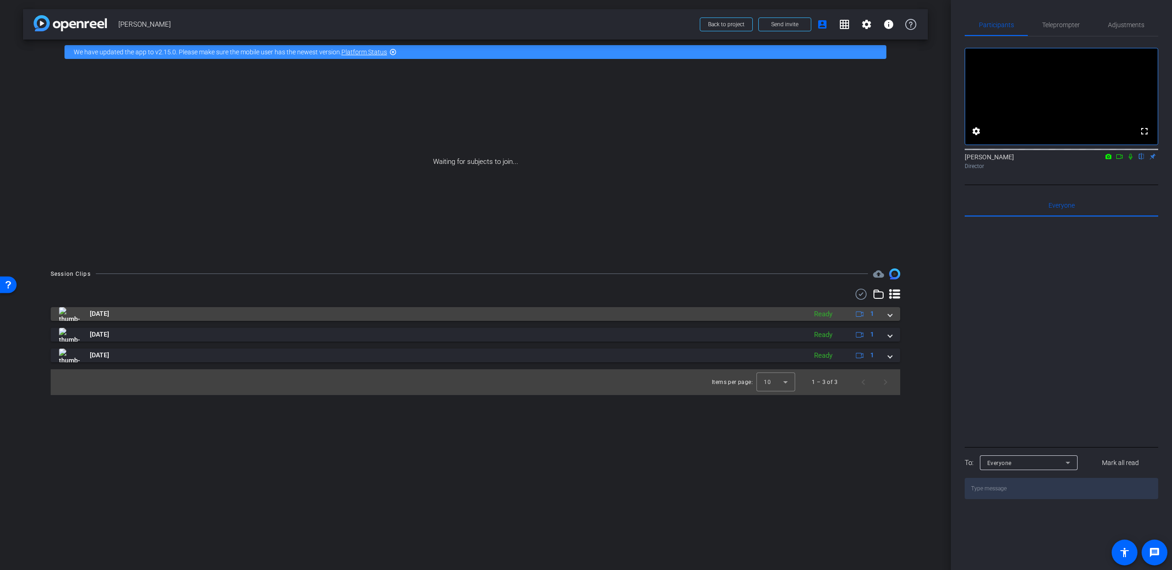
click at [109, 316] on span "[DATE]" at bounding box center [99, 314] width 19 height 10
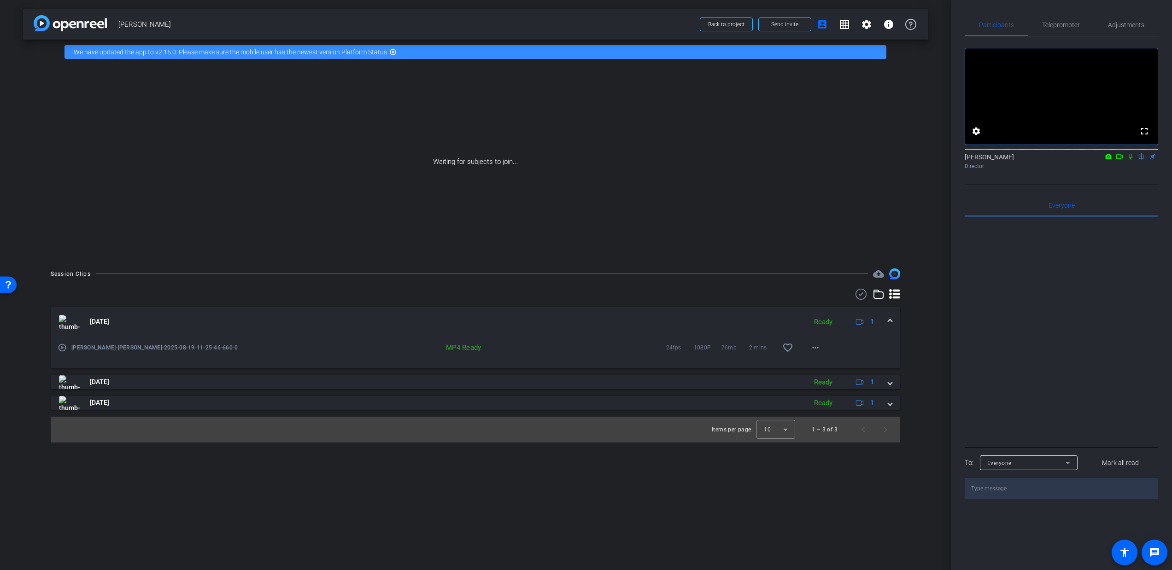
click at [703, 349] on span "1080P" at bounding box center [708, 347] width 28 height 9
click at [827, 350] on div "play_circle_outline Jason Bell-Jason Bell-2025-08-19-11-25-46-660-0 MP4 Ready 2…" at bounding box center [476, 353] width 850 height 32
click at [818, 351] on mat-icon "more_horiz" at bounding box center [815, 347] width 11 height 11
click at [707, 187] on div at bounding box center [586, 285] width 1172 height 570
